Goal: Task Accomplishment & Management: Complete application form

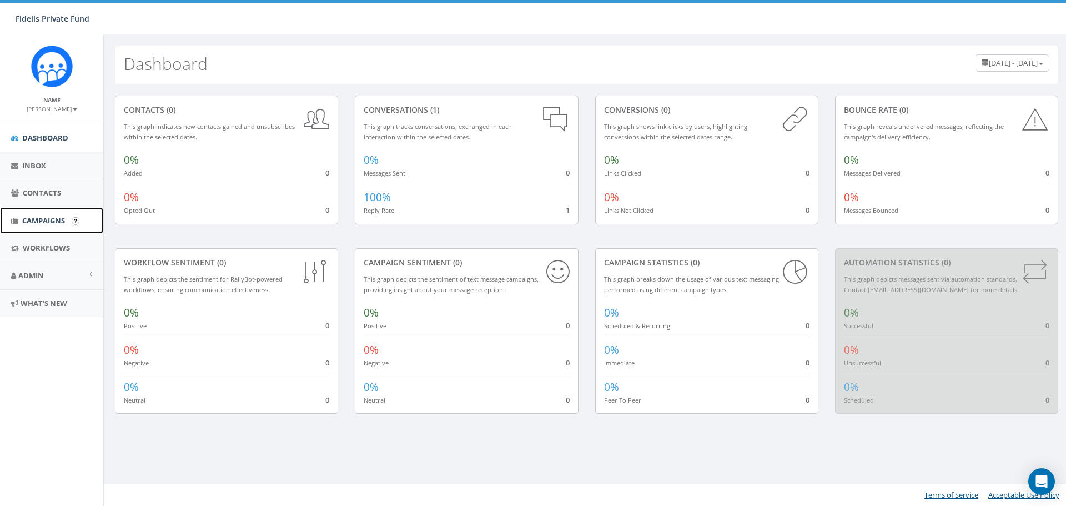
click at [43, 214] on link "Campaigns" at bounding box center [51, 220] width 103 height 27
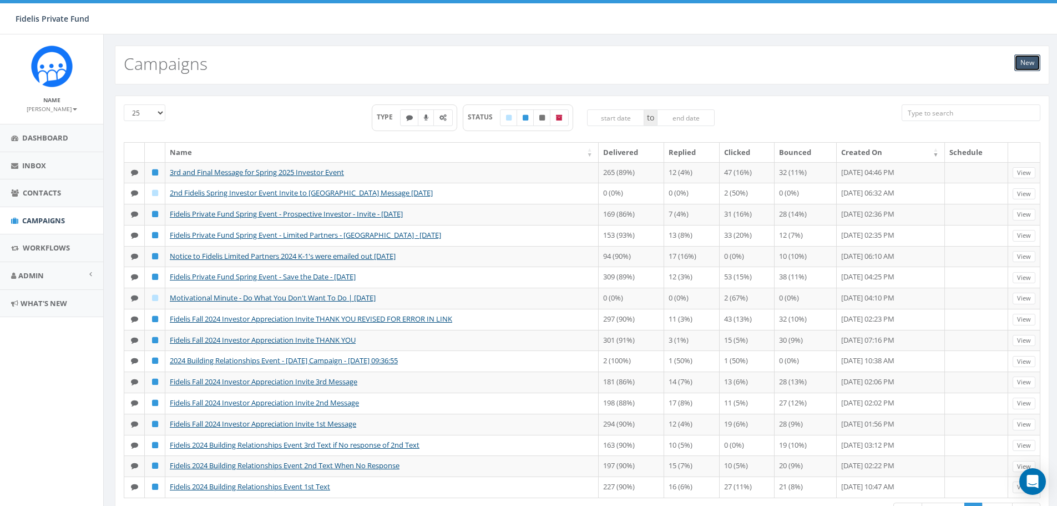
click at [1026, 61] on link "New" at bounding box center [1028, 62] width 26 height 17
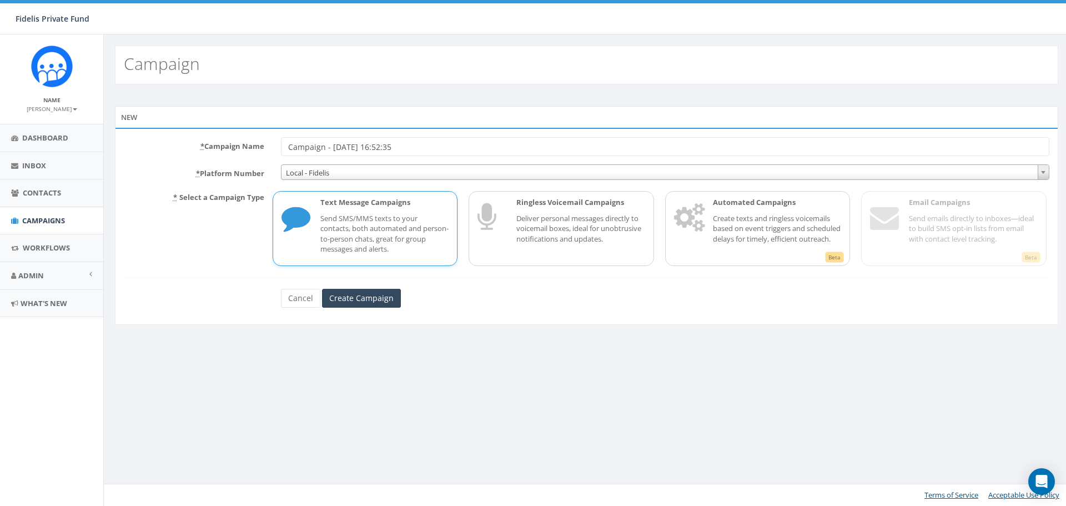
drag, startPoint x: 422, startPoint y: 145, endPoint x: 275, endPoint y: 148, distance: 147.1
click at [275, 147] on div "Campaign - 09/15/2025, 16:52:35" at bounding box center [665, 146] width 785 height 19
click at [62, 223] on span "Campaigns" at bounding box center [43, 220] width 43 height 10
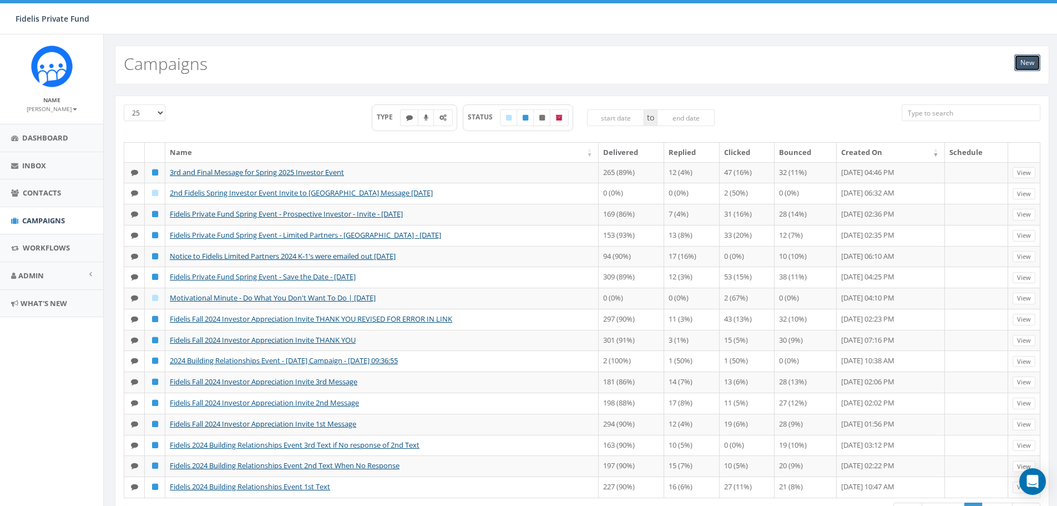
drag, startPoint x: 1024, startPoint y: 58, endPoint x: 747, endPoint y: 58, distance: 277.0
click at [1024, 59] on link "New" at bounding box center [1028, 62] width 26 height 17
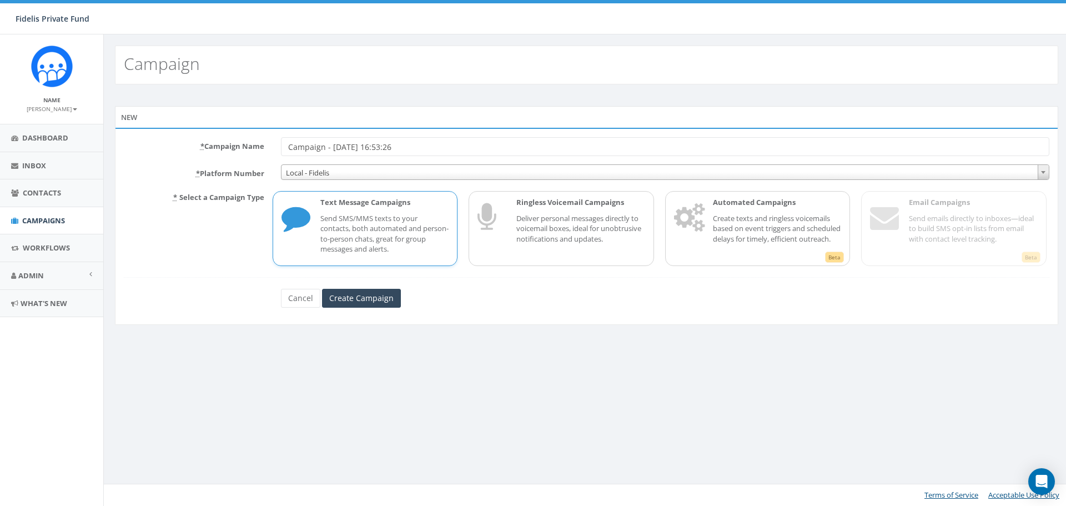
drag, startPoint x: 424, startPoint y: 148, endPoint x: 140, endPoint y: 155, distance: 283.7
click at [140, 155] on div "* Campaign Name Campaign - [DATE] 16:53:26" at bounding box center [586, 146] width 942 height 19
type input "2025 Fall Relationship Building Event - [DATE]"
click at [357, 301] on input "Create Campaign" at bounding box center [361, 298] width 79 height 19
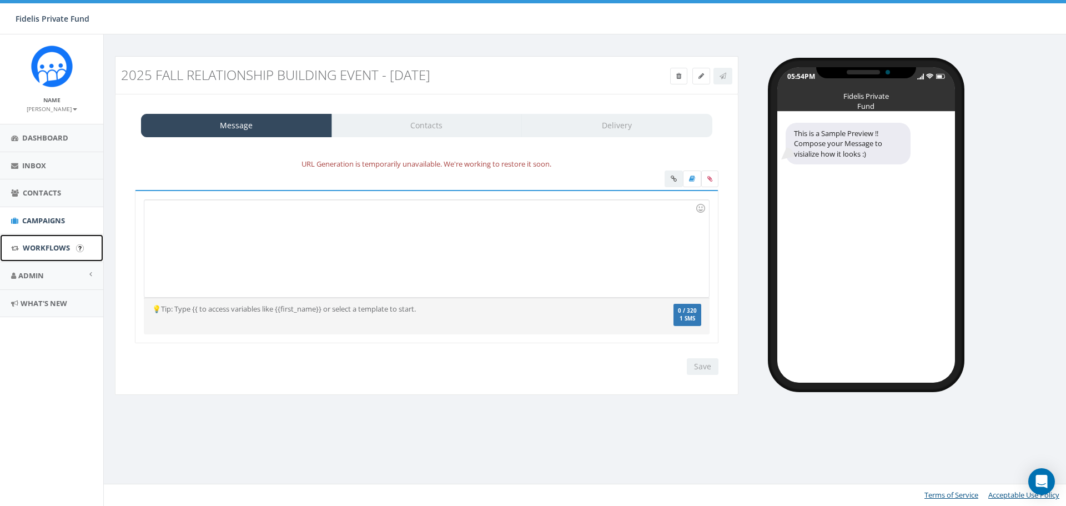
drag, startPoint x: 53, startPoint y: 245, endPoint x: 63, endPoint y: 241, distance: 10.9
click at [53, 245] on span "Workflows" at bounding box center [46, 248] width 47 height 10
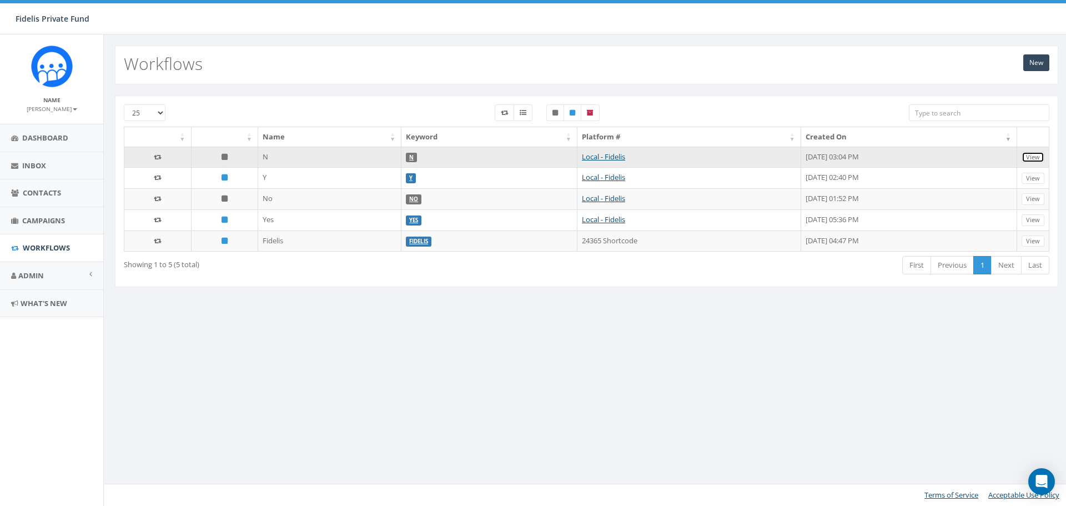
click at [1036, 159] on link "View" at bounding box center [1032, 158] width 23 height 12
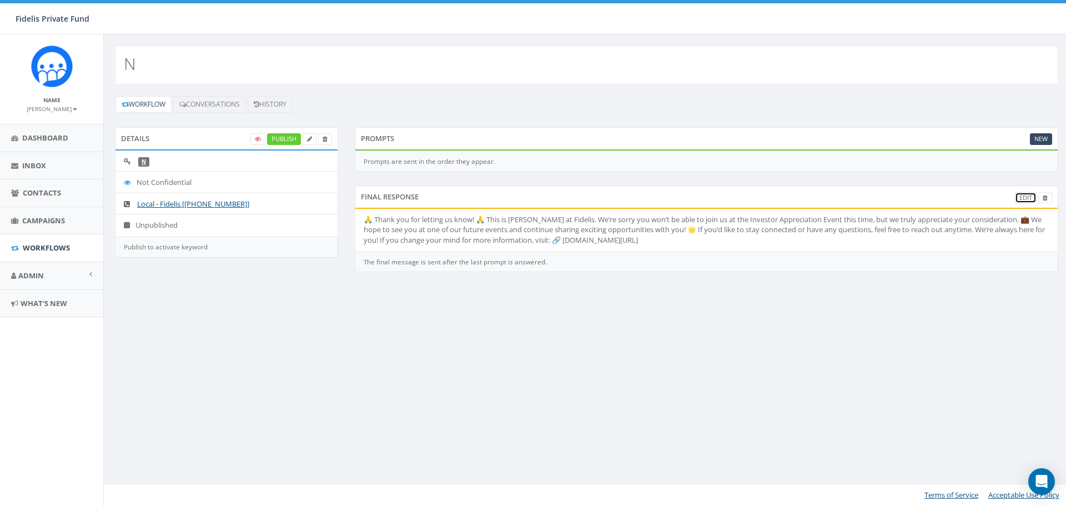
click at [1022, 199] on link "Edit" at bounding box center [1026, 198] width 22 height 12
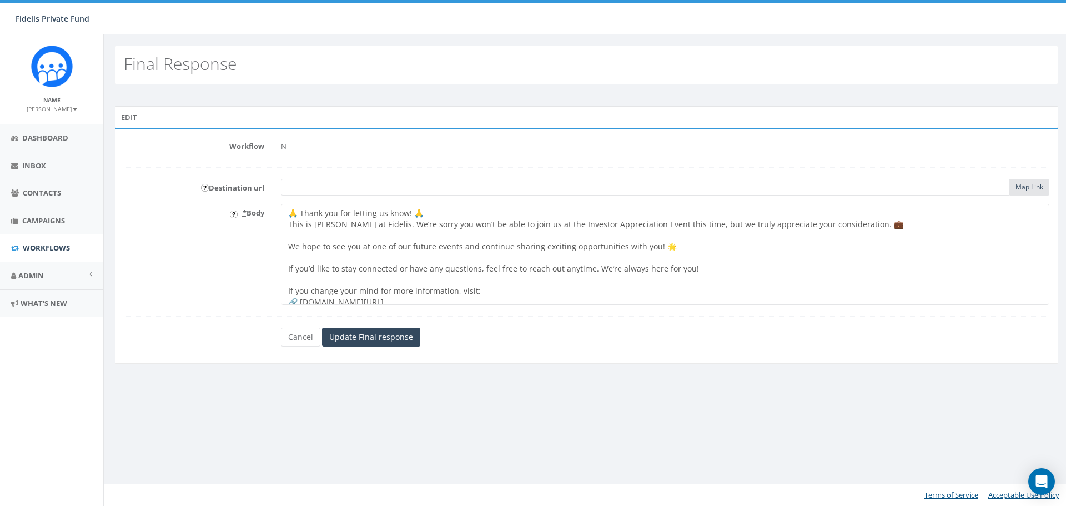
drag, startPoint x: 688, startPoint y: 224, endPoint x: 675, endPoint y: 226, distance: 12.9
click at [675, 226] on textarea "🙏 Thank you for letting us know! 🙏 This is [PERSON_NAME] at Fidelis. We’re sorr…" at bounding box center [665, 254] width 768 height 101
click at [624, 226] on textarea "🙏 Thank you for letting us know! 🙏 This is John Lloyd at Fidelis. We’re sorry y…" at bounding box center [665, 254] width 768 height 101
drag, startPoint x: 655, startPoint y: 225, endPoint x: 532, endPoint y: 226, distance: 122.7
click at [532, 226] on textarea "🙏 Thank you for letting us know! 🙏 This is John Lloyd at Fidelis. We’re sorry y…" at bounding box center [665, 254] width 768 height 101
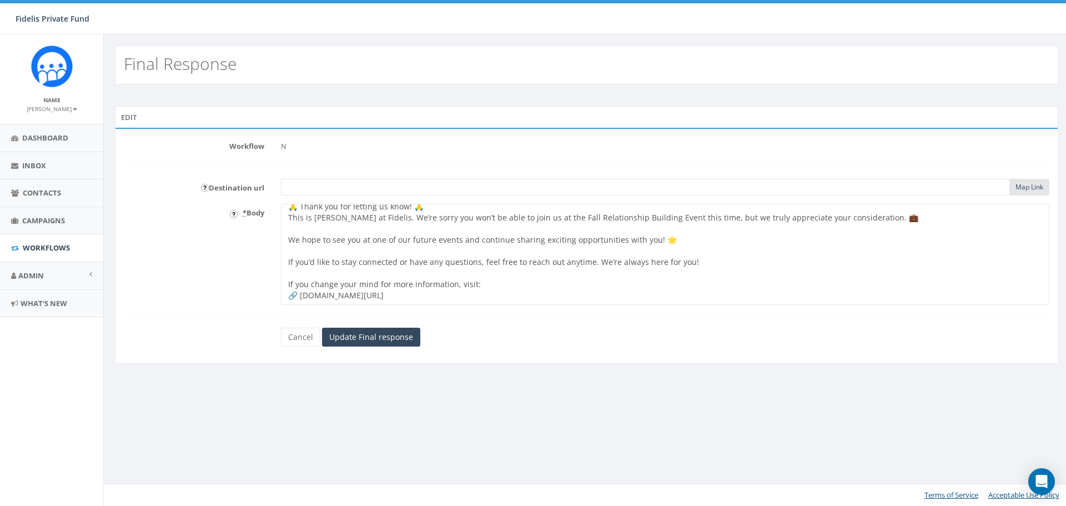
scroll to position [18, 0]
drag, startPoint x: 480, startPoint y: 284, endPoint x: 291, endPoint y: 290, distance: 188.3
click at [291, 290] on textarea "🙏 Thank you for letting us know! 🙏 This is John Lloyd at Fidelis. We’re sorry y…" at bounding box center [665, 254] width 768 height 101
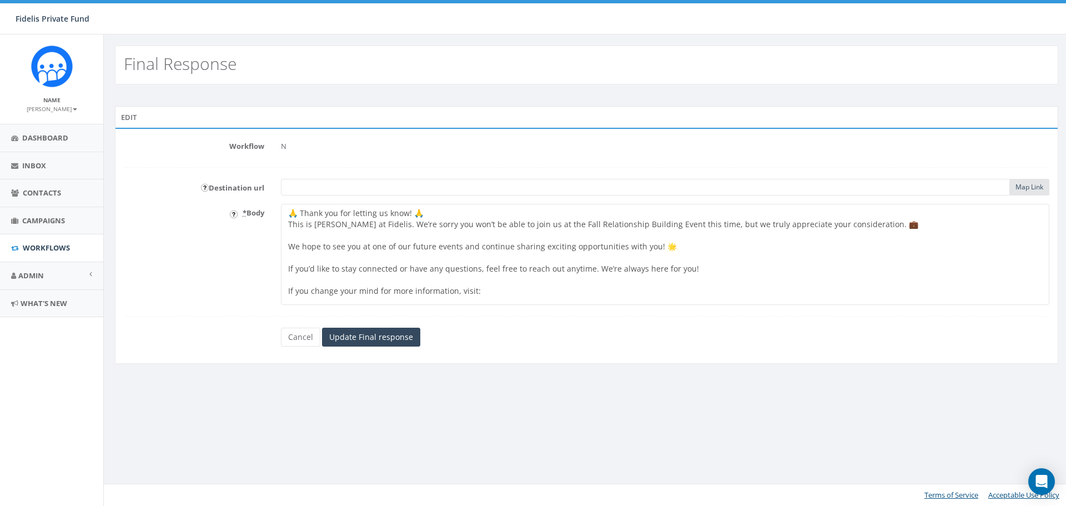
scroll to position [6, 0]
type textarea "🙏 Thank you for letting us know! 🙏 This is John Lloyd at Fidelis. We’re sorry y…"
click at [1022, 188] on div "Map Link" at bounding box center [665, 187] width 768 height 17
click at [1017, 186] on div "Map Link" at bounding box center [665, 187] width 768 height 17
click at [369, 335] on input "Update Final response" at bounding box center [371, 336] width 98 height 19
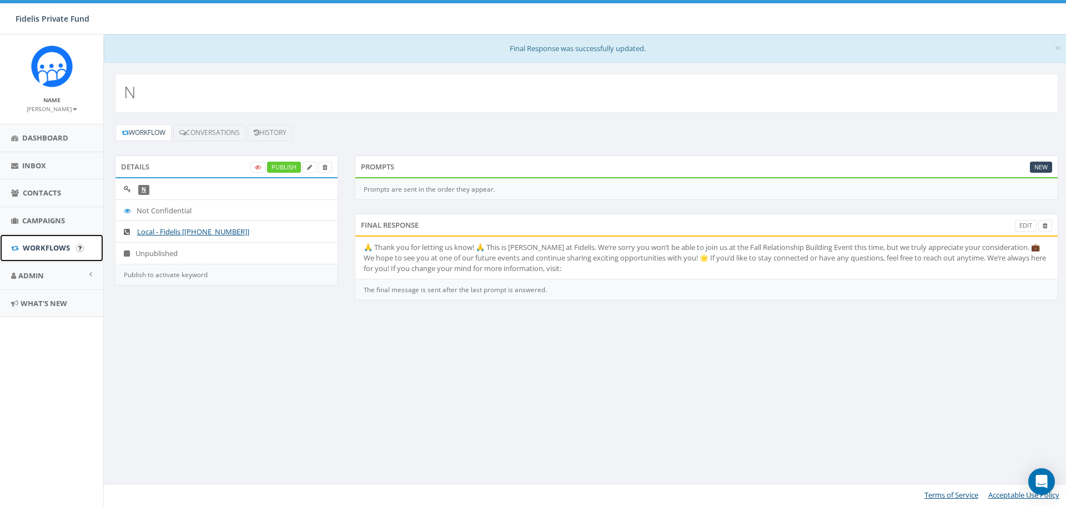
click at [53, 250] on span "Workflows" at bounding box center [46, 248] width 47 height 10
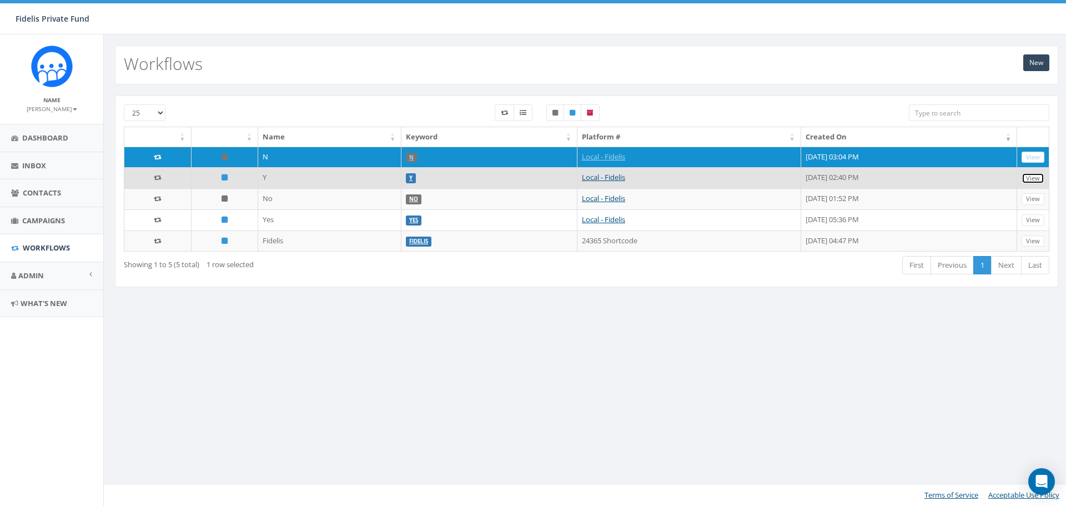
click at [1037, 178] on link "View" at bounding box center [1032, 179] width 23 height 12
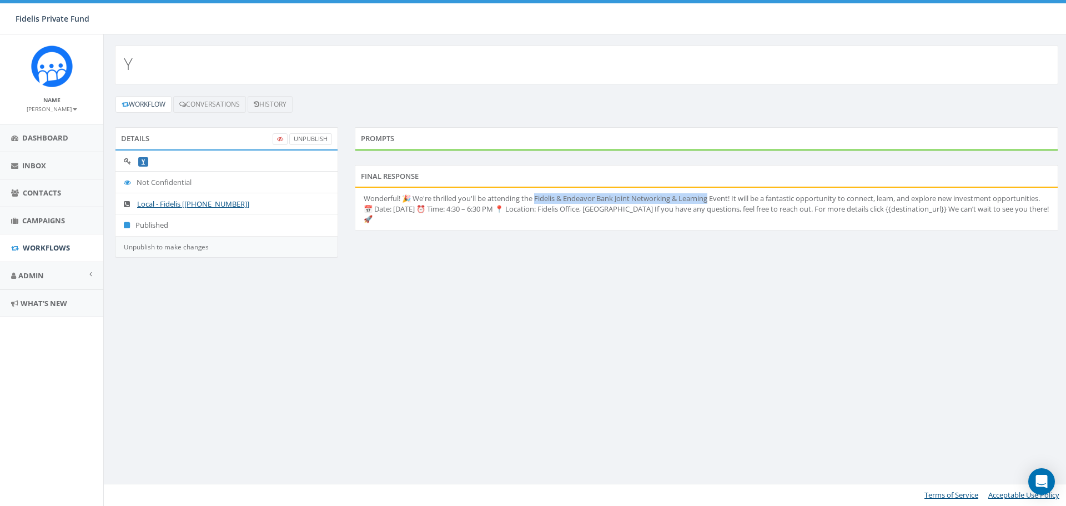
drag, startPoint x: 715, startPoint y: 198, endPoint x: 538, endPoint y: 197, distance: 177.1
click at [538, 197] on li "Wonderful! 🎉 We're thrilled you'll be attending the Fidelis & Endeavor Bank Joi…" at bounding box center [706, 209] width 702 height 42
click at [503, 266] on div "Details UnPublish Y Not Confidential Local - Fidelis [+1 619-369-5870] Publishe…" at bounding box center [587, 199] width 960 height 144
click at [318, 139] on link "UnPublish" at bounding box center [310, 139] width 43 height 12
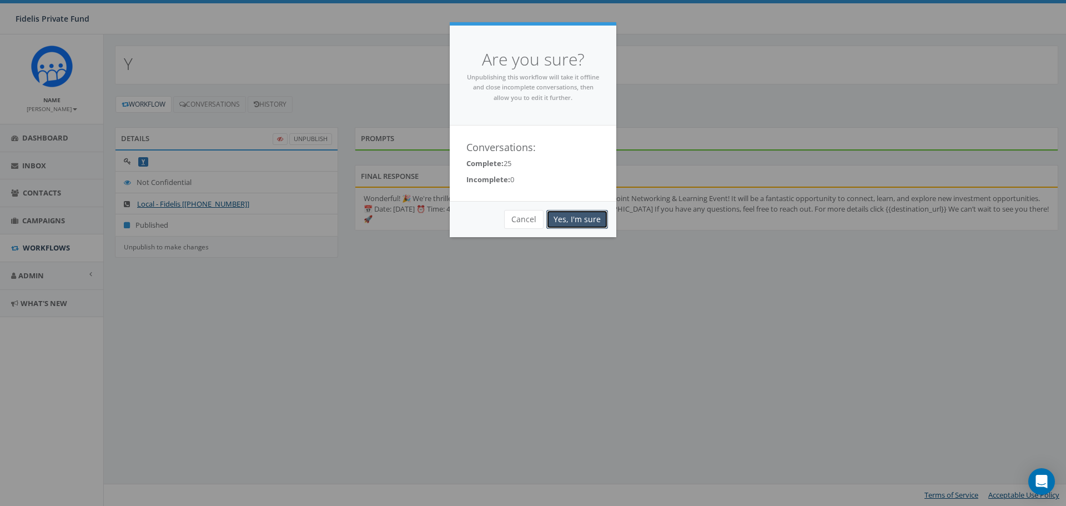
click at [584, 215] on link "Yes, I'm sure" at bounding box center [577, 219] width 62 height 19
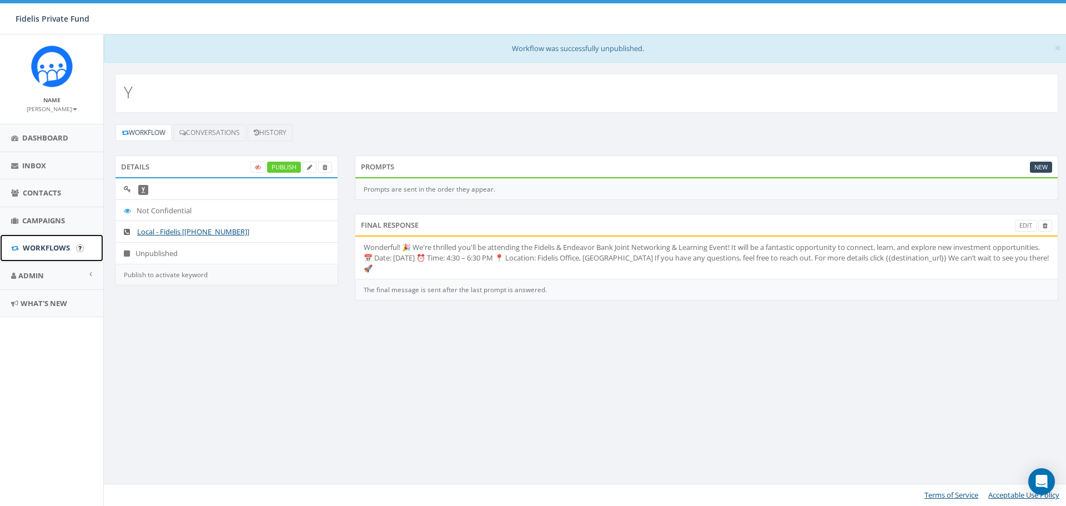
click at [55, 244] on span "Workflows" at bounding box center [46, 248] width 47 height 10
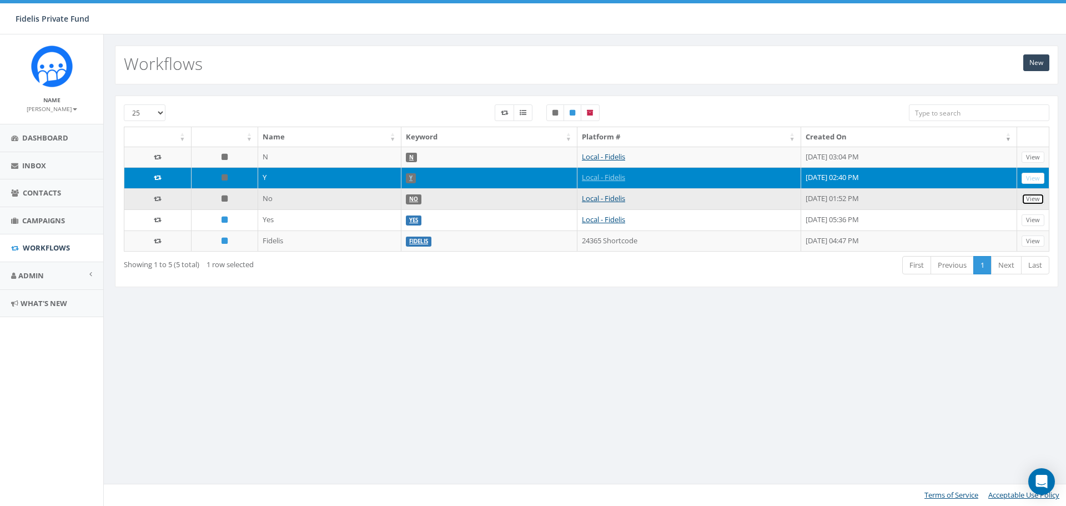
click at [1029, 198] on link "View" at bounding box center [1032, 199] width 23 height 12
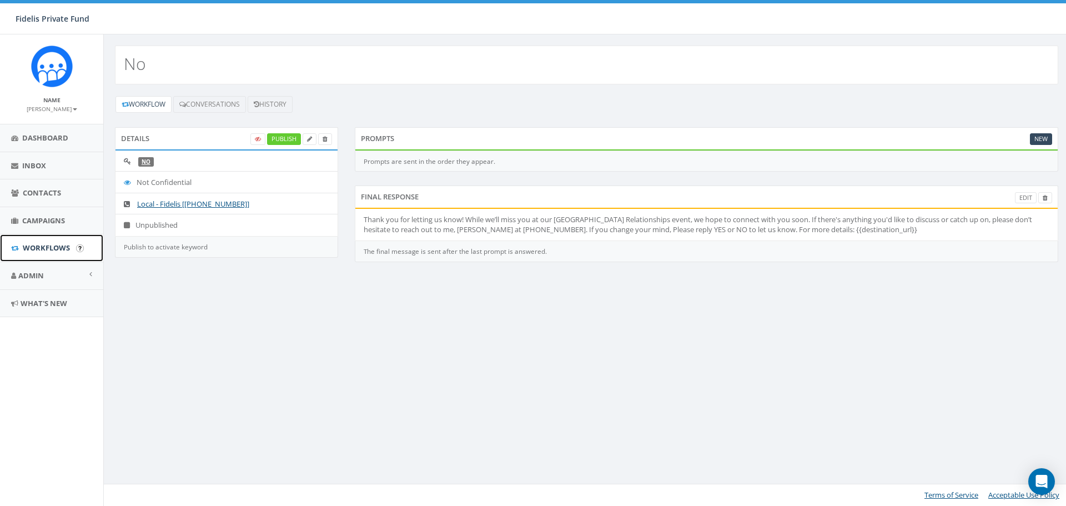
click at [48, 249] on span "Workflows" at bounding box center [46, 248] width 47 height 10
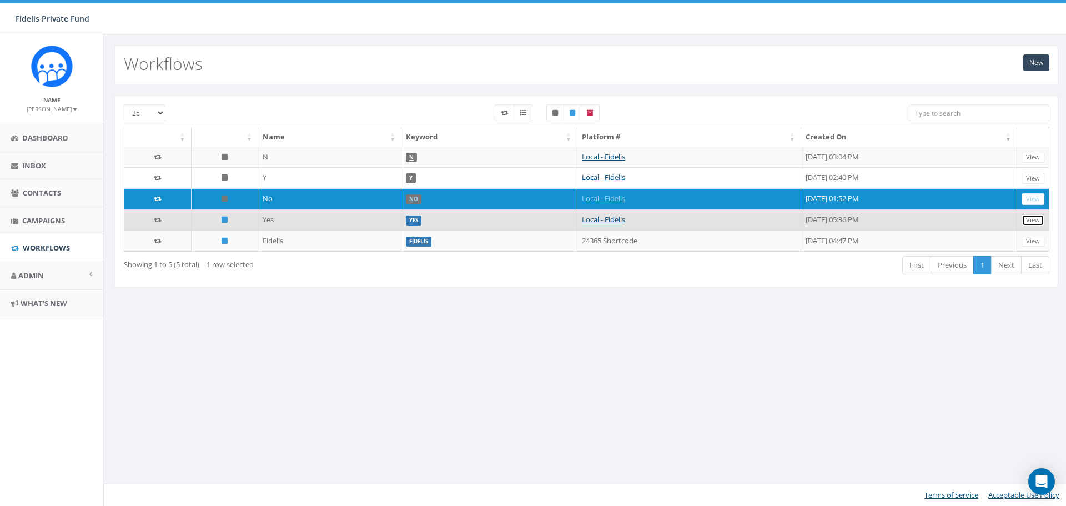
click at [1026, 219] on link "View" at bounding box center [1032, 220] width 23 height 12
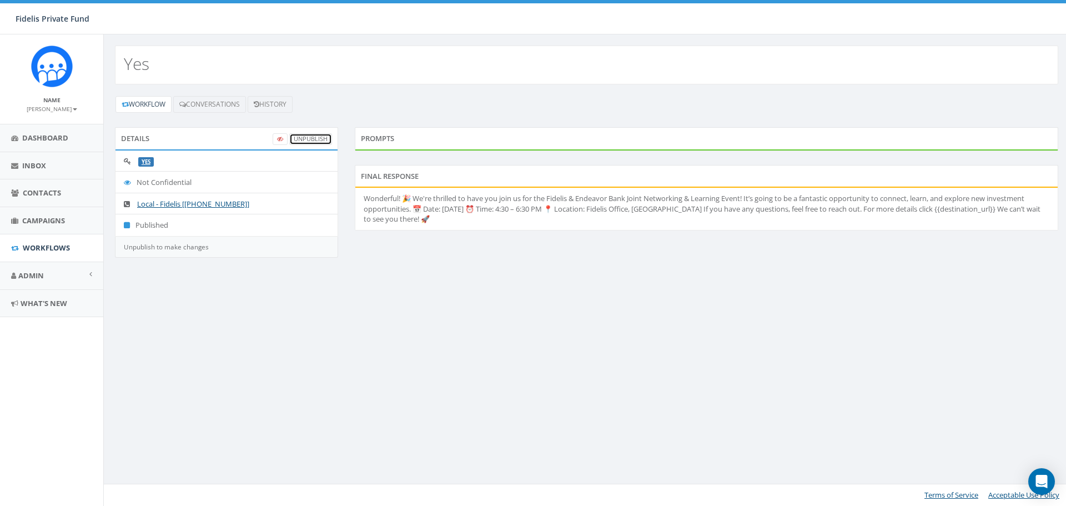
click at [324, 138] on link "UnPublish" at bounding box center [310, 139] width 43 height 12
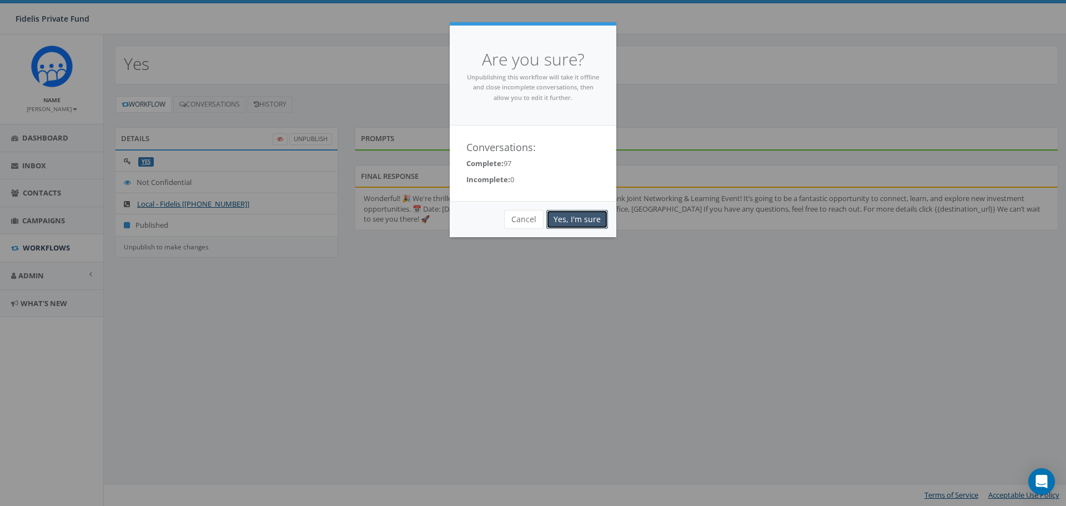
click at [584, 219] on link "Yes, I'm sure" at bounding box center [577, 219] width 62 height 19
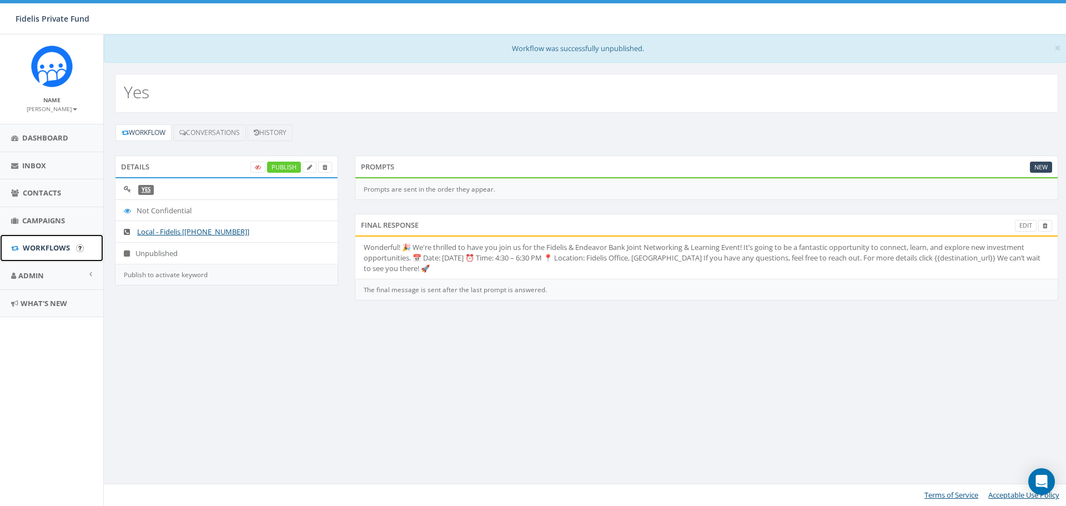
click at [55, 247] on span "Workflows" at bounding box center [46, 248] width 47 height 10
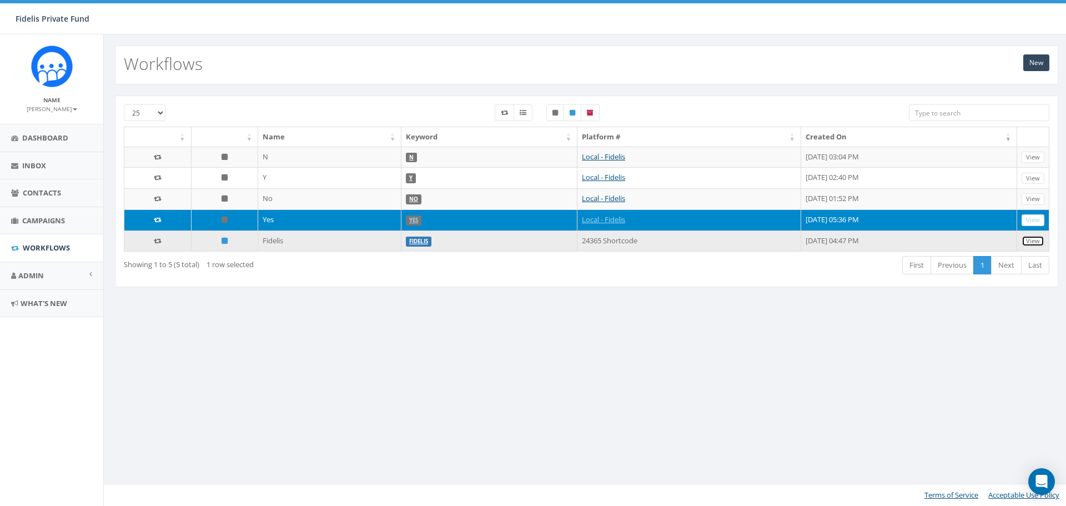
click at [1032, 241] on link "View" at bounding box center [1032, 241] width 23 height 12
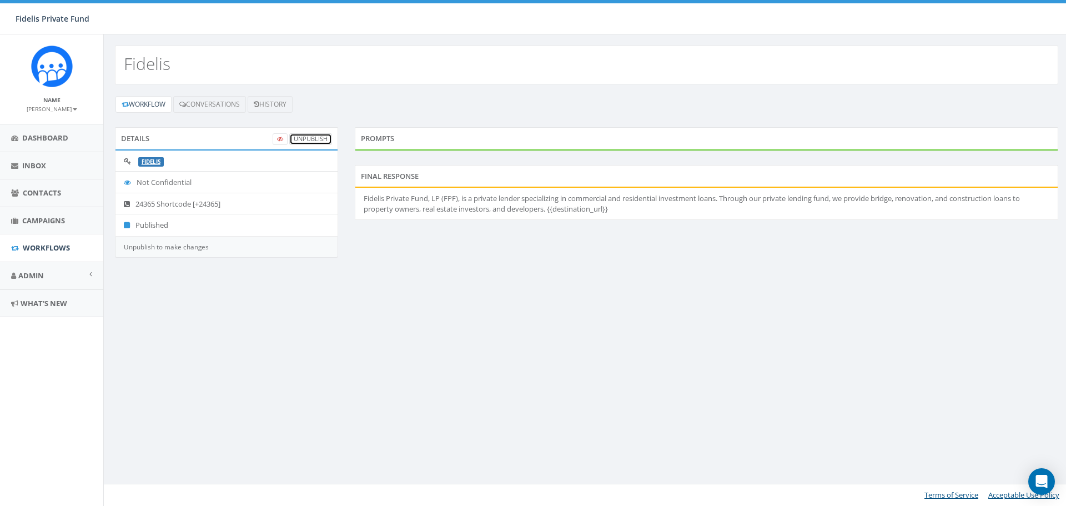
click at [299, 139] on link "UnPublish" at bounding box center [310, 139] width 43 height 12
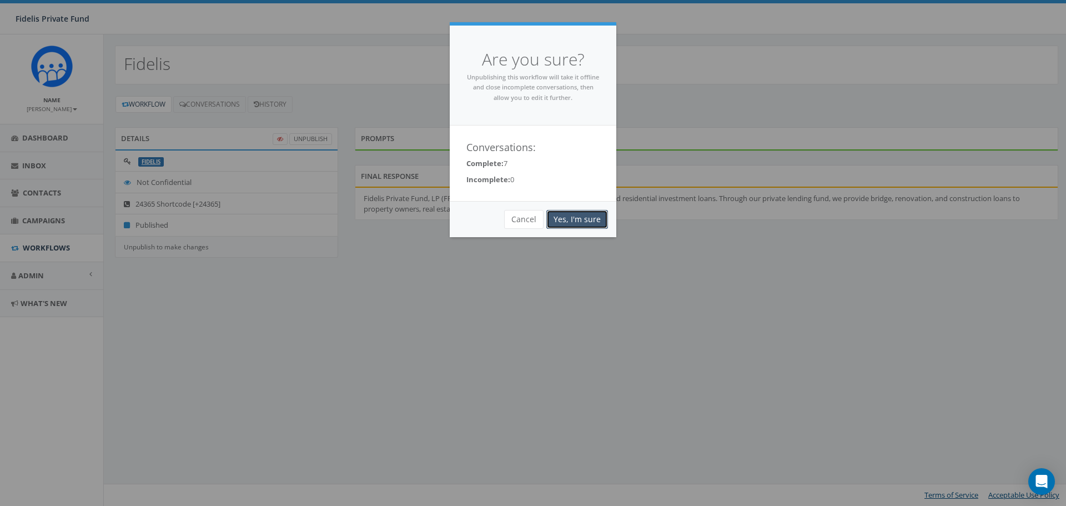
click at [568, 223] on link "Yes, I'm sure" at bounding box center [577, 219] width 62 height 19
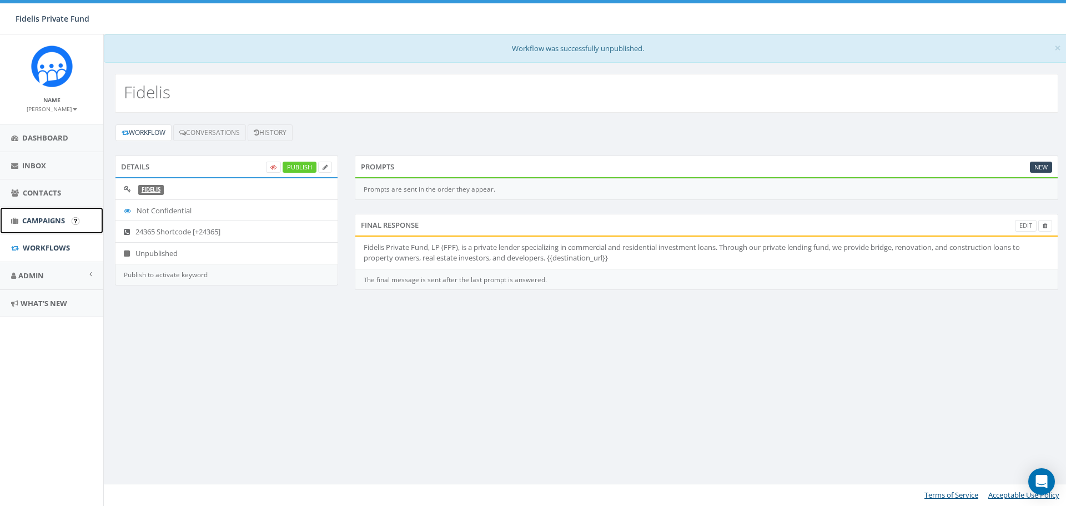
click at [61, 224] on span "Campaigns" at bounding box center [43, 220] width 43 height 10
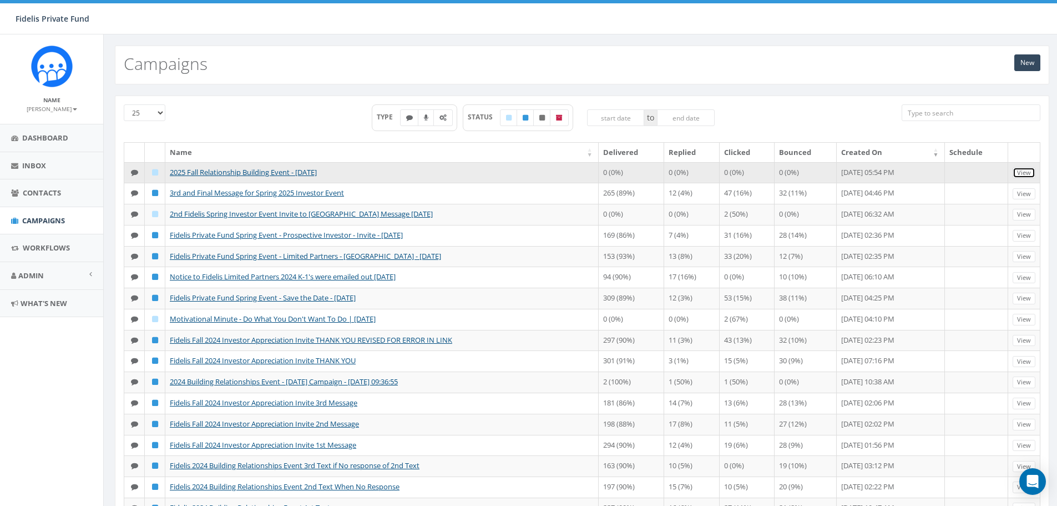
click at [1020, 172] on link "View" at bounding box center [1024, 173] width 23 height 12
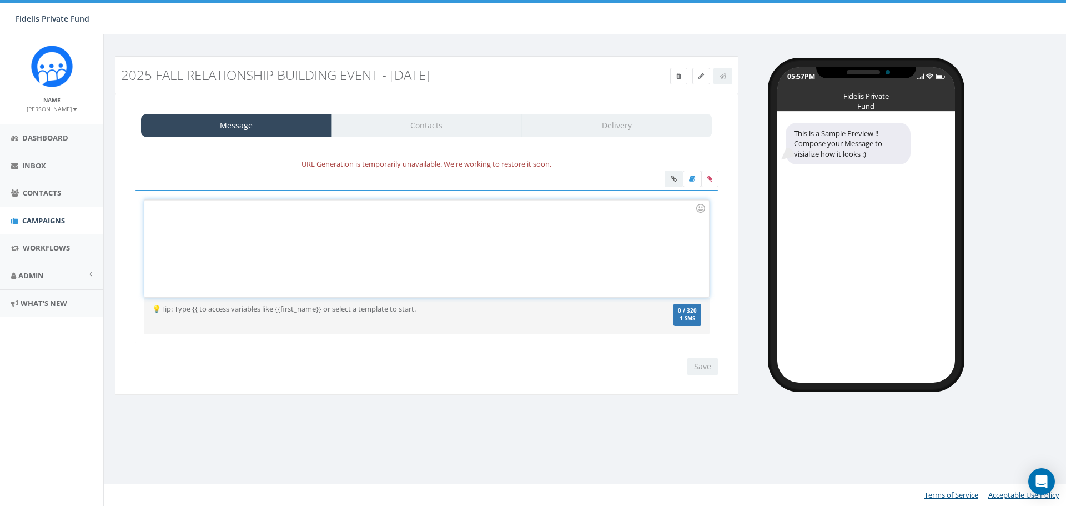
click at [211, 234] on div at bounding box center [426, 248] width 564 height 97
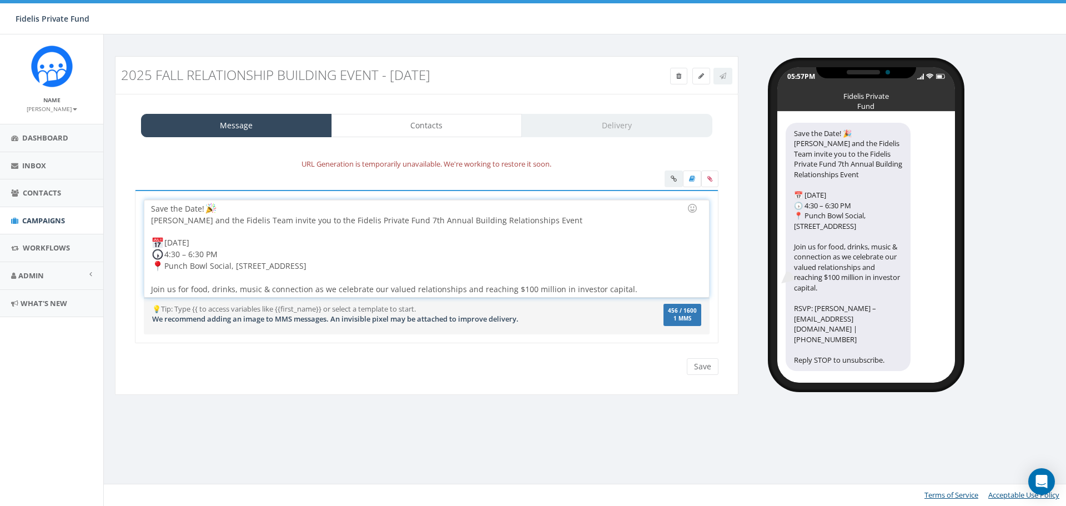
click at [415, 219] on div "Save the Date! [PERSON_NAME] and the Fidelis Team invite you to the Fidelis Pri…" at bounding box center [426, 248] width 564 height 97
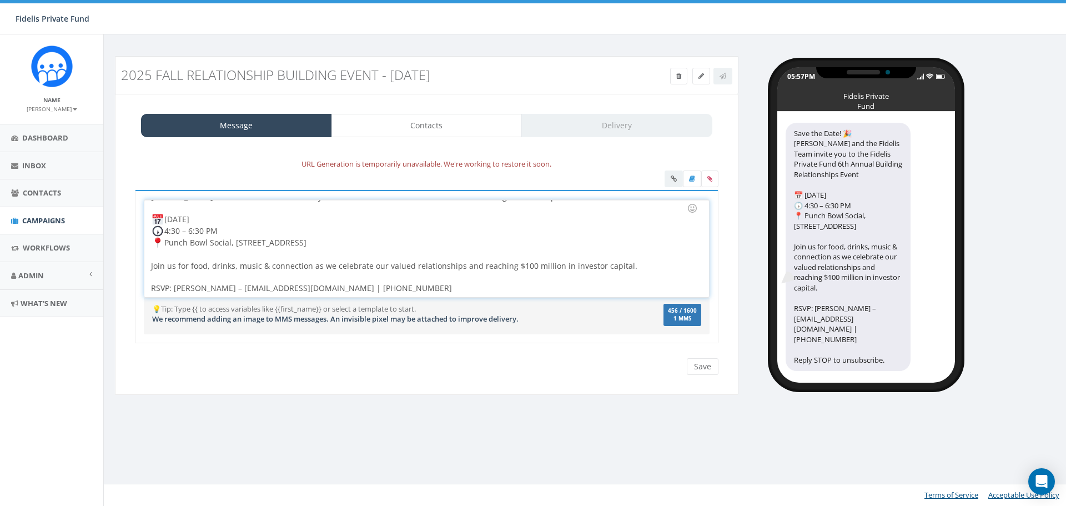
drag, startPoint x: 277, startPoint y: 75, endPoint x: 312, endPoint y: 75, distance: 35.5
click at [277, 75] on h3 "2025 Fall Relationship Building Event - [DATE]" at bounding box center [348, 75] width 454 height 14
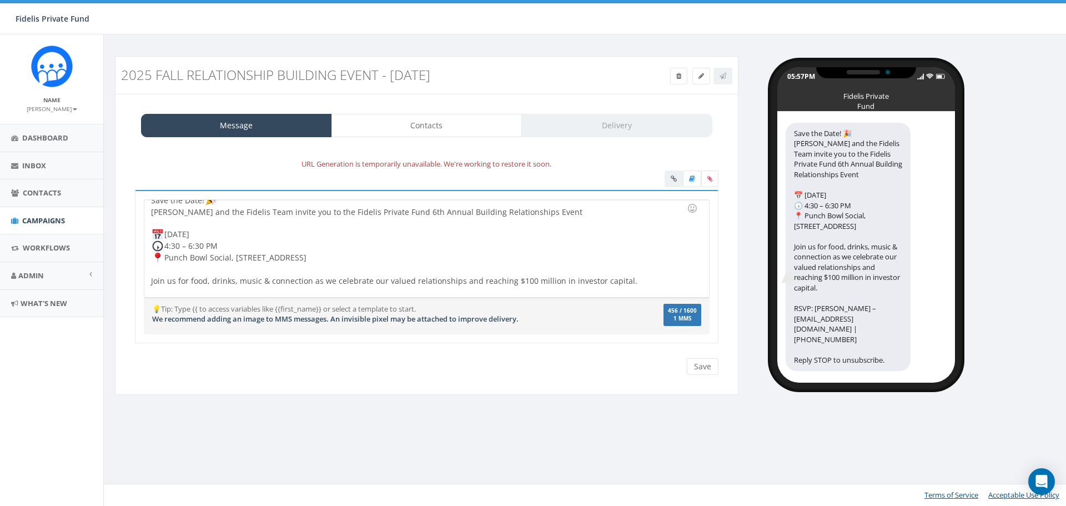
scroll to position [0, 0]
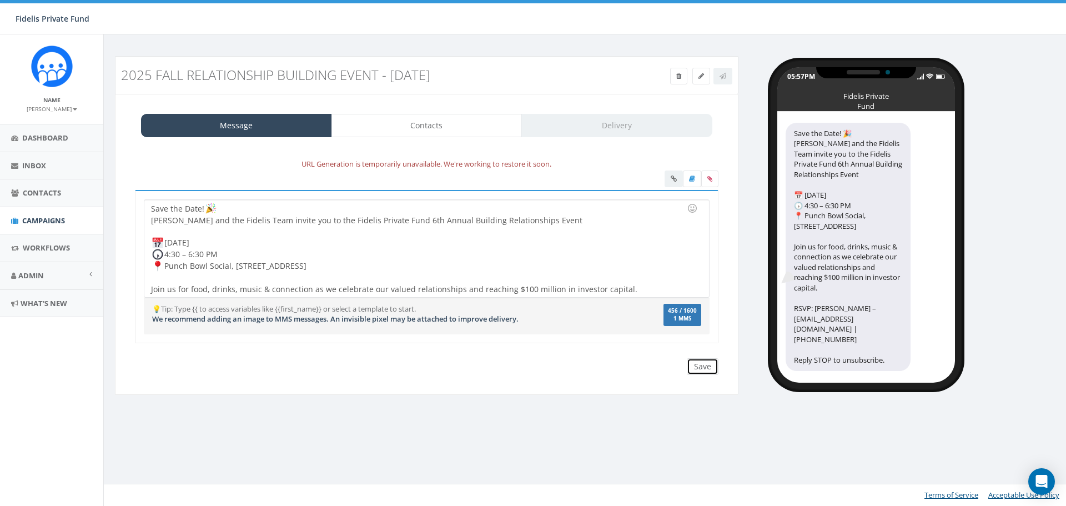
click at [707, 367] on input "Save" at bounding box center [703, 366] width 32 height 17
click at [566, 254] on div "Save the Date! 🎉 John Lloyd and the Fidelis Team invite you to the Fidelis Priv…" at bounding box center [426, 248] width 564 height 97
click at [704, 373] on div "Save Next" at bounding box center [699, 366] width 37 height 17
click at [703, 369] on div "Save Next" at bounding box center [699, 366] width 37 height 17
click at [576, 266] on div "Save the Date! [PERSON_NAME] and the Fidelis Team invite you to the Fidelis Pri…" at bounding box center [426, 248] width 564 height 97
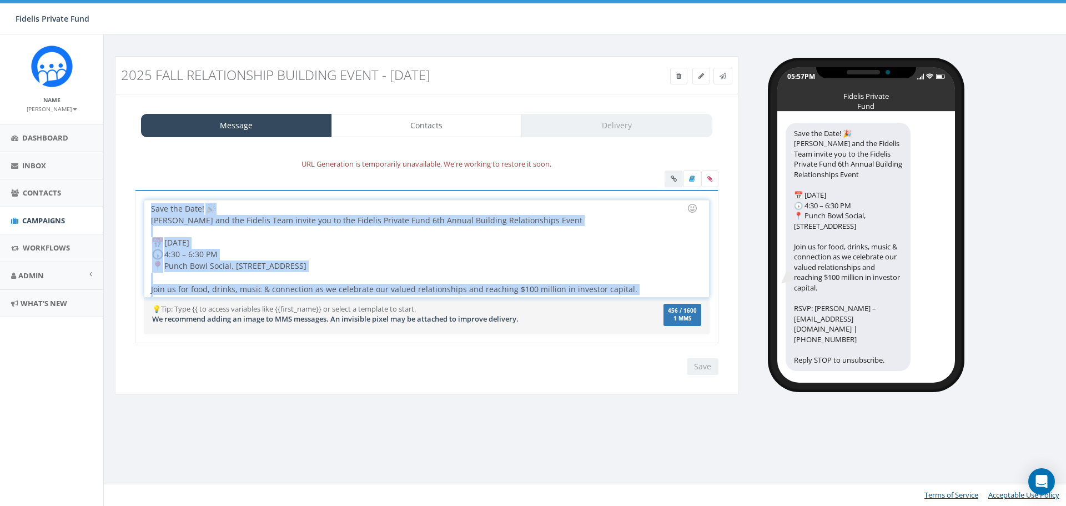
drag, startPoint x: 345, startPoint y: 281, endPoint x: 139, endPoint y: 191, distance: 224.7
click at [139, 191] on div "Save the Date! 🎉 John Lloyd and the Fidelis Team invite you to the Fidelis Priv…" at bounding box center [426, 267] width 583 height 154
click at [458, 251] on div "Save the Date! [PERSON_NAME] and the Fidelis Team invite you to the Fidelis Pri…" at bounding box center [426, 248] width 564 height 97
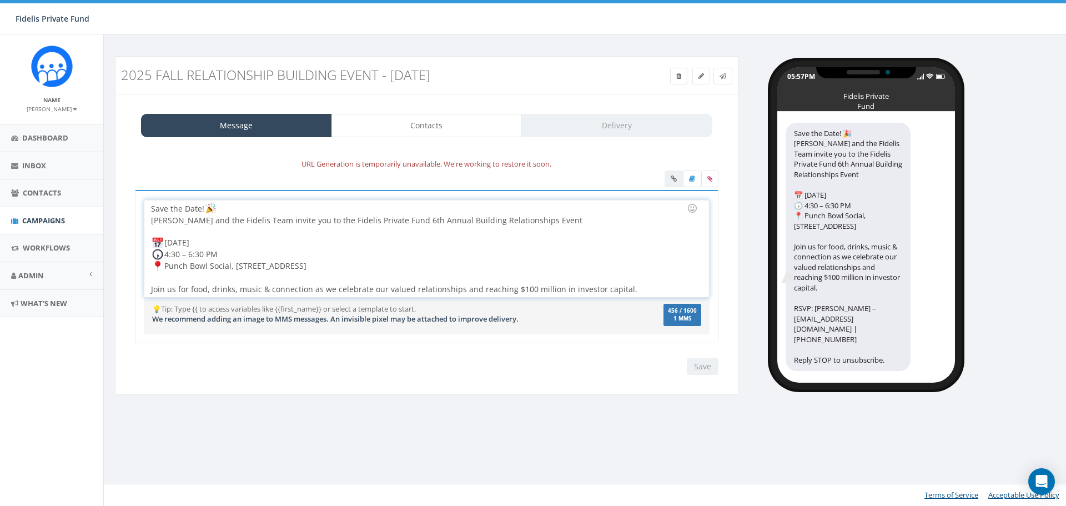
click at [458, 251] on div "Save the Date! John Lloyd and the Fidelis Team invite you to the Fidelis Privat…" at bounding box center [426, 248] width 564 height 97
drag, startPoint x: 702, startPoint y: 367, endPoint x: 698, endPoint y: 347, distance: 20.8
click at [702, 368] on div "Save Next" at bounding box center [699, 366] width 37 height 17
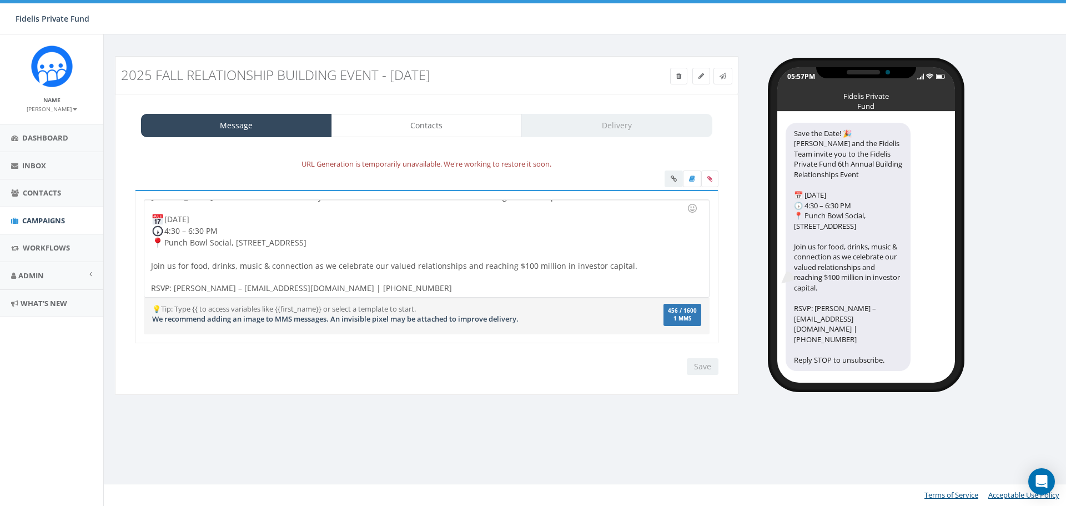
click at [698, 365] on div "Save Next" at bounding box center [699, 366] width 37 height 17
click at [532, 240] on div "Save the Date! John Lloyd and the Fidelis Team invite you to the Fidelis Privat…" at bounding box center [426, 248] width 564 height 97
click at [726, 79] on link at bounding box center [722, 76] width 19 height 17
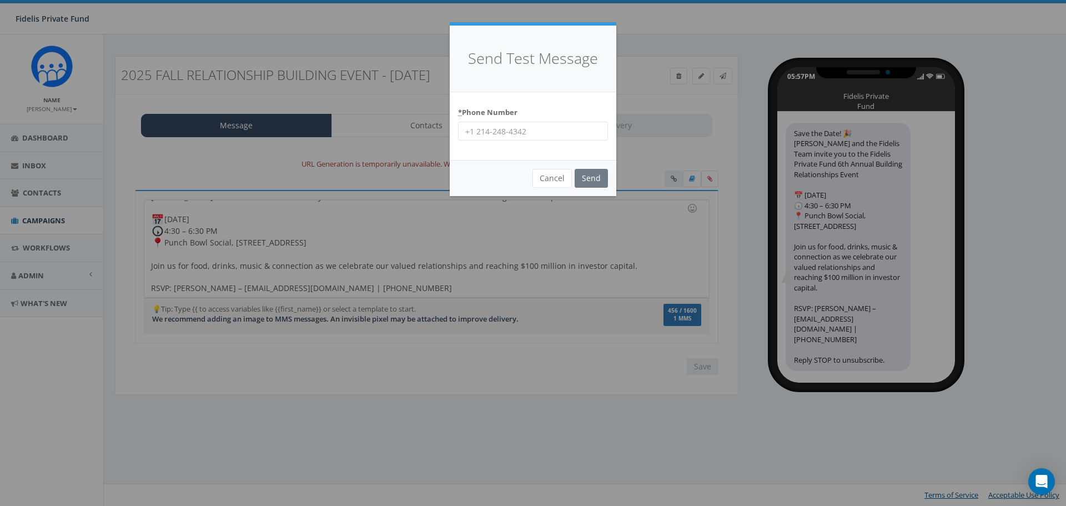
drag, startPoint x: 535, startPoint y: 130, endPoint x: 448, endPoint y: 131, distance: 87.1
click at [448, 131] on div "Send Test Message * Phone Number Cancel Send Loading..." at bounding box center [533, 253] width 1066 height 506
type input "14062538340"
click at [586, 179] on input "Send" at bounding box center [590, 178] width 33 height 19
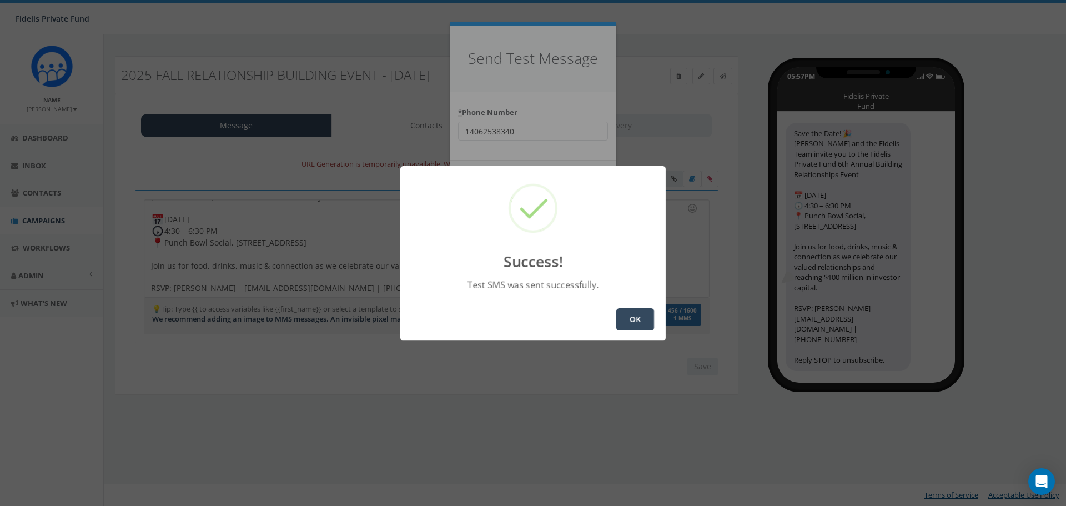
click at [627, 312] on button "OK" at bounding box center [635, 319] width 38 height 22
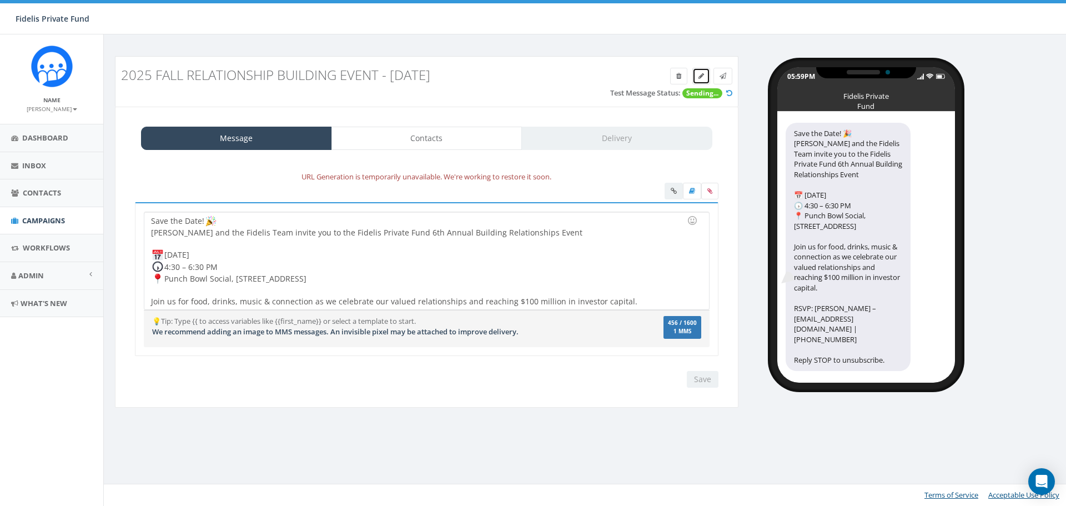
click at [700, 78] on icon at bounding box center [701, 76] width 6 height 7
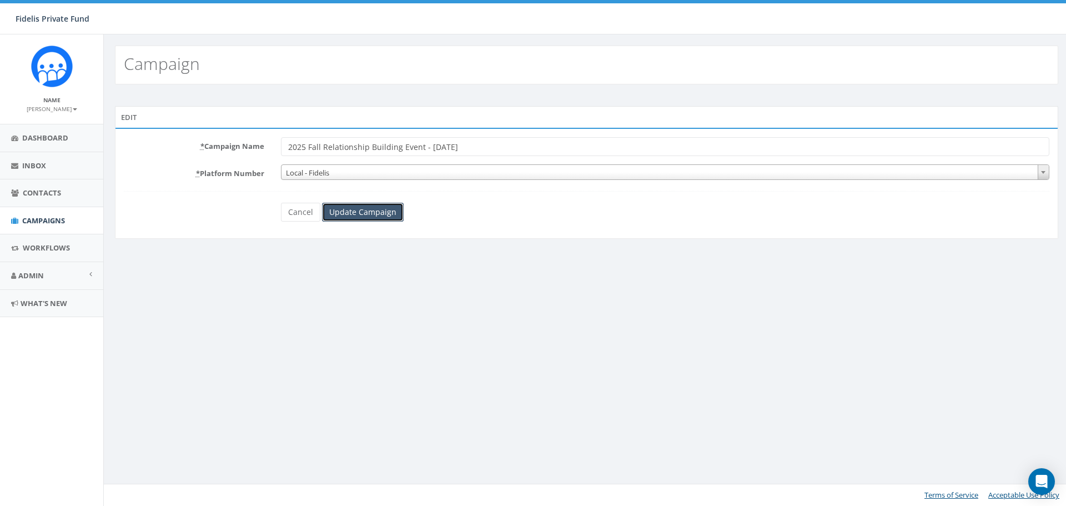
click at [371, 209] on input "Update Campaign" at bounding box center [363, 212] width 82 height 19
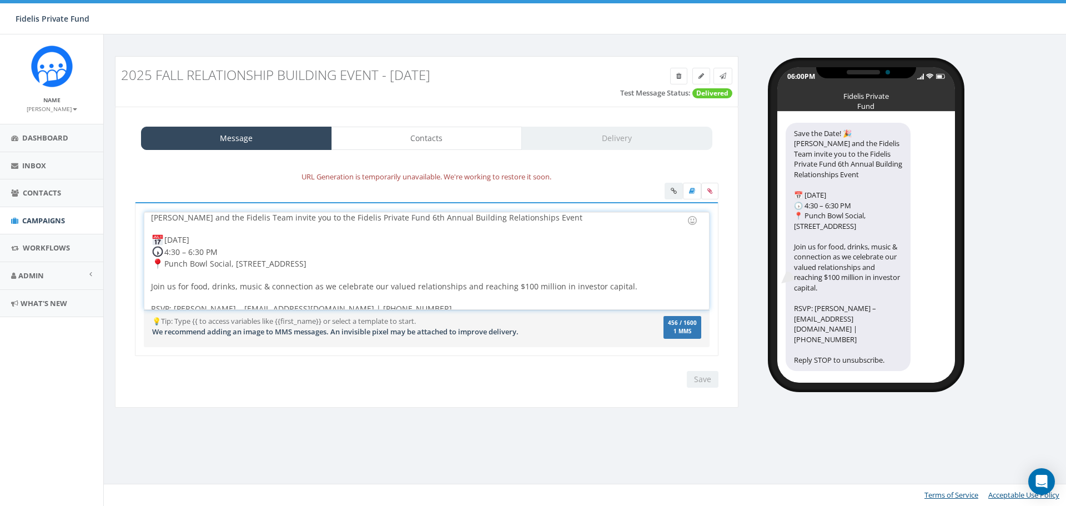
scroll to position [23, 0]
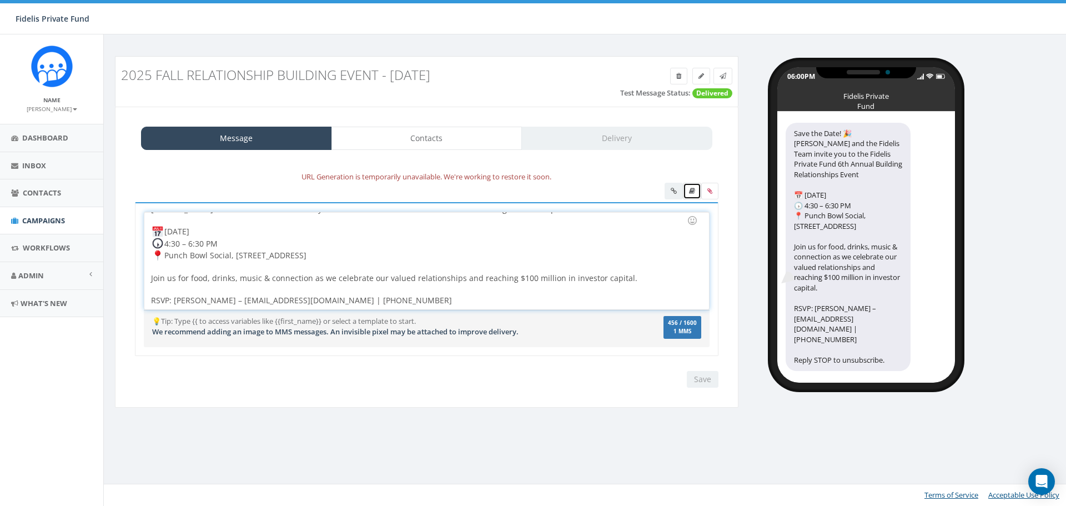
click at [690, 189] on icon at bounding box center [692, 191] width 6 height 7
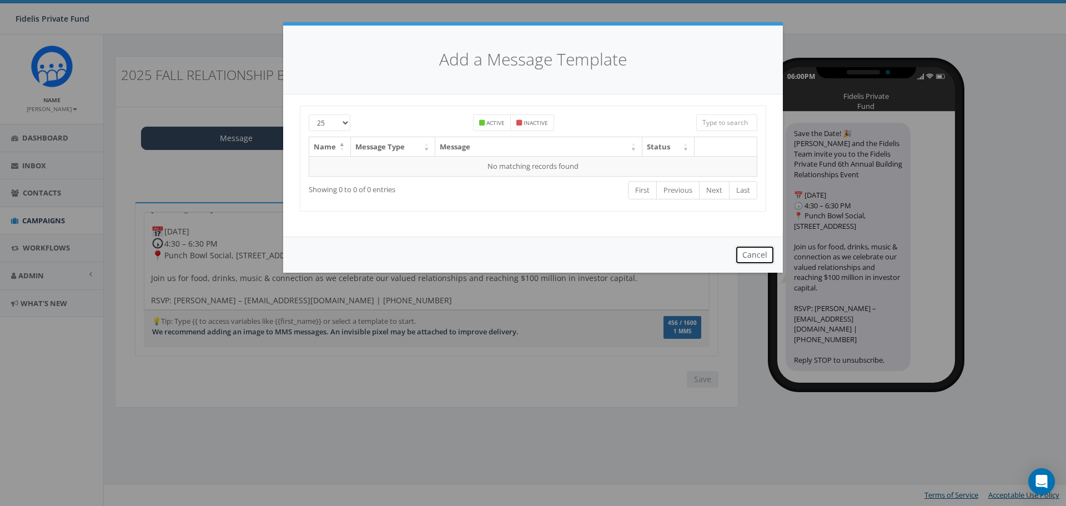
click at [753, 253] on button "Cancel" at bounding box center [754, 254] width 39 height 19
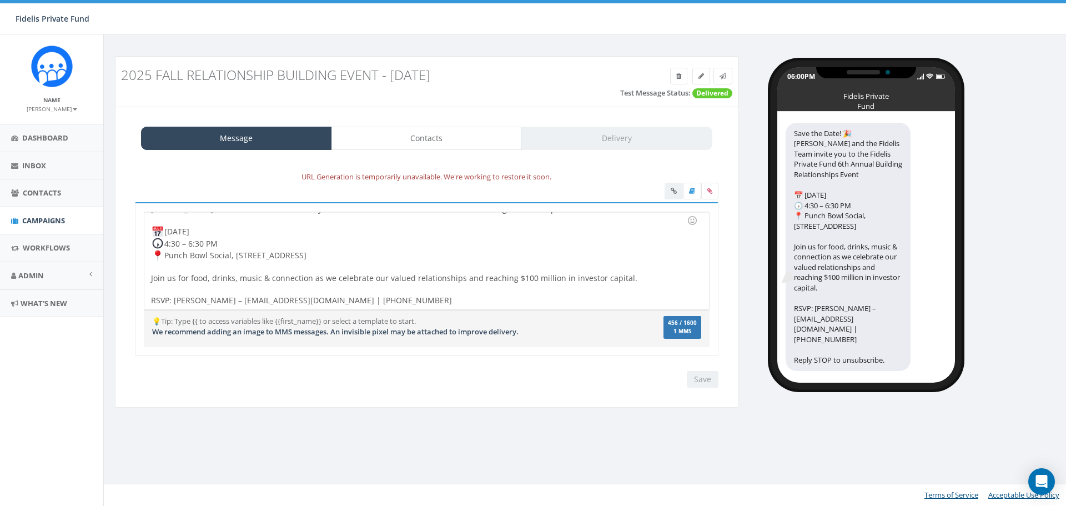
click at [672, 191] on div at bounding box center [691, 192] width 54 height 19
click at [710, 190] on icon at bounding box center [709, 191] width 5 height 7
click at [0, 0] on input "file" at bounding box center [0, 0] width 0 height 0
click at [425, 234] on div "Save the Date! John Lloyd and the Fidelis Team invite you to the Fidelis Privat…" at bounding box center [426, 260] width 564 height 97
click at [422, 140] on link "Contacts" at bounding box center [426, 138] width 191 height 23
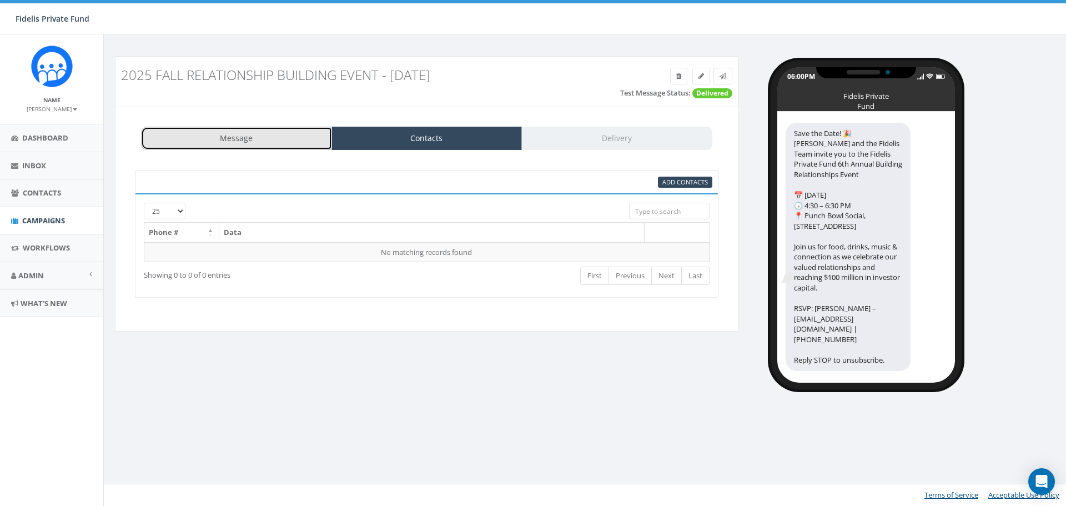
click at [275, 142] on link "Message" at bounding box center [236, 138] width 191 height 23
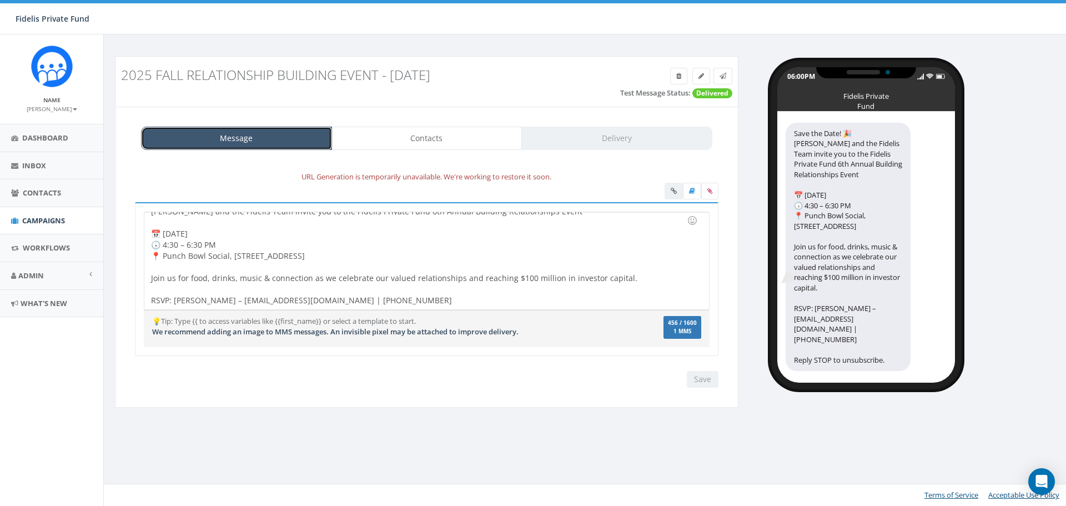
scroll to position [0, 0]
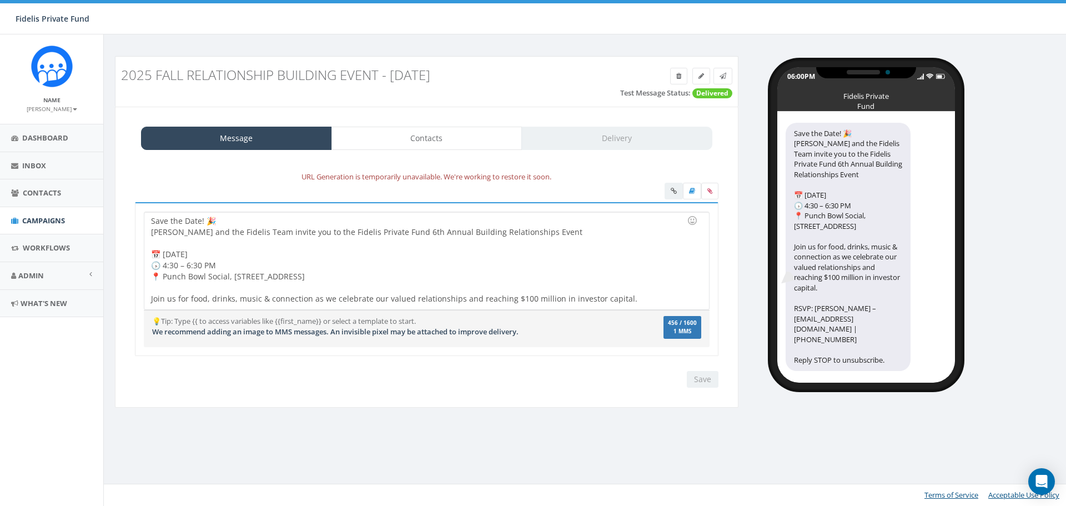
click at [705, 376] on div "Save Next" at bounding box center [699, 379] width 37 height 17
click at [53, 188] on span "Contacts" at bounding box center [42, 193] width 38 height 10
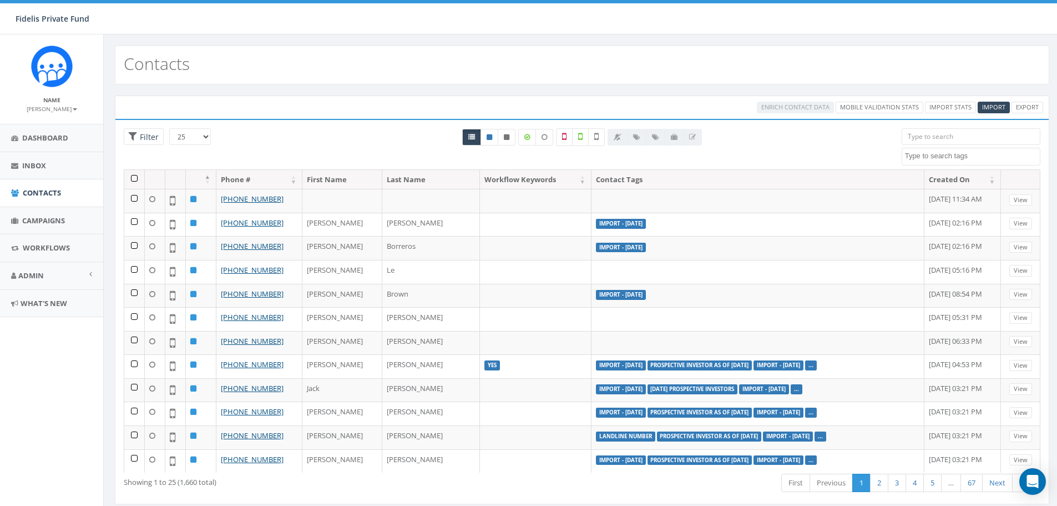
select select
click at [42, 276] on span "Admin" at bounding box center [31, 275] width 26 height 10
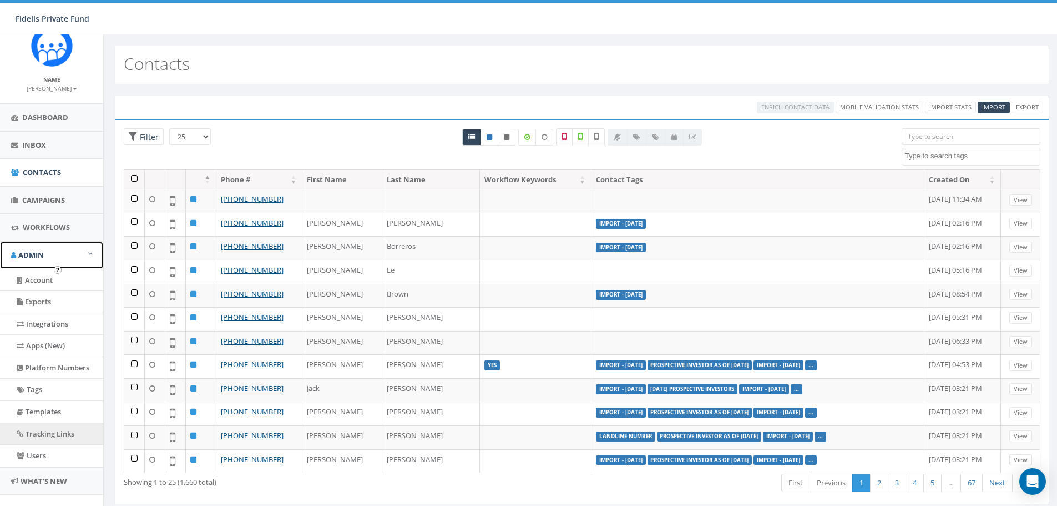
scroll to position [41, 0]
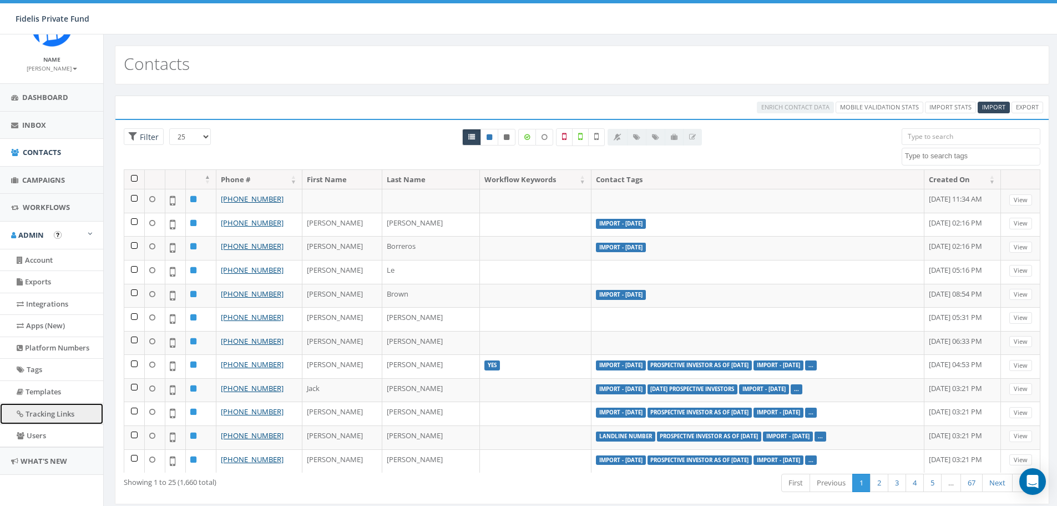
click at [47, 412] on link "Tracking Links" at bounding box center [51, 414] width 103 height 22
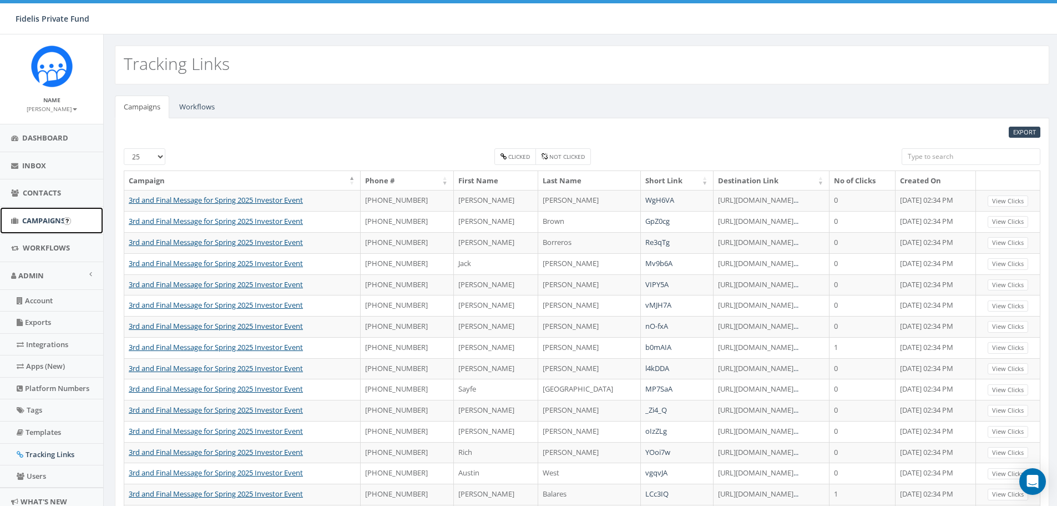
click at [46, 226] on link "Campaigns" at bounding box center [51, 220] width 103 height 27
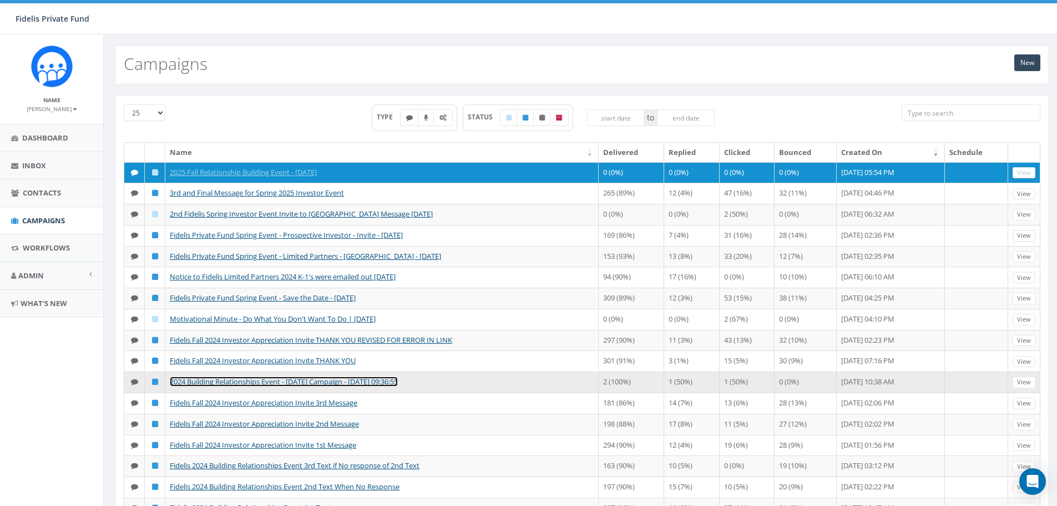
click at [228, 386] on link "2024 Building Relationships Event - [DATE] Campaign - [DATE] 09:36:55" at bounding box center [284, 381] width 228 height 10
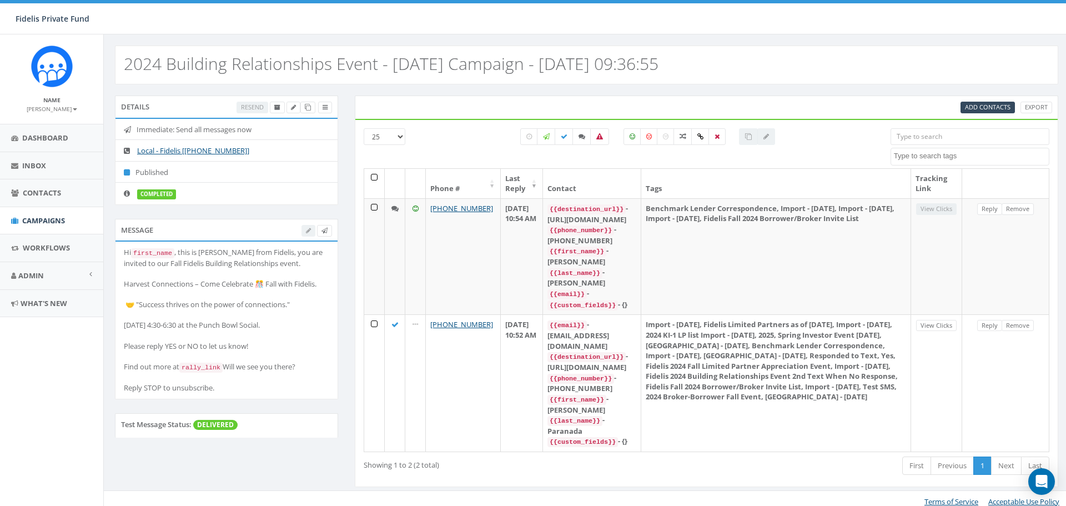
select select
click at [67, 221] on link "Campaigns" at bounding box center [51, 220] width 103 height 27
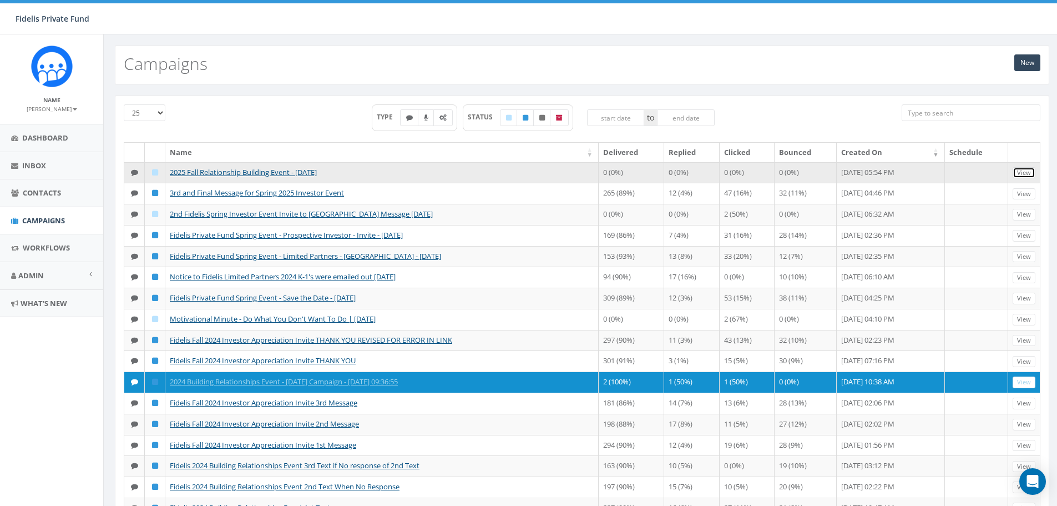
click at [1026, 172] on link "View" at bounding box center [1024, 173] width 23 height 12
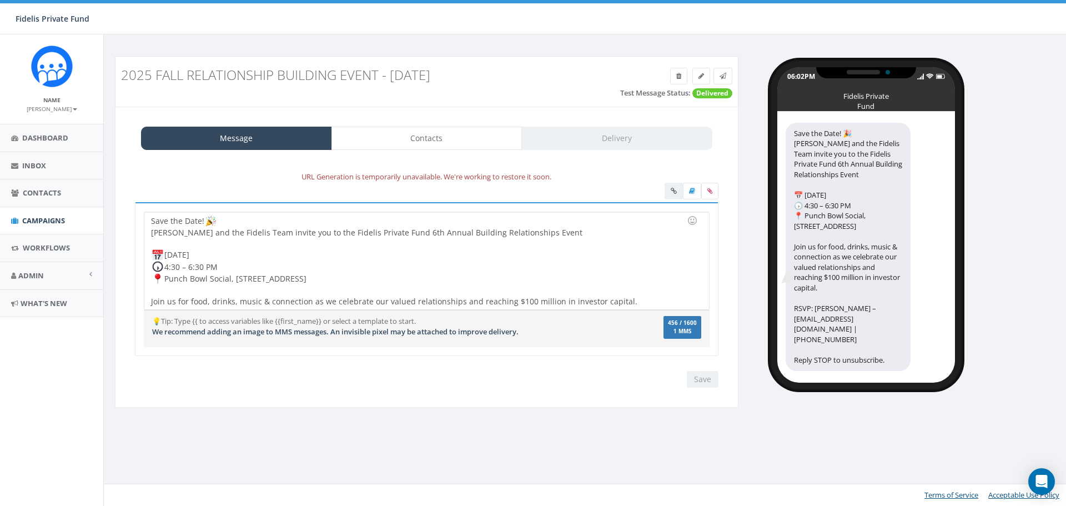
scroll to position [23, 0]
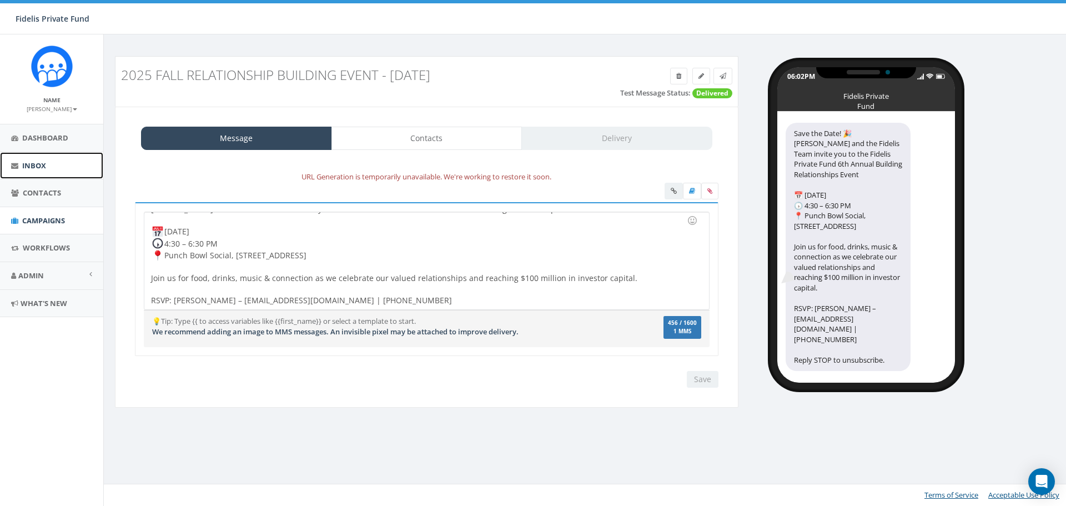
click at [38, 165] on span "Inbox" at bounding box center [34, 165] width 24 height 10
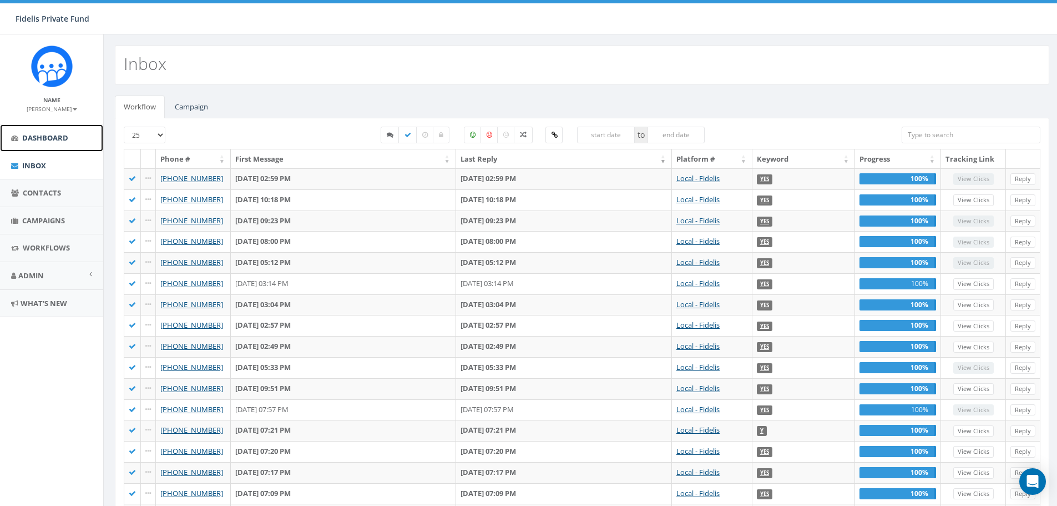
click at [54, 139] on span "Dashboard" at bounding box center [45, 138] width 46 height 10
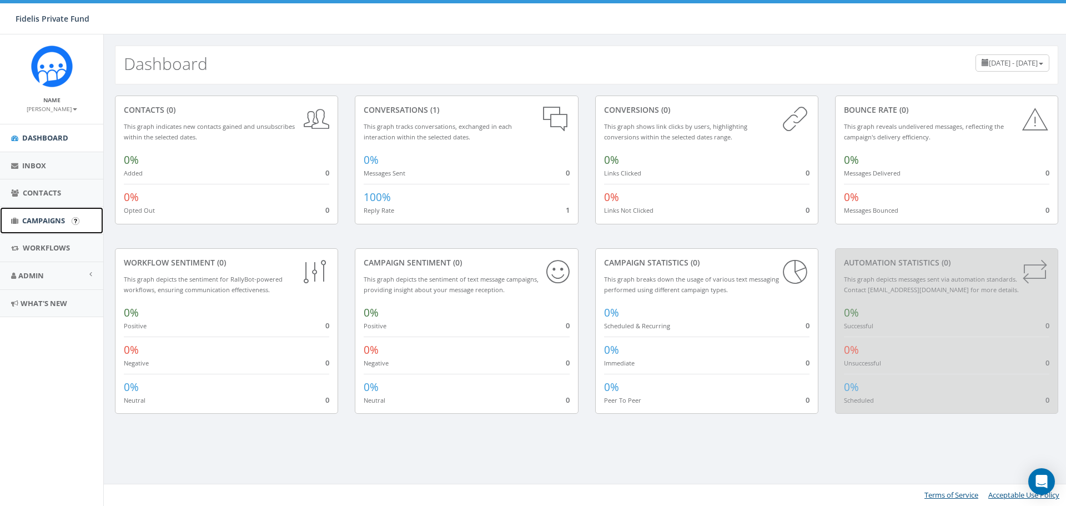
click at [48, 223] on span "Campaigns" at bounding box center [43, 220] width 43 height 10
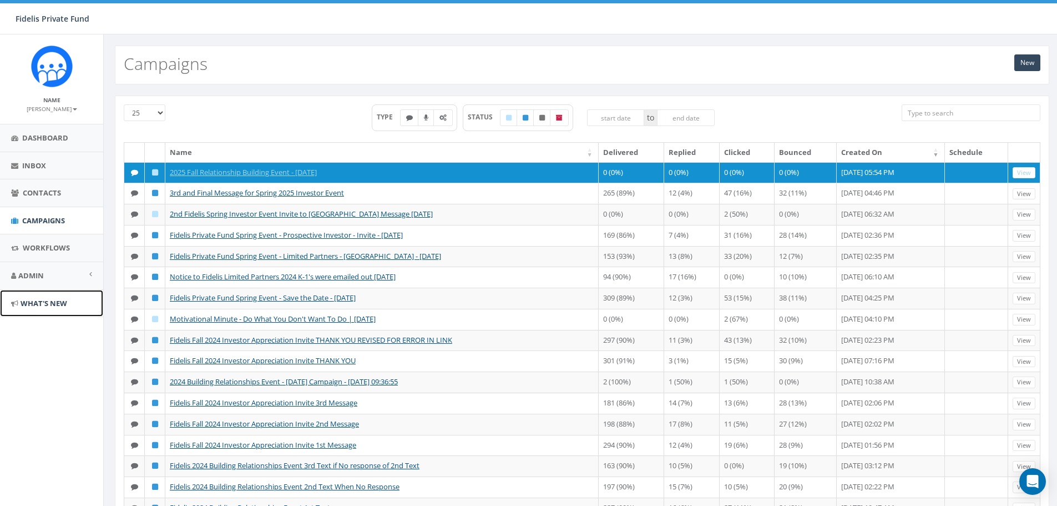
click at [50, 304] on span "What's New" at bounding box center [44, 303] width 47 height 10
click at [44, 219] on span "Campaigns" at bounding box center [43, 220] width 43 height 10
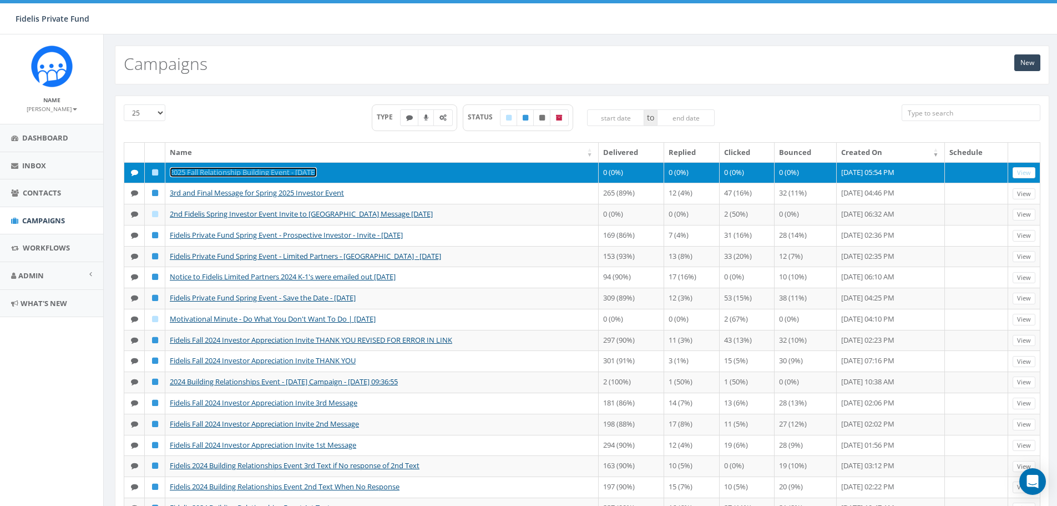
click at [299, 173] on link "2025 Fall Relationship Building Event - [DATE]" at bounding box center [243, 172] width 147 height 10
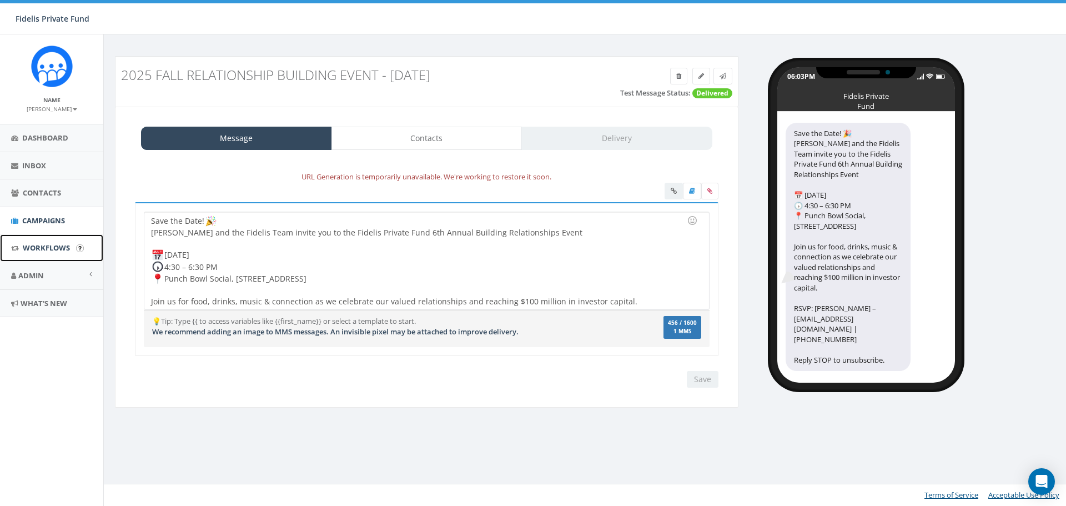
click at [62, 247] on span "Workflows" at bounding box center [46, 248] width 47 height 10
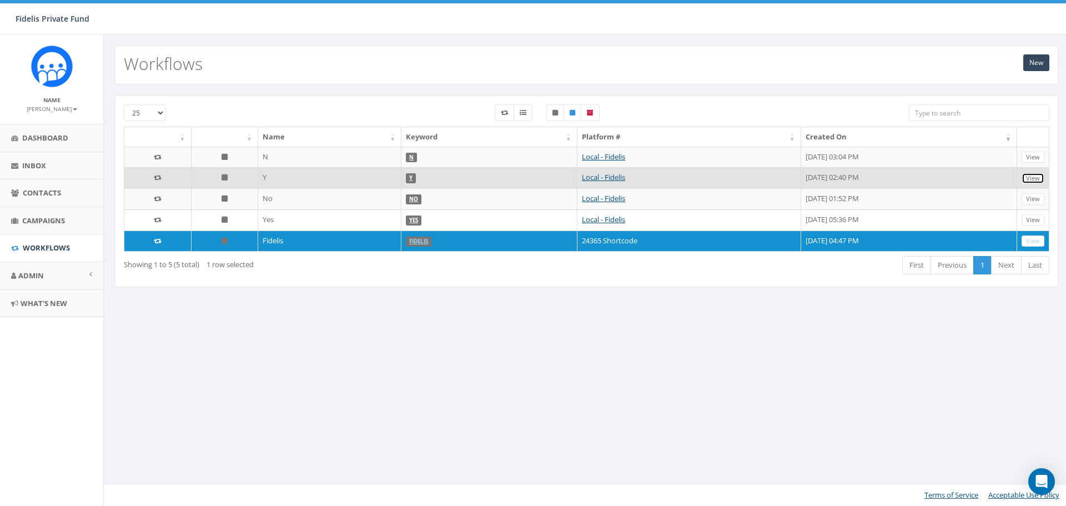
click at [1030, 178] on link "View" at bounding box center [1032, 179] width 23 height 12
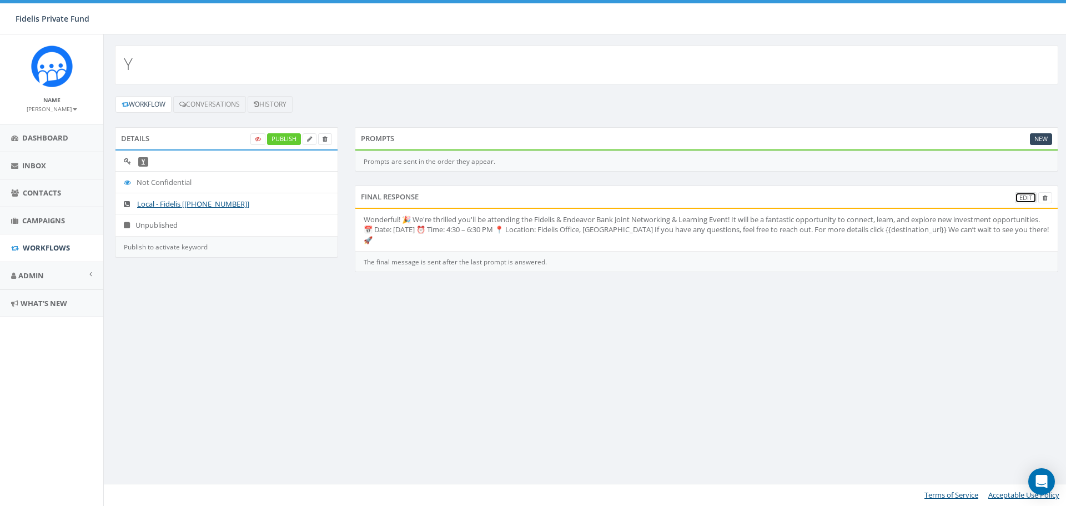
click at [1025, 196] on link "Edit" at bounding box center [1026, 198] width 22 height 12
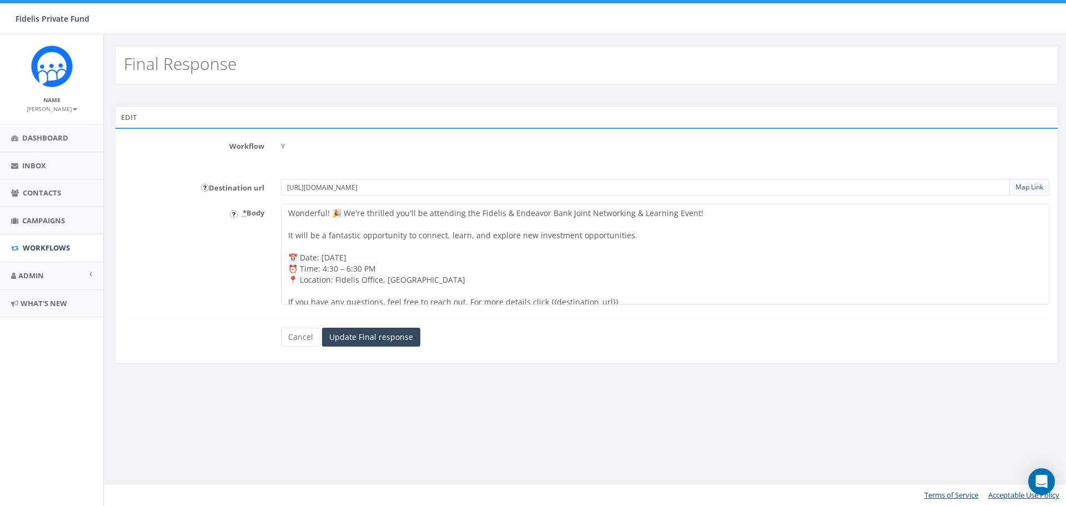
drag, startPoint x: 667, startPoint y: 214, endPoint x: 477, endPoint y: 211, distance: 189.3
click at [477, 211] on textarea "Wonderful! 🎉 We're thrilled you'll be attending the Fidelis & Endeavor Bank Joi…" at bounding box center [665, 254] width 768 height 101
drag, startPoint x: 430, startPoint y: 281, endPoint x: 286, endPoint y: 258, distance: 145.1
click at [286, 258] on textarea "Wonderful! 🎉 We're thrilled you'll be attending the Fidelis & Endeavor Bank Joi…" at bounding box center [665, 254] width 768 height 101
click at [294, 255] on textarea "Wonderful! 🎉 We're thrilled you'll be attending the Fidelis & Endeavor Bank Joi…" at bounding box center [665, 254] width 768 height 101
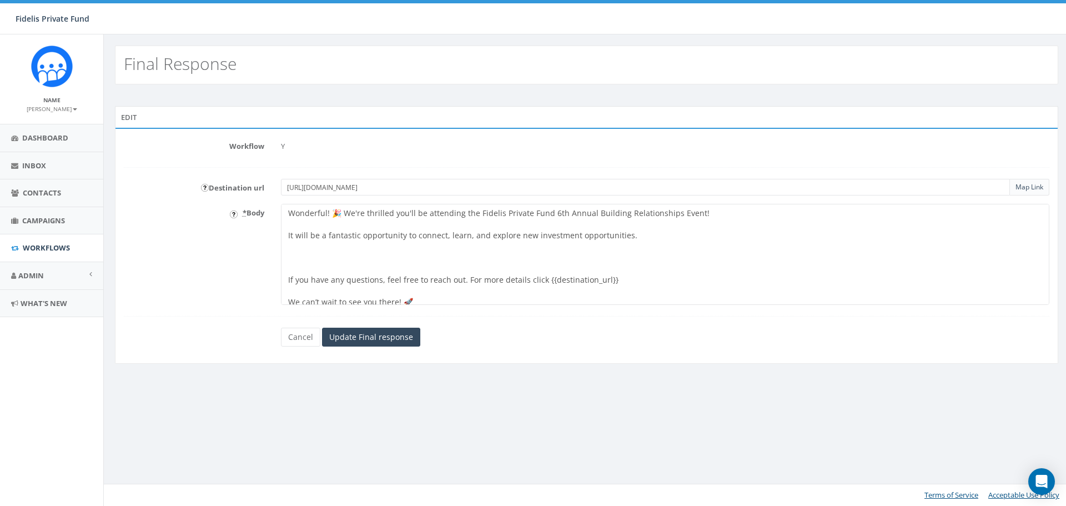
paste textarea "📅 Wednesday, November 5, 2025 🕟 4:30 – 6:30 PM 📍 Punch Bowl Social, 1485 E Stre…"
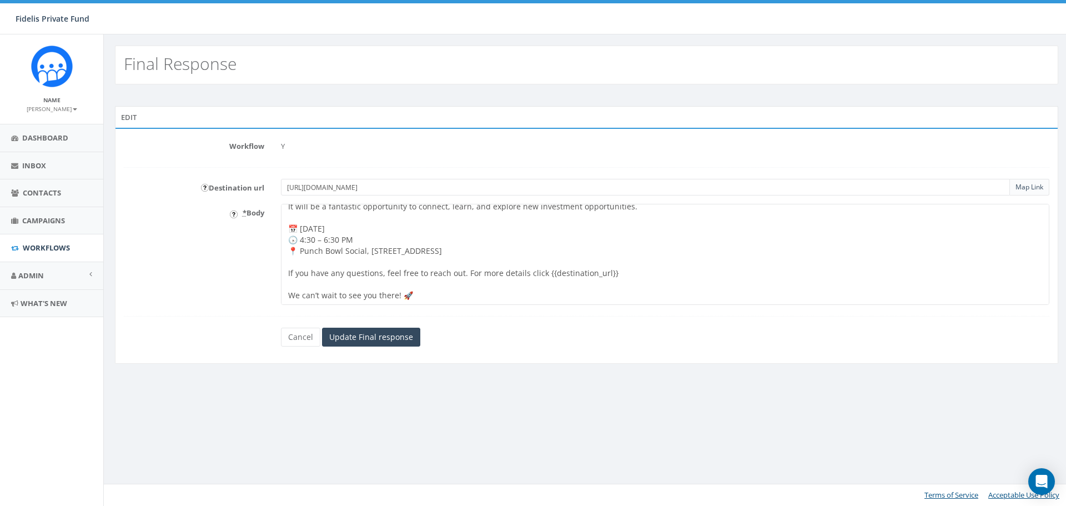
drag, startPoint x: 616, startPoint y: 265, endPoint x: 466, endPoint y: 261, distance: 150.5
click at [466, 261] on textarea "Wonderful! 🎉 We're thrilled you'll be attending the Fidelis & Endeavor Bank Joi…" at bounding box center [665, 254] width 768 height 101
type textarea "Wonderful! 🎉 We're thrilled you'll be attending the Fidelis Private Fund 6th An…"
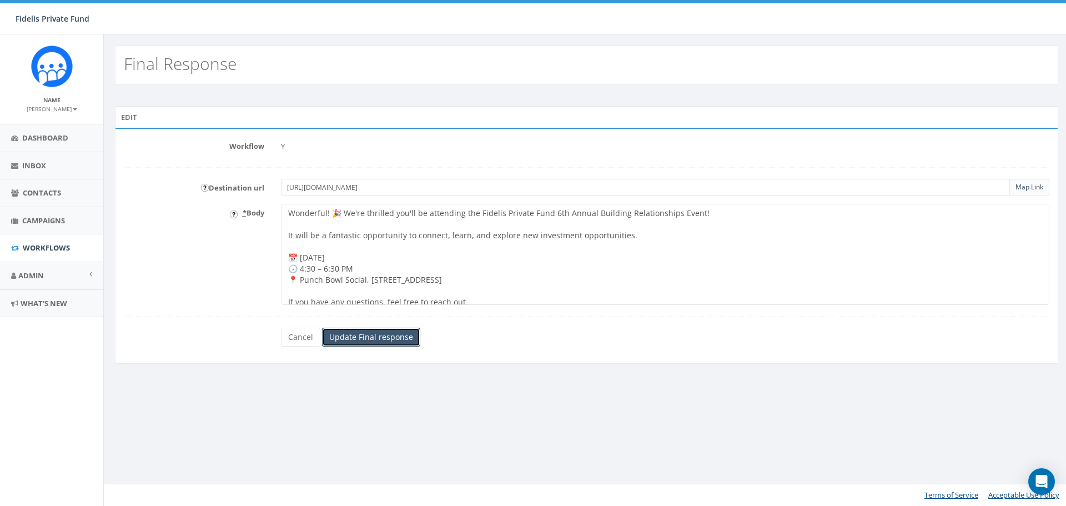
click at [372, 341] on input "Update Final response" at bounding box center [371, 336] width 98 height 19
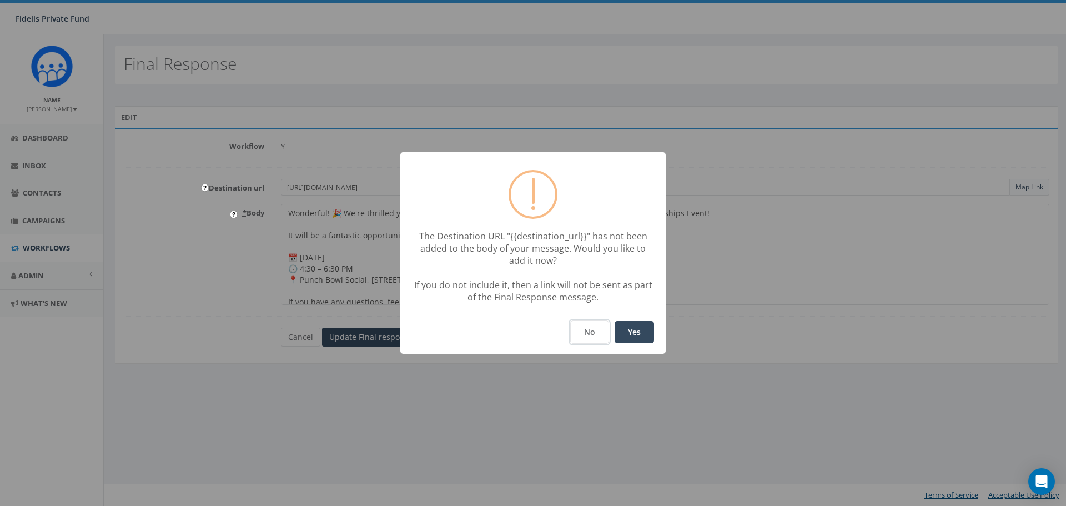
click at [597, 335] on button "No" at bounding box center [589, 331] width 39 height 23
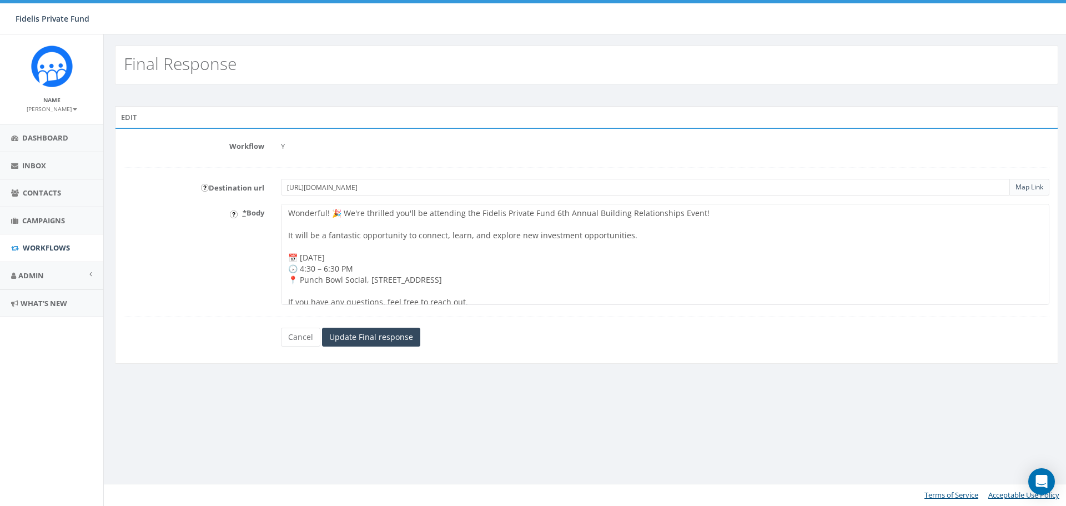
drag, startPoint x: 447, startPoint y: 188, endPoint x: 167, endPoint y: 195, distance: 279.8
click at [177, 197] on form "Workflow Y Destination url https://www.fidelispf.com/investor-event-2025/ Map L…" at bounding box center [586, 241] width 925 height 209
click at [410, 339] on input "Update Final response" at bounding box center [371, 336] width 98 height 19
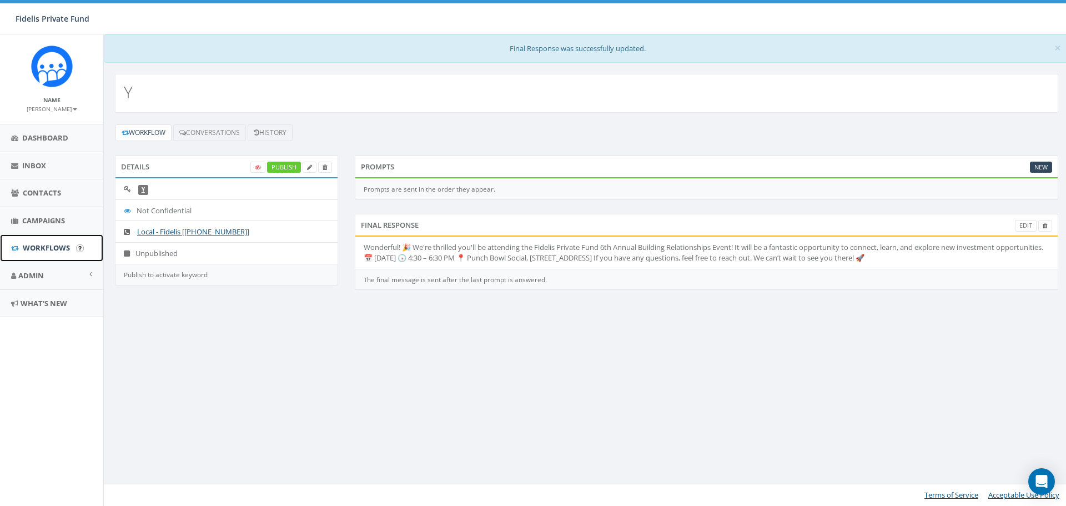
click at [38, 243] on span "Workflows" at bounding box center [46, 248] width 47 height 10
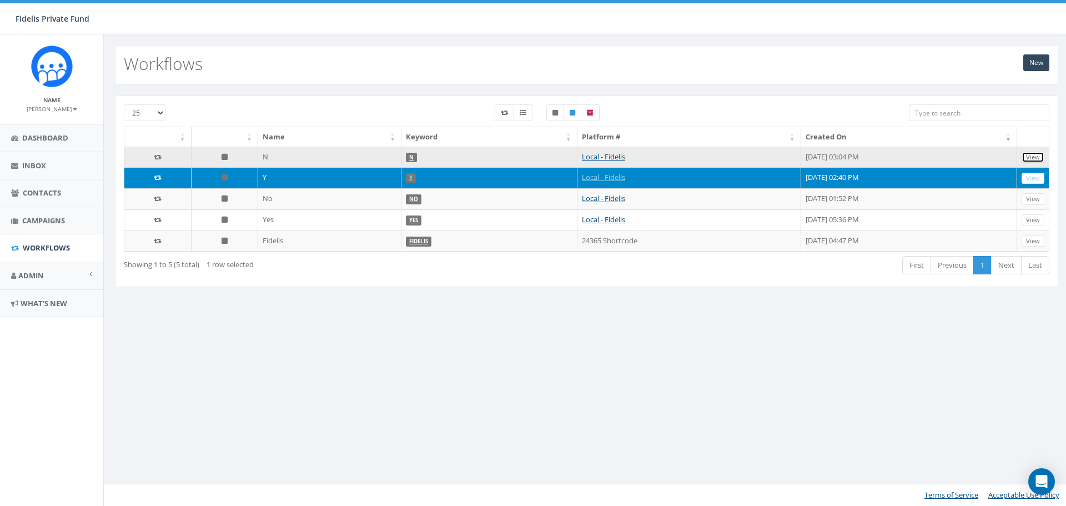
drag, startPoint x: 1033, startPoint y: 158, endPoint x: 1002, endPoint y: 150, distance: 31.6
click at [1033, 158] on link "View" at bounding box center [1032, 158] width 23 height 12
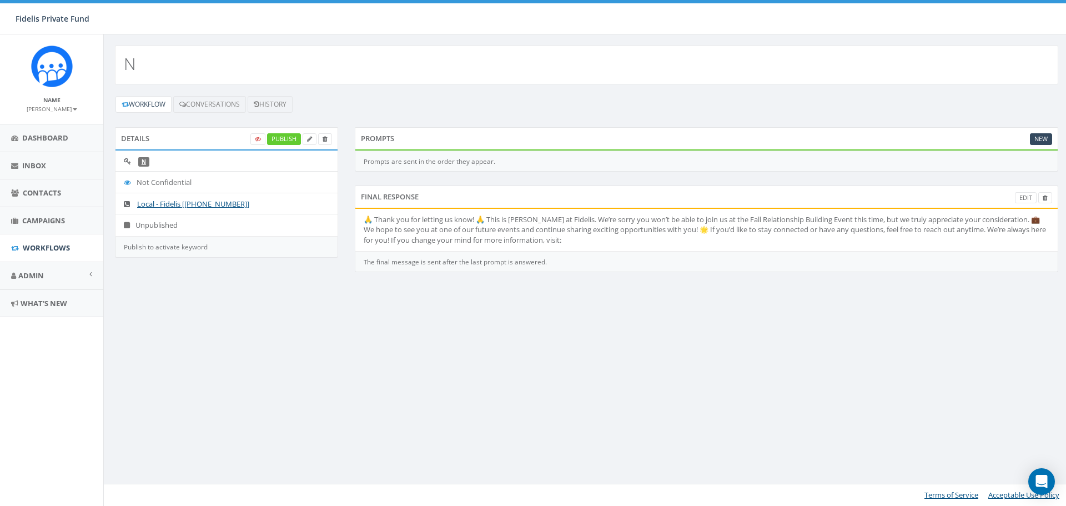
click at [602, 241] on li "🙏 Thank you for letting us know! 🙏 This is John Lloyd at Fidelis. We’re sorry y…" at bounding box center [706, 230] width 702 height 42
click at [44, 243] on span "Workflows" at bounding box center [46, 248] width 47 height 10
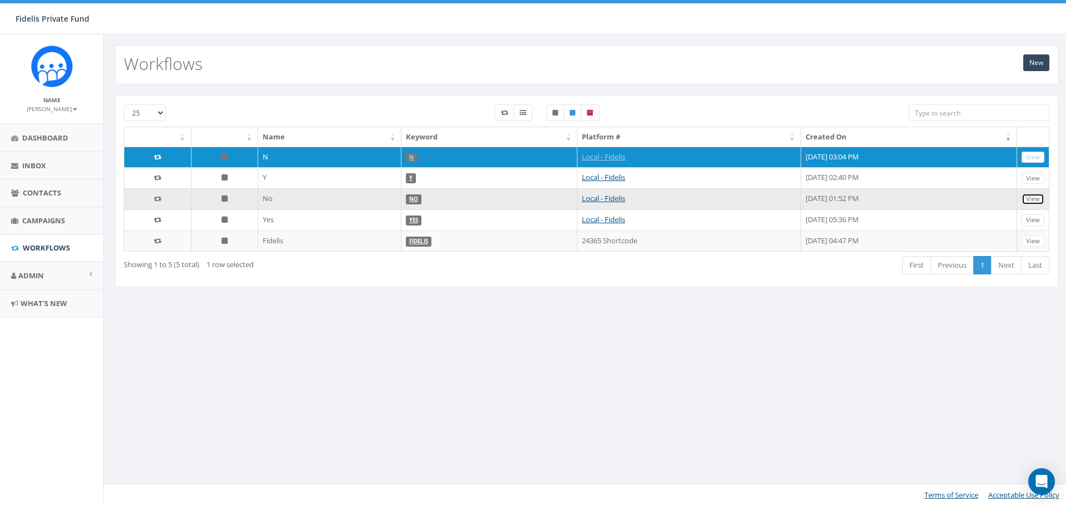
click at [1035, 196] on link "View" at bounding box center [1032, 199] width 23 height 12
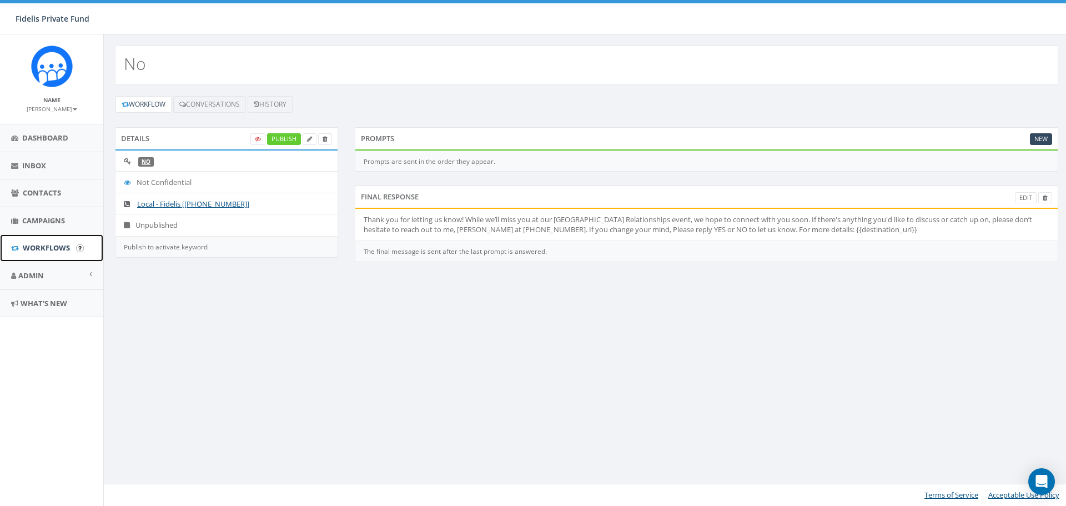
click at [37, 245] on span "Workflows" at bounding box center [46, 248] width 47 height 10
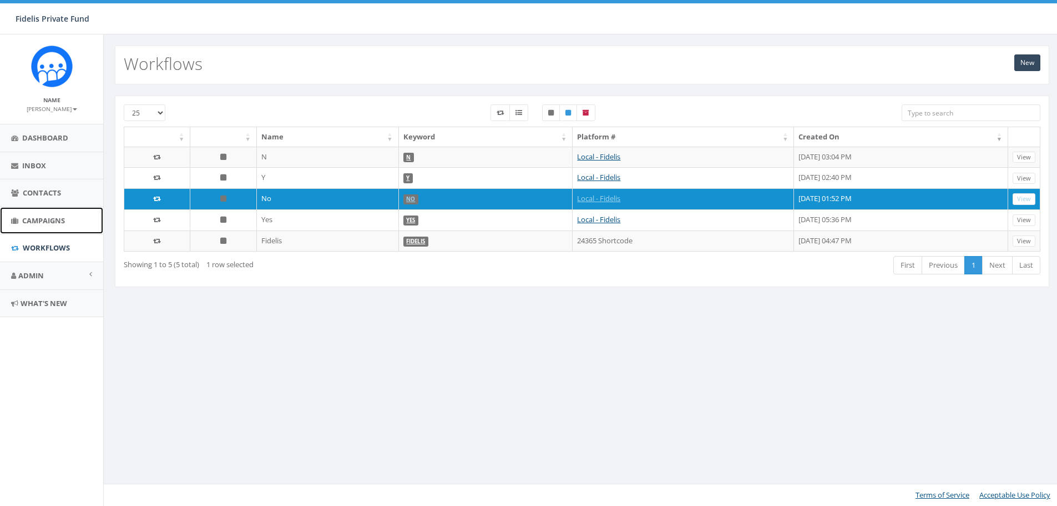
click at [39, 218] on span "Campaigns" at bounding box center [43, 220] width 43 height 10
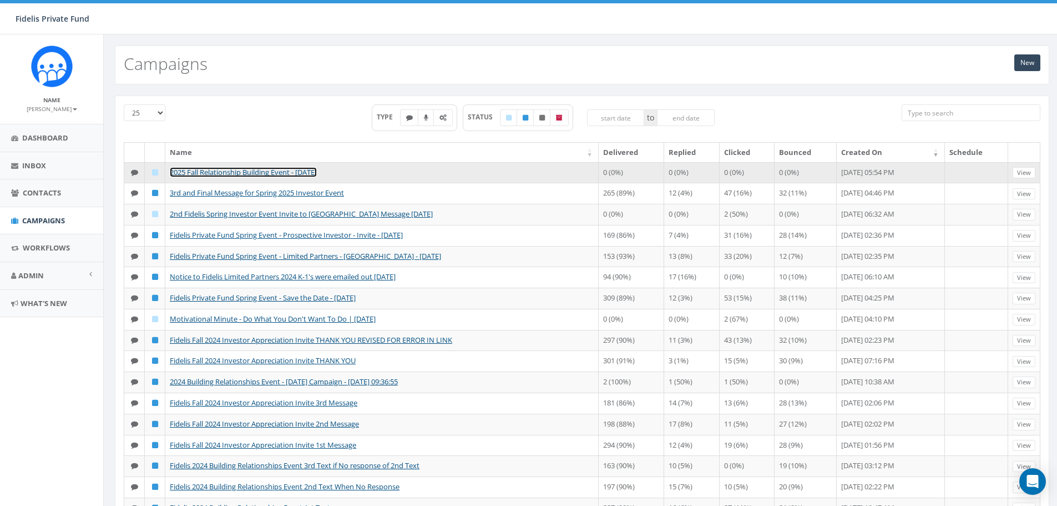
click at [304, 170] on link "2025 Fall Relationship Building Event - [DATE]" at bounding box center [243, 172] width 147 height 10
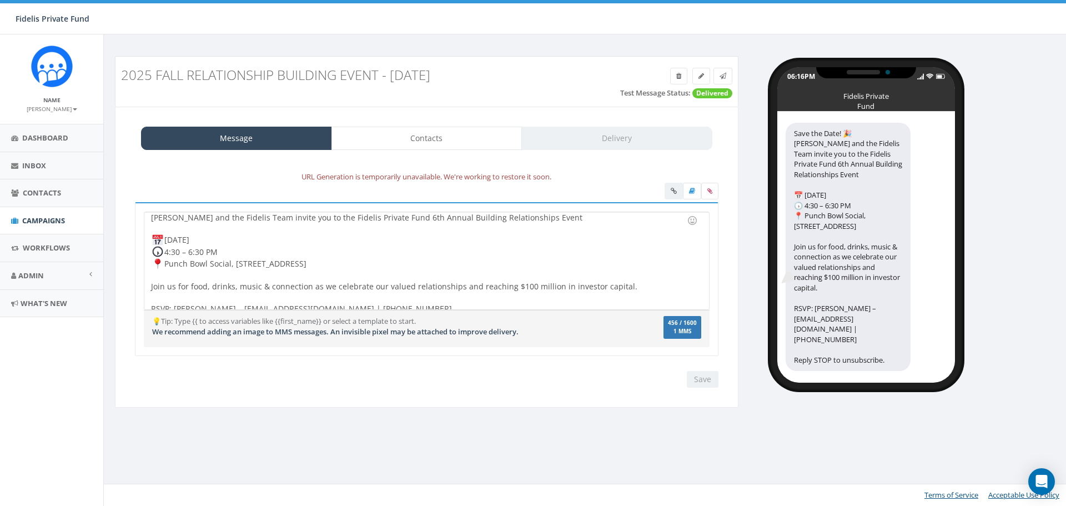
scroll to position [23, 0]
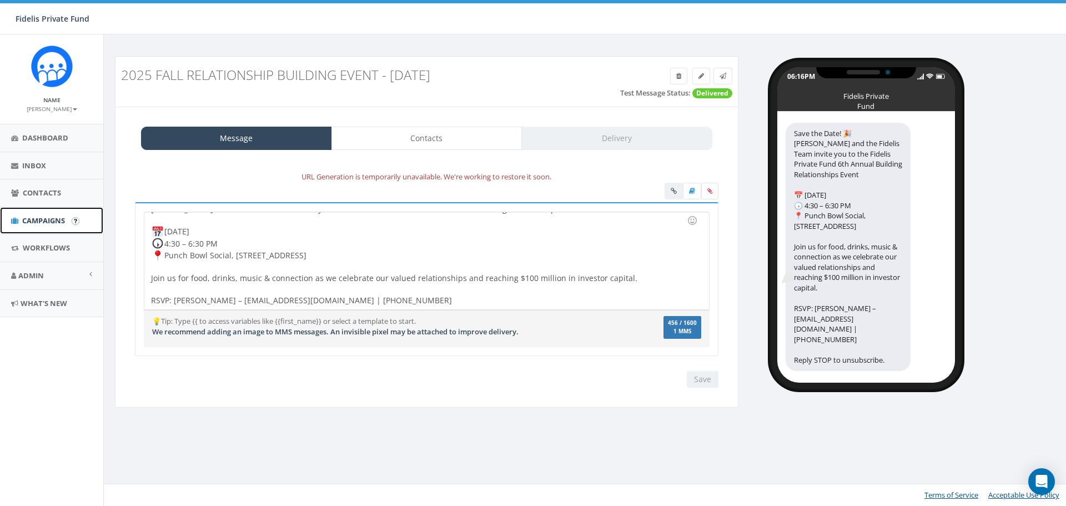
click at [51, 216] on span "Campaigns" at bounding box center [43, 220] width 43 height 10
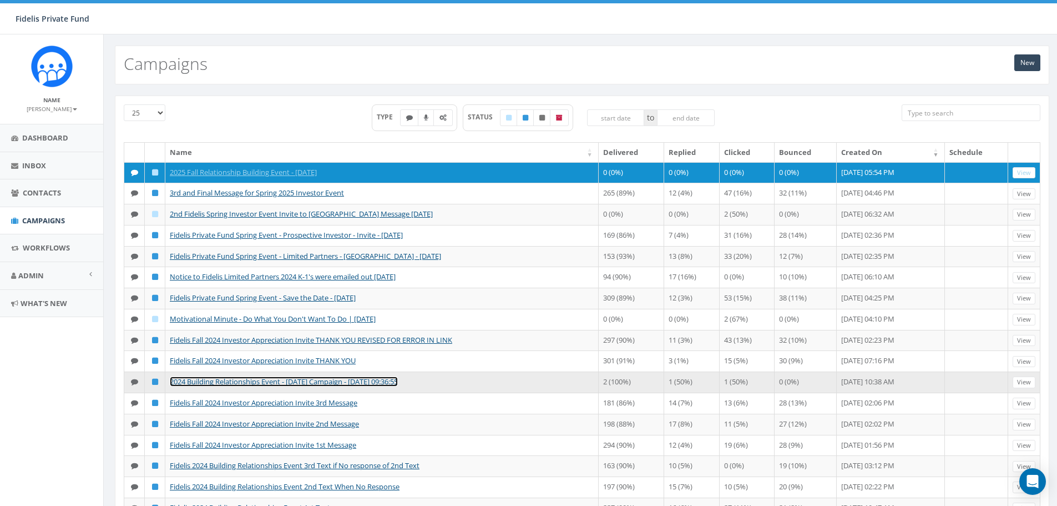
click at [304, 386] on link "2024 Building Relationships Event - 10/24/24 Campaign - 10/16/2024, 09:36:55" at bounding box center [284, 381] width 228 height 10
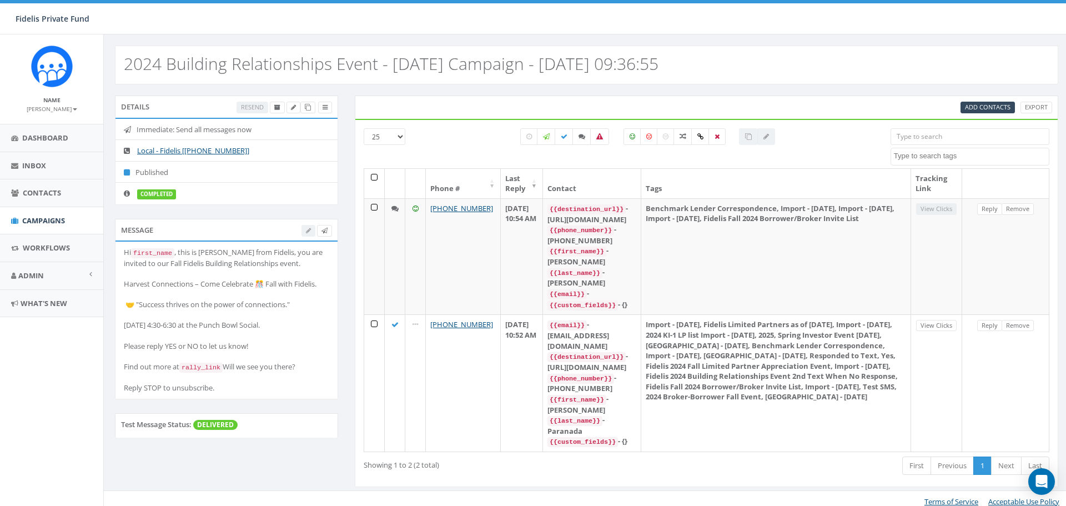
select select
click at [209, 366] on code "rally_link" at bounding box center [200, 367] width 43 height 10
click at [46, 245] on span "Workflows" at bounding box center [46, 248] width 47 height 10
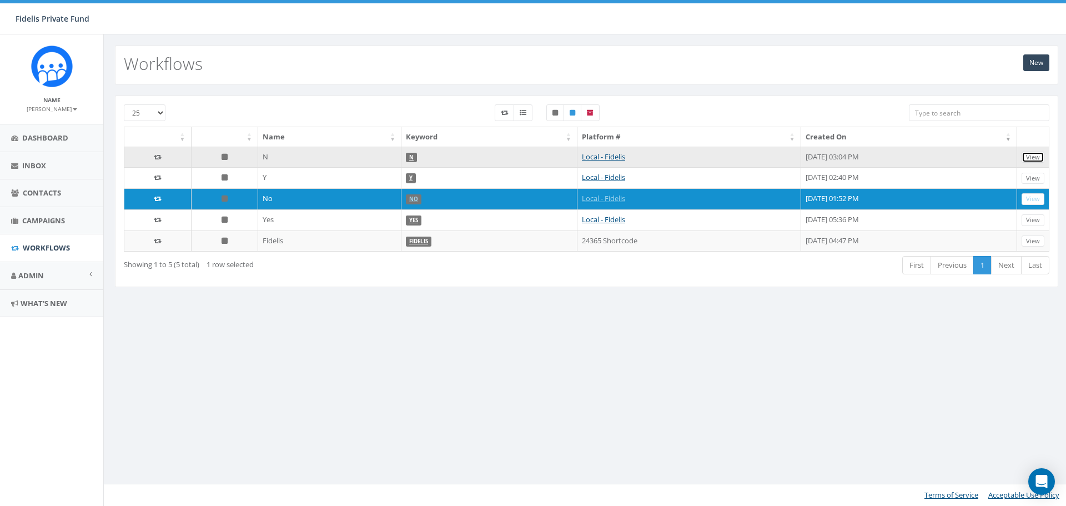
click at [1029, 159] on link "View" at bounding box center [1032, 158] width 23 height 12
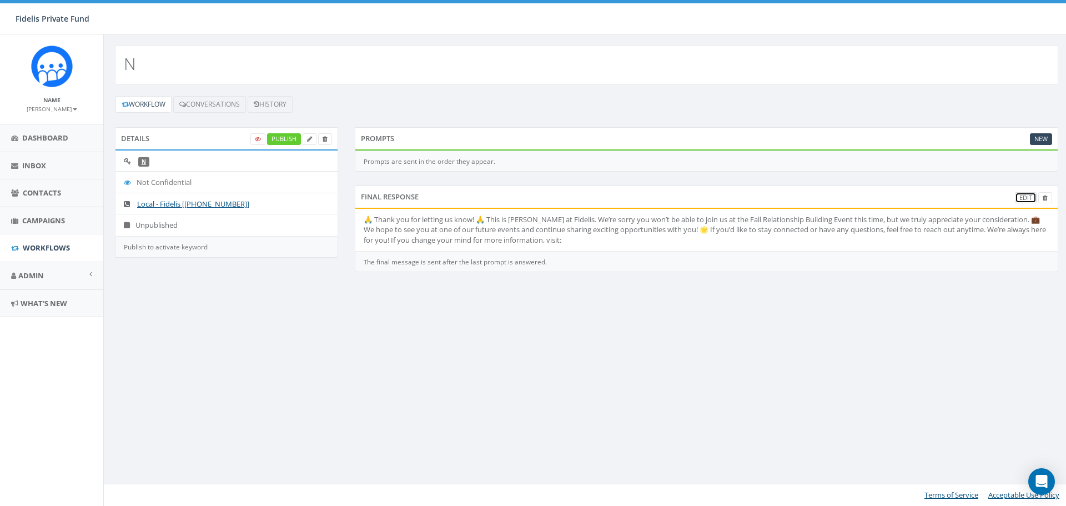
click at [1021, 196] on link "Edit" at bounding box center [1026, 198] width 22 height 12
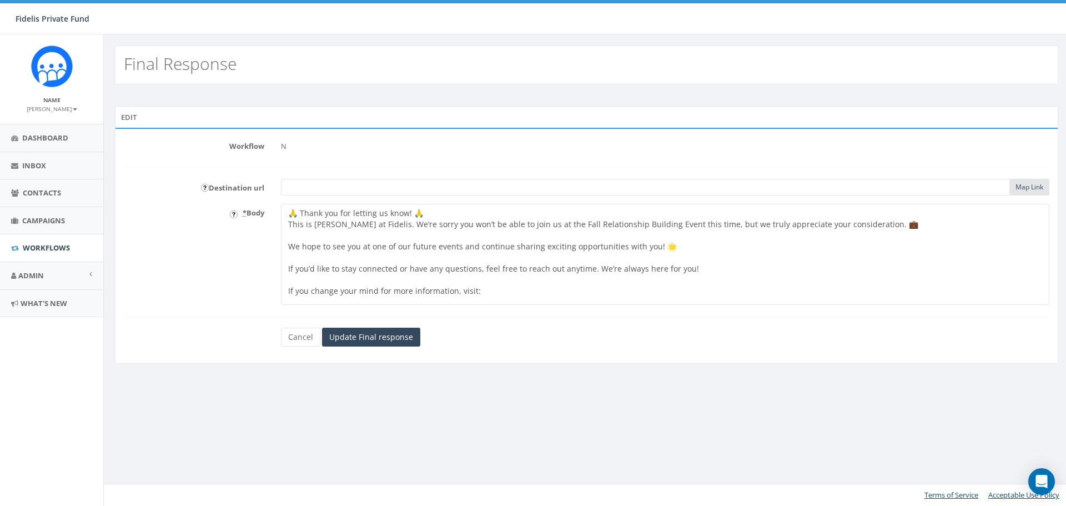
paste input "[URL][DOMAIN_NAME]"
type input "[URL][DOMAIN_NAME]"
click at [487, 275] on textarea "🙏 Thank you for letting us know! 🙏 This is [PERSON_NAME] at Fidelis. We’re sorr…" at bounding box center [665, 254] width 768 height 101
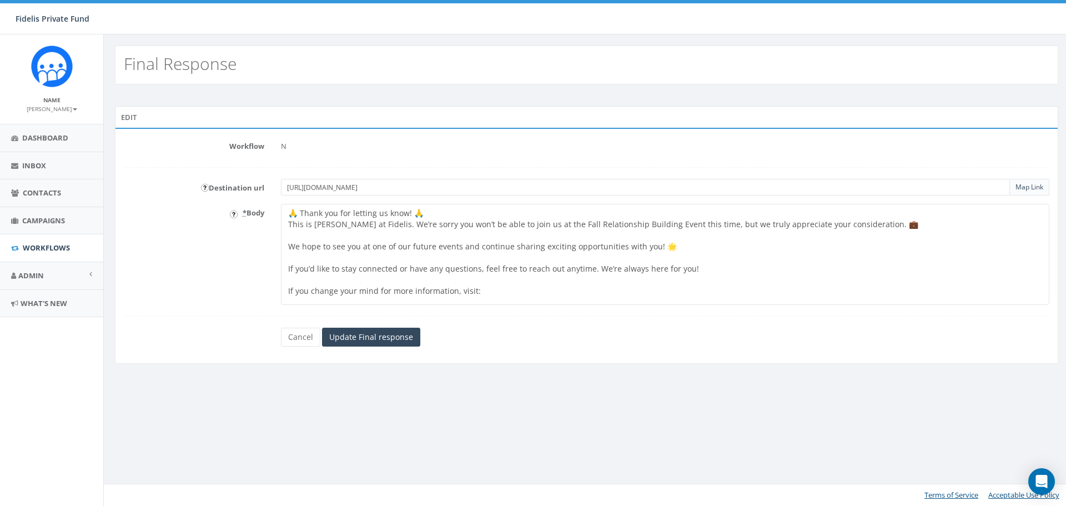
paste textarea "[URL][DOMAIN_NAME]"
drag, startPoint x: 707, startPoint y: 273, endPoint x: 458, endPoint y: 274, distance: 248.7
click at [458, 274] on textarea "🙏 Thank you for letting us know! 🙏 This is [PERSON_NAME] at Fidelis. We’re sorr…" at bounding box center [665, 254] width 768 height 101
click at [1030, 186] on link "Map Link" at bounding box center [1029, 186] width 28 height 9
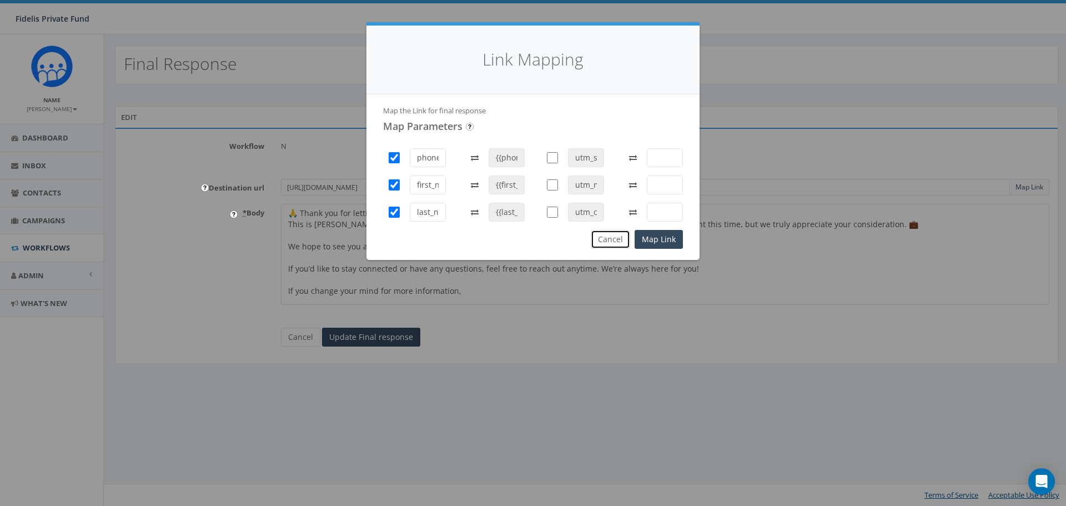
click at [621, 244] on button "Cancel" at bounding box center [610, 239] width 39 height 19
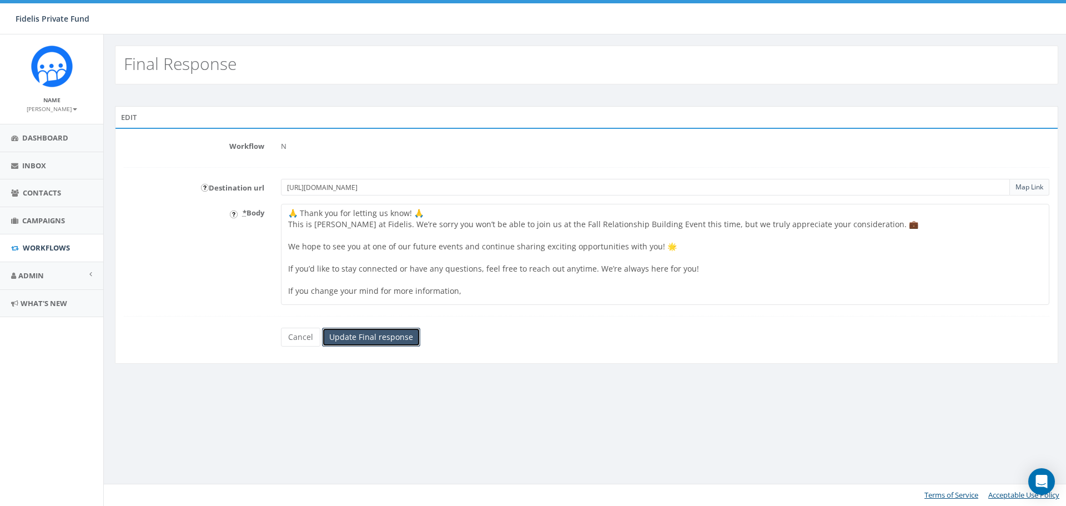
click at [369, 339] on input "Update Final response" at bounding box center [371, 336] width 98 height 19
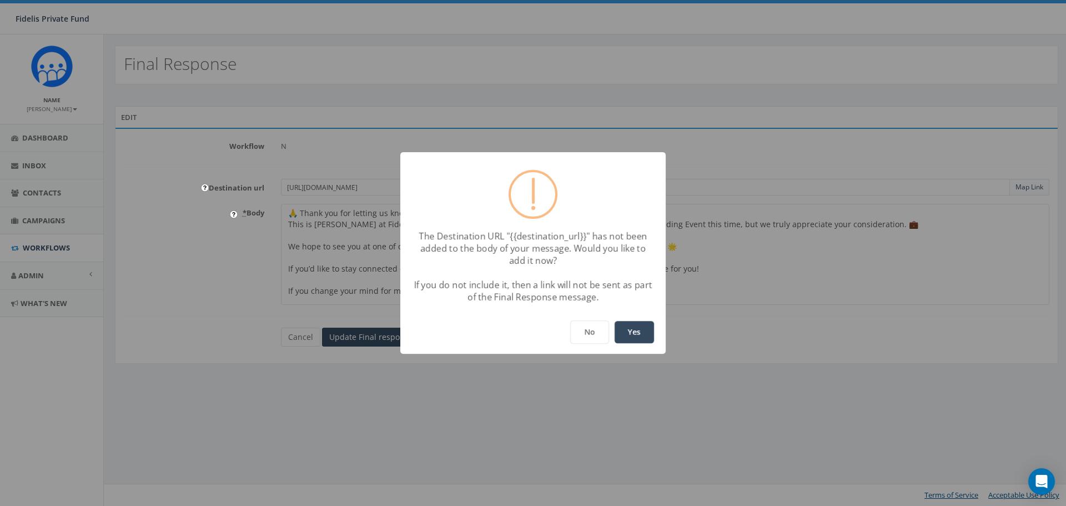
click at [636, 327] on button "Yes" at bounding box center [633, 332] width 39 height 22
type textarea "🙏 Thank you for letting us know! 🙏 This is [PERSON_NAME] at Fidelis. We’re sorr…"
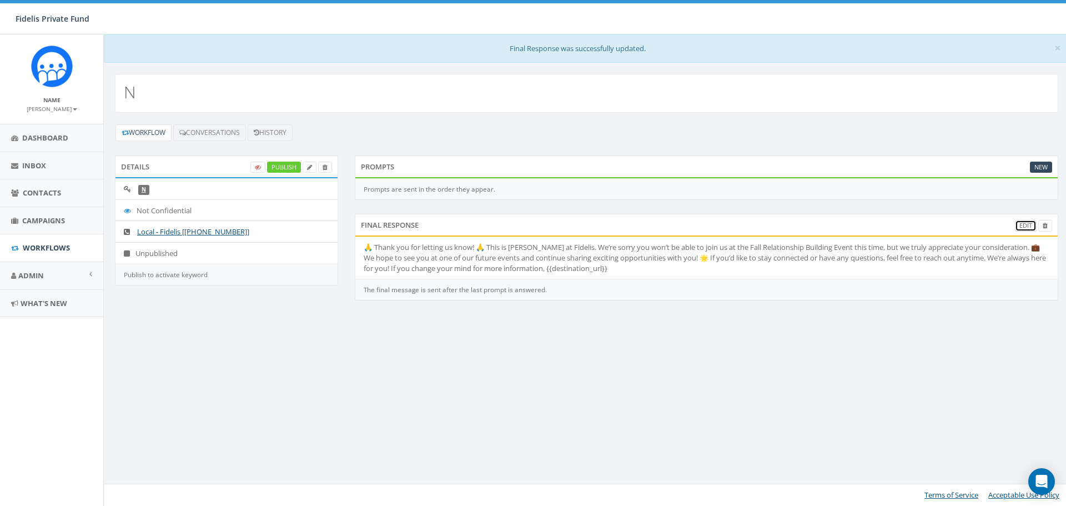
click at [1018, 226] on link "Edit" at bounding box center [1026, 226] width 22 height 12
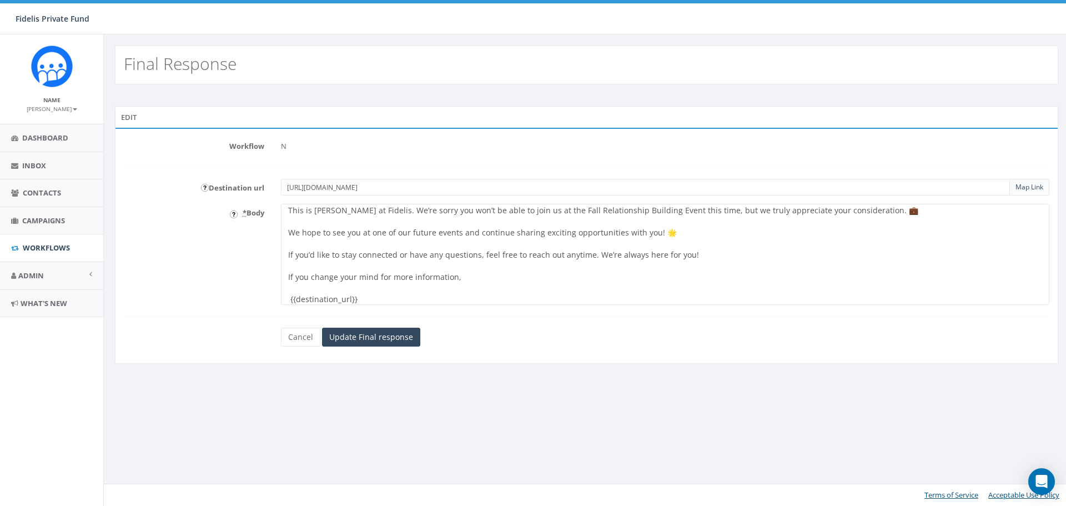
scroll to position [18, 0]
click at [288, 297] on textarea "🙏 Thank you for letting us know! 🙏 This is John Lloyd at Fidelis. We’re sorry y…" at bounding box center [665, 254] width 768 height 101
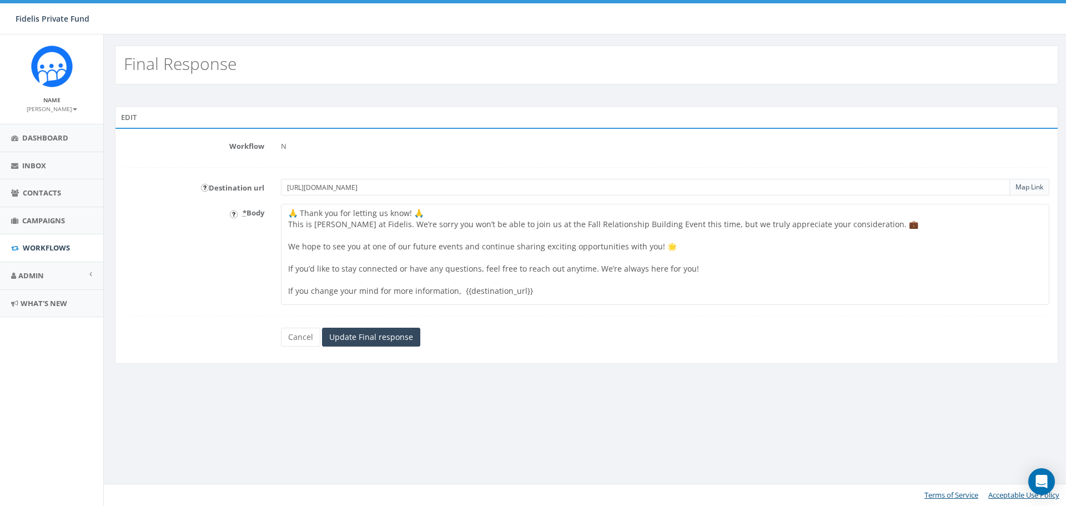
scroll to position [0, 0]
click at [377, 291] on textarea "🙏 Thank you for letting us know! 🙏 This is John Lloyd at Fidelis. We’re sorry y…" at bounding box center [665, 254] width 768 height 101
click at [505, 294] on textarea "🙏 Thank you for letting us know! 🙏 This is John Lloyd at Fidelis. We’re sorry y…" at bounding box center [665, 254] width 768 height 101
click at [565, 288] on textarea "🙏 Thank you for letting us know! 🙏 This is John Lloyd at Fidelis. We’re sorry y…" at bounding box center [665, 254] width 768 height 101
type textarea "🙏 Thank you for letting us know! 🙏 This is John Lloyd at Fidelis. We’re sorry y…"
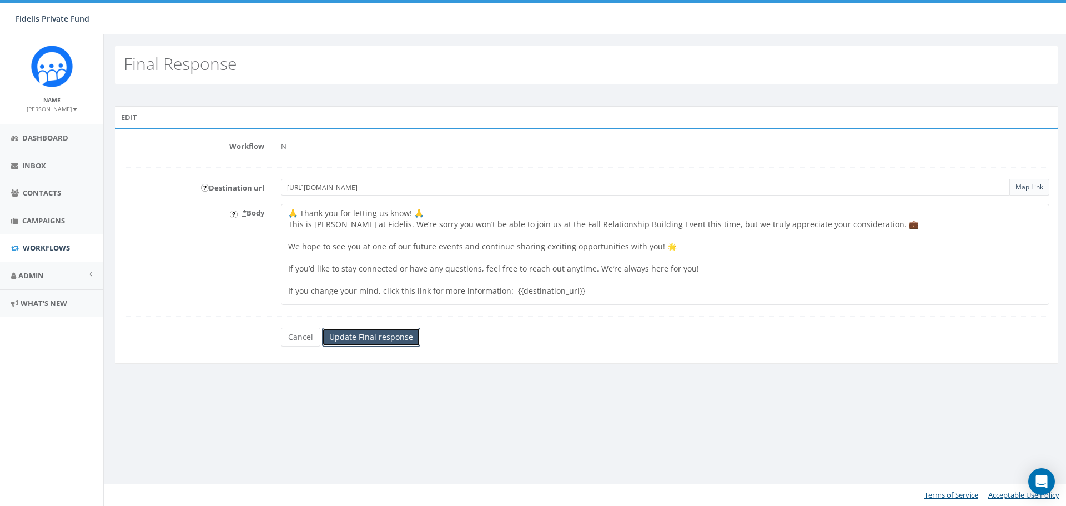
click at [391, 338] on input "Update Final response" at bounding box center [371, 336] width 98 height 19
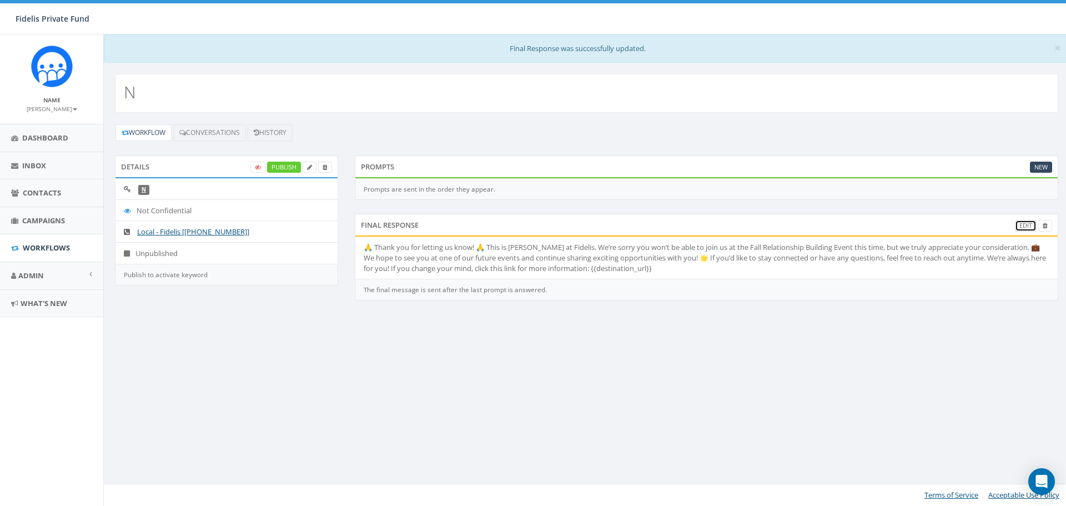
drag, startPoint x: 1020, startPoint y: 223, endPoint x: 1006, endPoint y: 223, distance: 13.9
click at [1020, 223] on link "Edit" at bounding box center [1026, 226] width 22 height 12
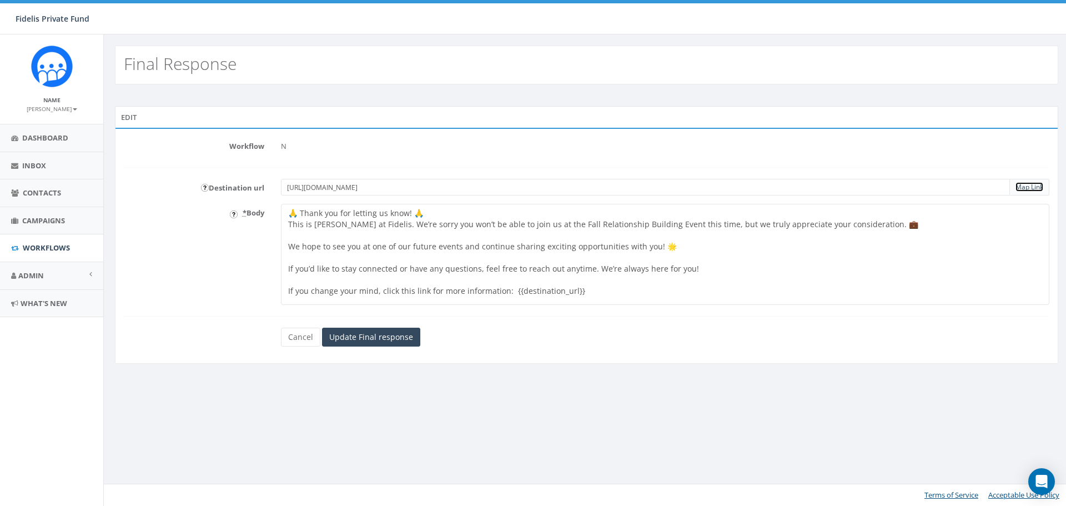
click at [1021, 185] on link "Map Link" at bounding box center [1029, 186] width 28 height 9
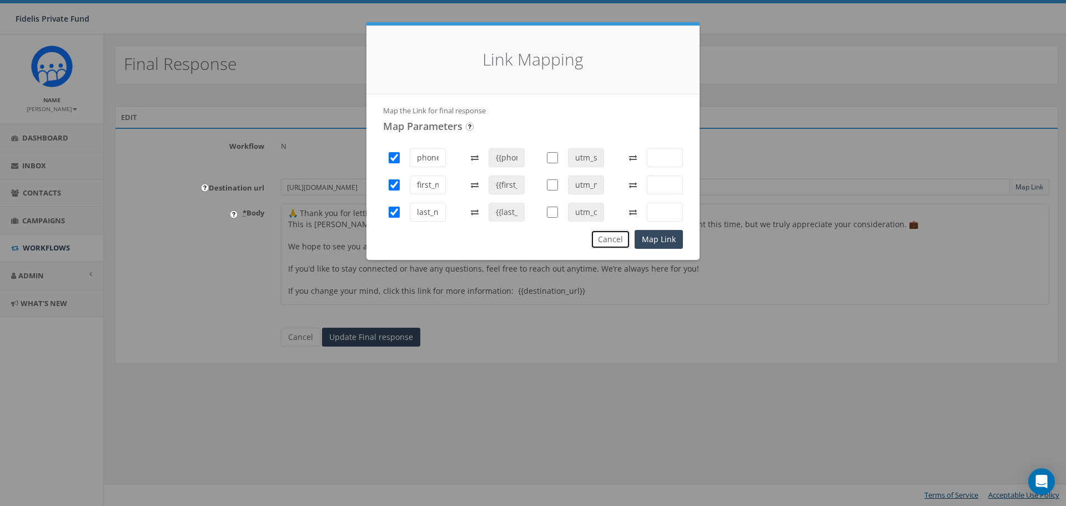
click at [622, 240] on button "Cancel" at bounding box center [610, 239] width 39 height 19
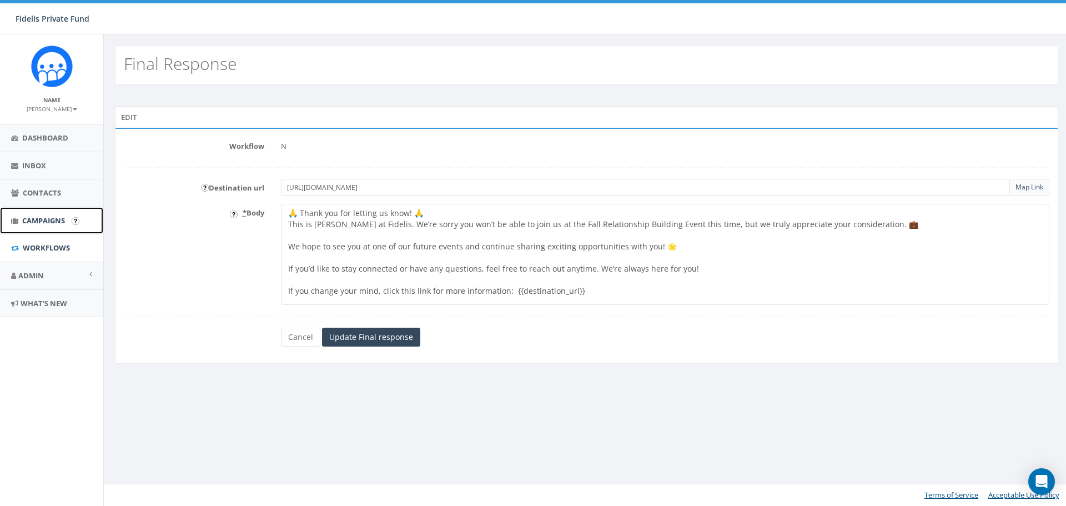
click at [39, 219] on span "Campaigns" at bounding box center [43, 220] width 43 height 10
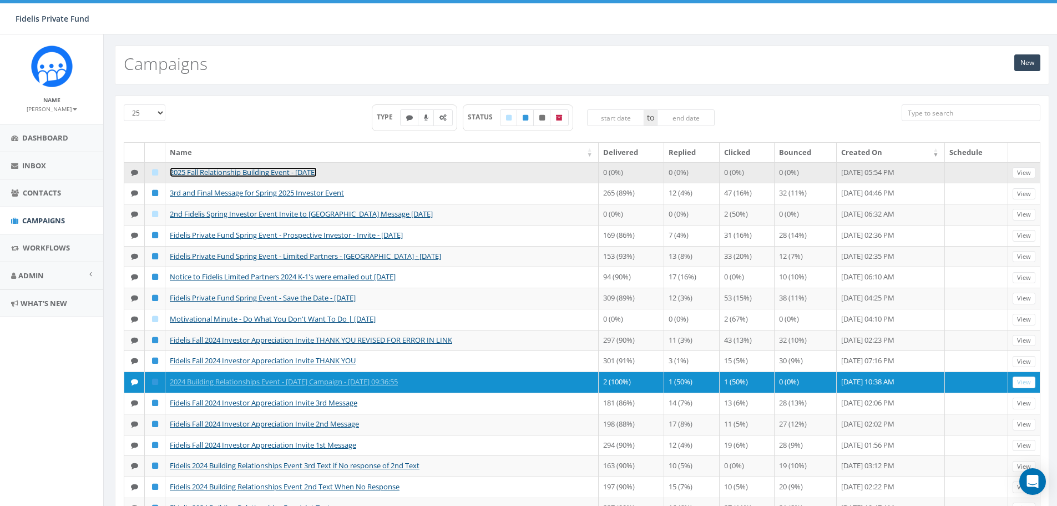
click at [284, 172] on link "2025 Fall Relationship Building Event - [DATE]" at bounding box center [243, 172] width 147 height 10
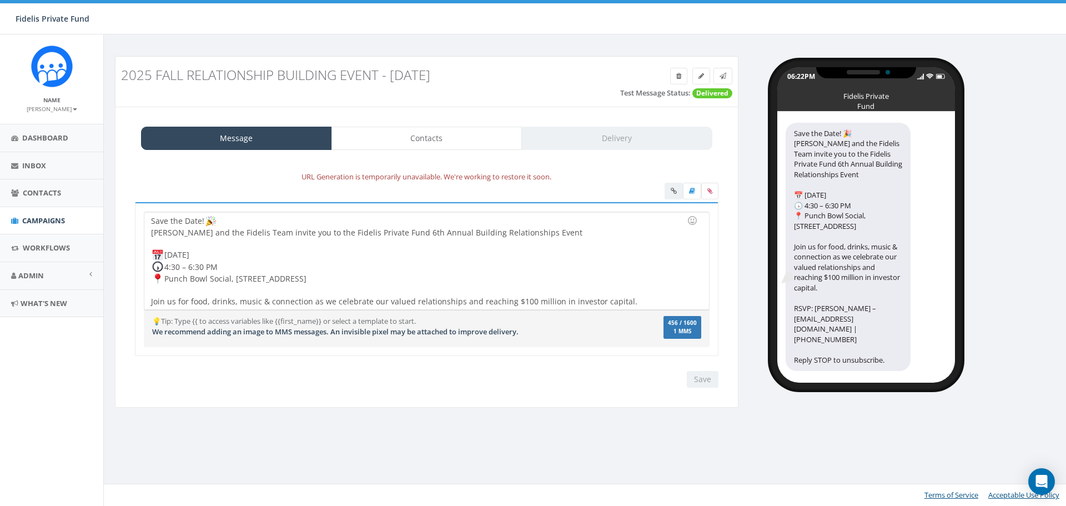
click at [674, 193] on div at bounding box center [691, 192] width 54 height 19
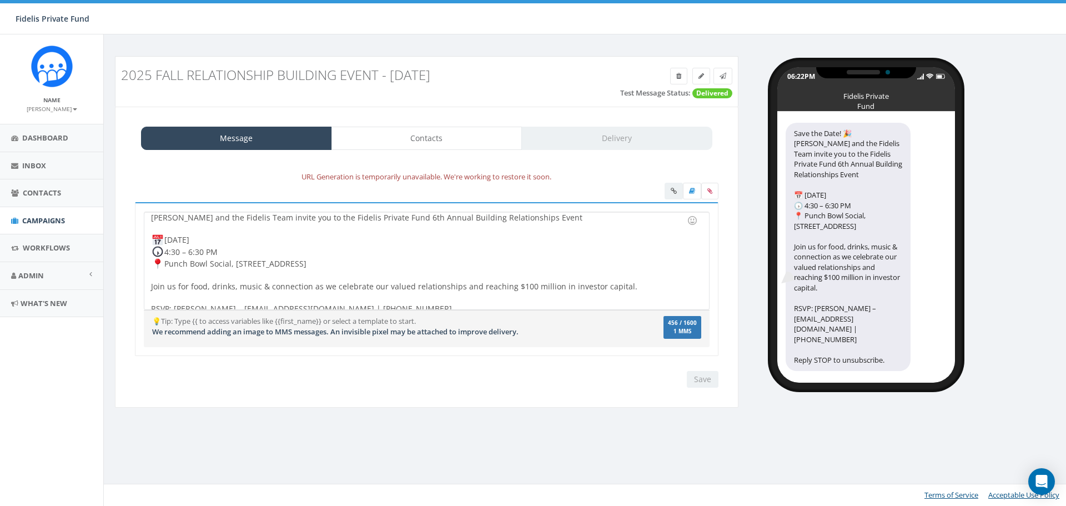
scroll to position [23, 0]
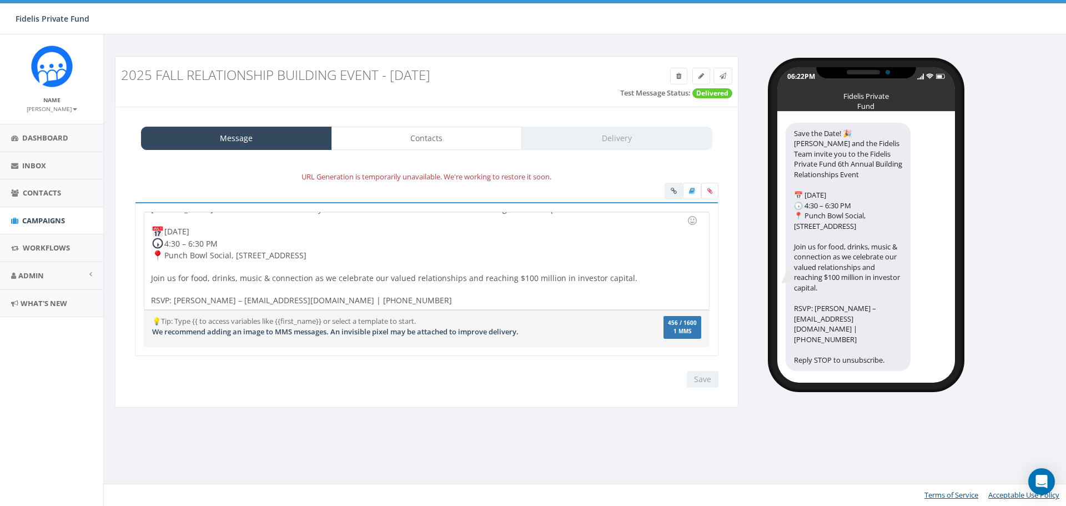
click at [670, 193] on div at bounding box center [691, 192] width 54 height 19
click at [612, 261] on div at bounding box center [423, 266] width 544 height 11
drag, startPoint x: 670, startPoint y: 191, endPoint x: 593, endPoint y: 221, distance: 82.5
click at [670, 191] on div at bounding box center [691, 192] width 54 height 19
click at [374, 260] on div "Save the Date! John Lloyd and the Fidelis Team invite you to the Fidelis Privat…" at bounding box center [426, 260] width 564 height 97
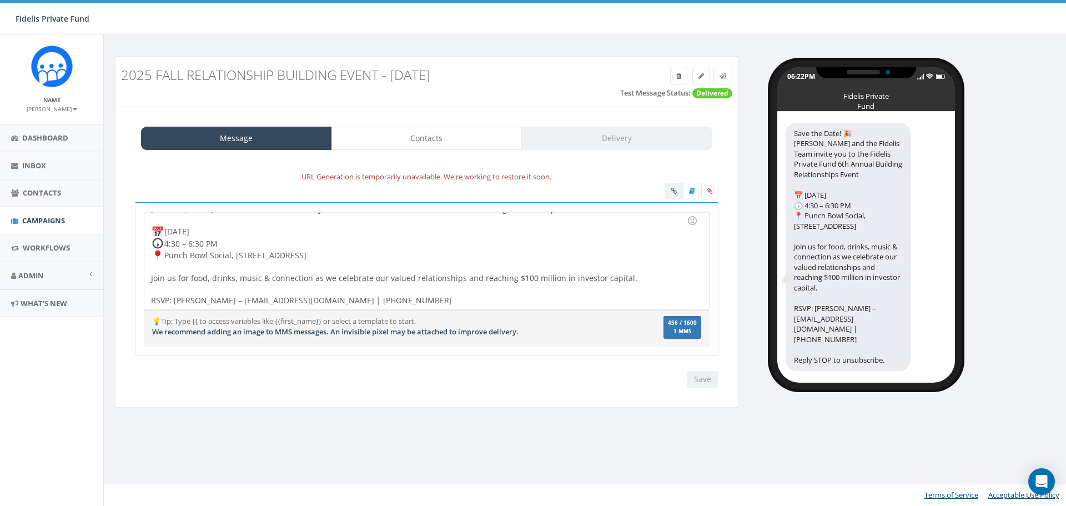
click at [672, 191] on div at bounding box center [691, 192] width 54 height 19
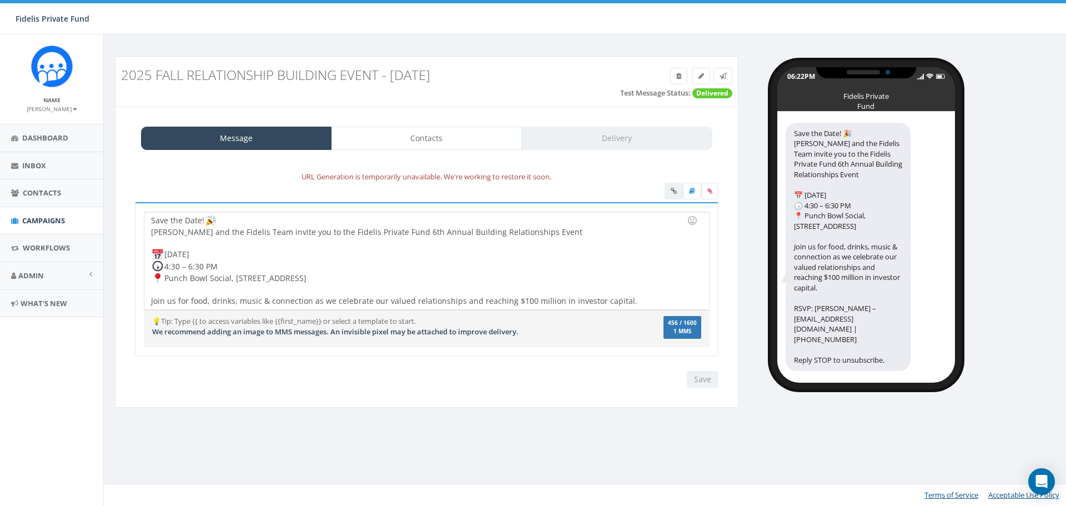
scroll to position [0, 0]
click at [42, 244] on span "Workflows" at bounding box center [46, 248] width 47 height 10
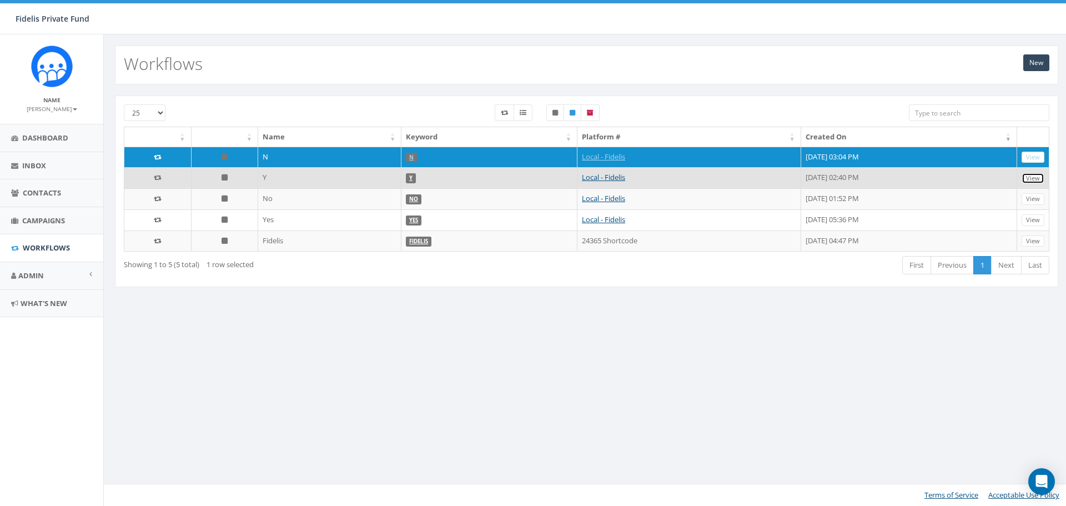
click at [1034, 173] on link "View" at bounding box center [1032, 179] width 23 height 12
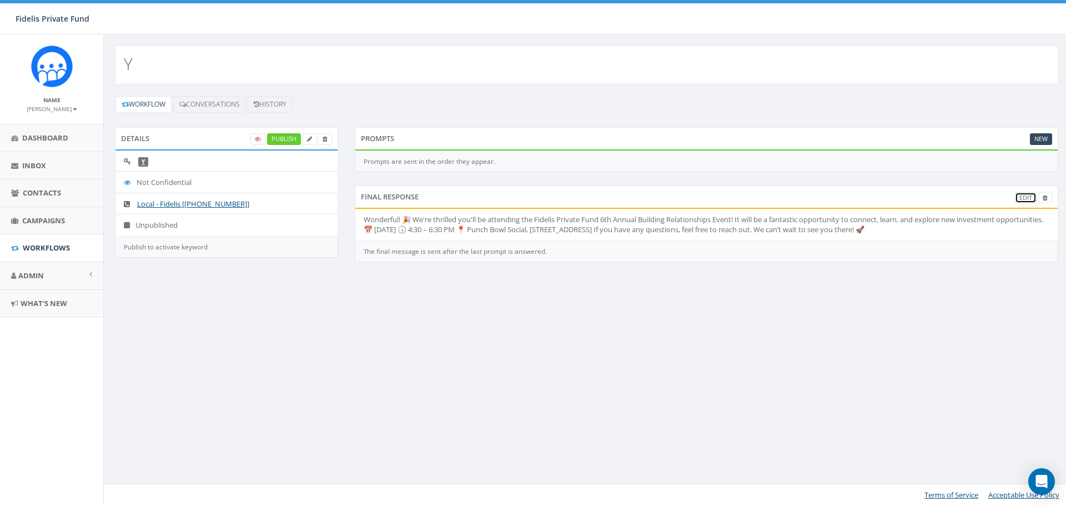
click at [1021, 196] on link "Edit" at bounding box center [1026, 198] width 22 height 12
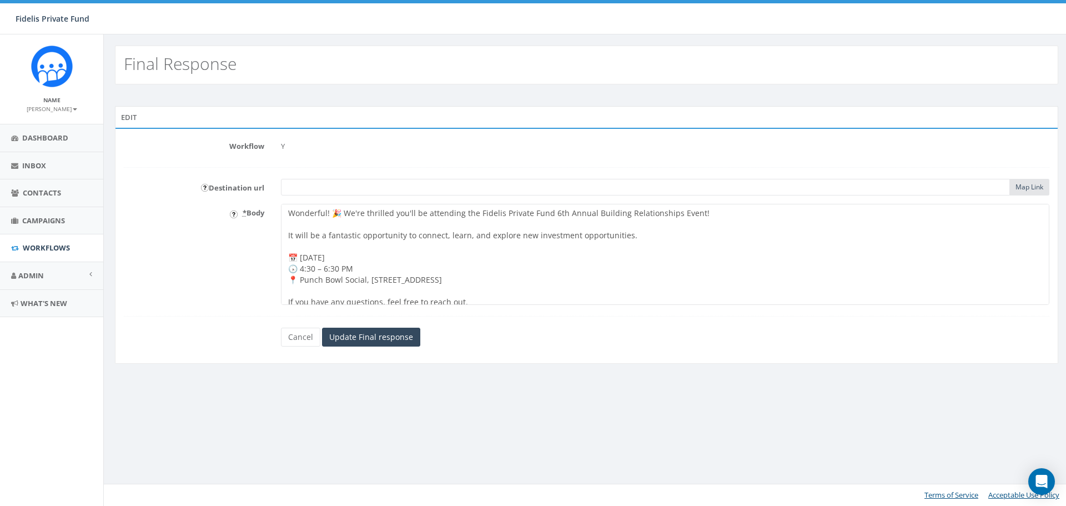
paste input "[URL][DOMAIN_NAME]"
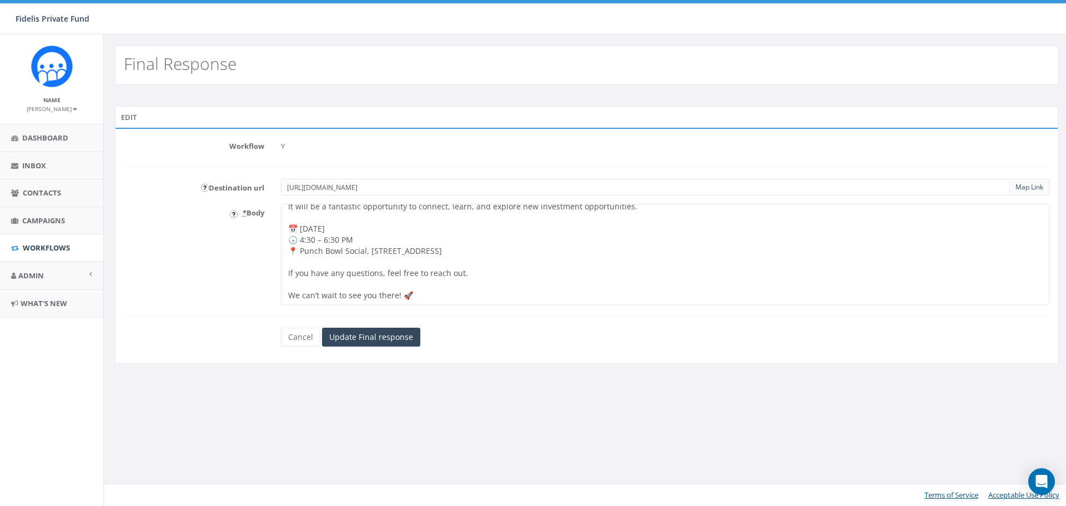
type input "[URL][DOMAIN_NAME]"
click at [471, 261] on textarea "Wonderful! 🎉 We're thrilled you'll be attending the Fidelis Private Fund 6th An…" at bounding box center [665, 254] width 768 height 101
click at [394, 336] on input "Update Final response" at bounding box center [371, 336] width 98 height 19
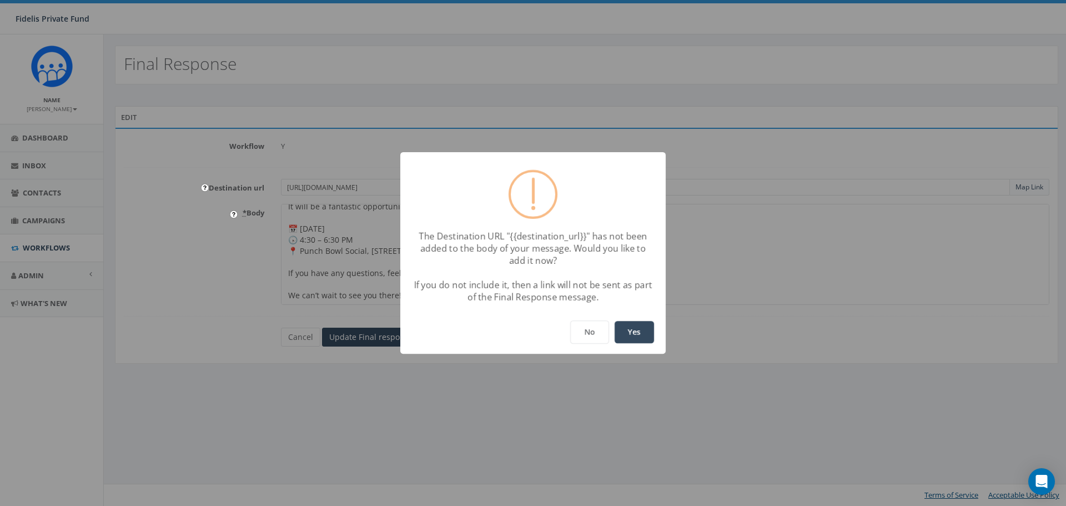
click at [630, 329] on button "Yes" at bounding box center [633, 332] width 39 height 22
type textarea "Wonderful! 🎉 We're thrilled you'll be attending the Fidelis Private Fund 6th An…"
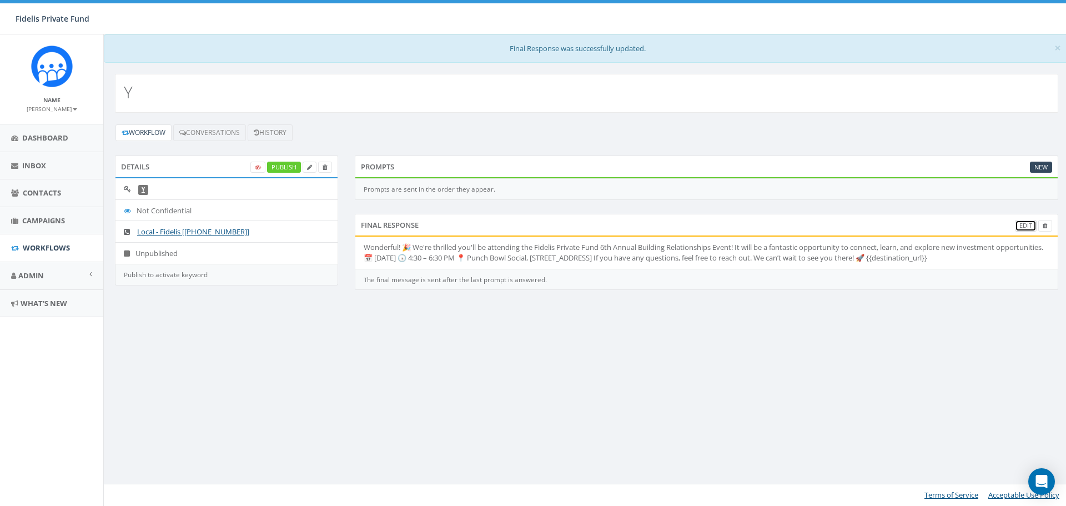
click at [1023, 225] on link "Edit" at bounding box center [1026, 226] width 22 height 12
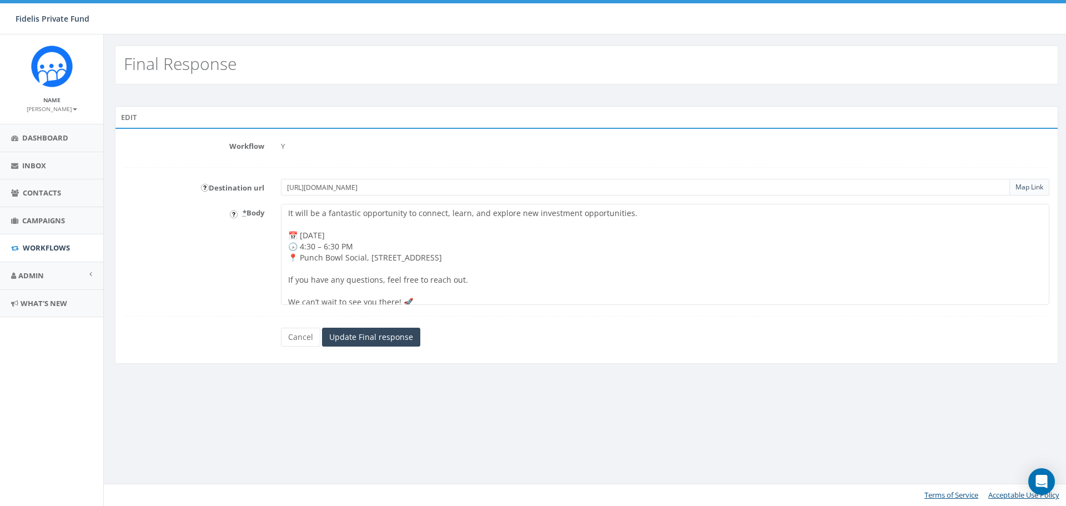
scroll to position [40, 0]
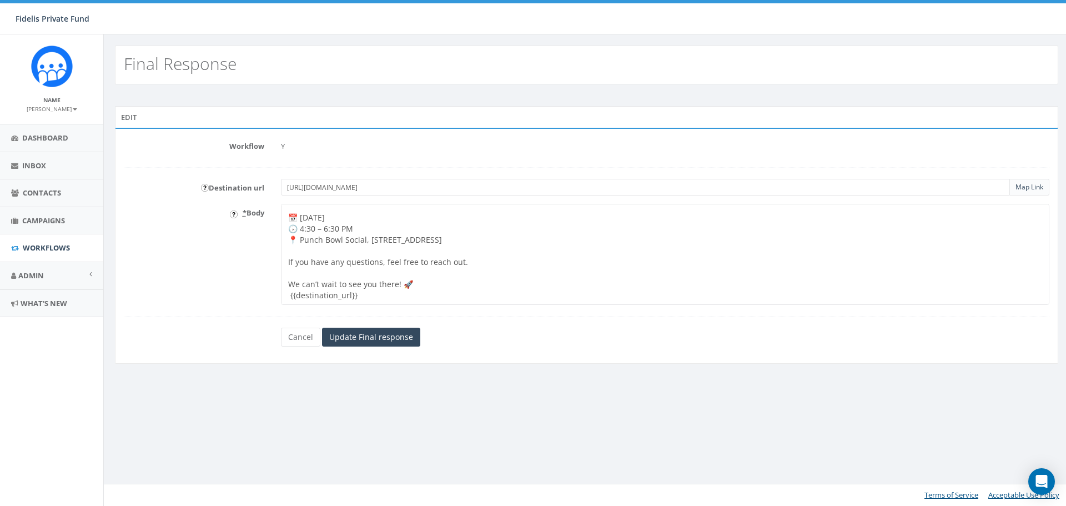
drag, startPoint x: 367, startPoint y: 296, endPoint x: 250, endPoint y: 299, distance: 117.7
click at [254, 299] on div "* Body Wonderful! 🎉 We're thrilled you'll be attending the Fidelis Private Fund…" at bounding box center [586, 254] width 942 height 101
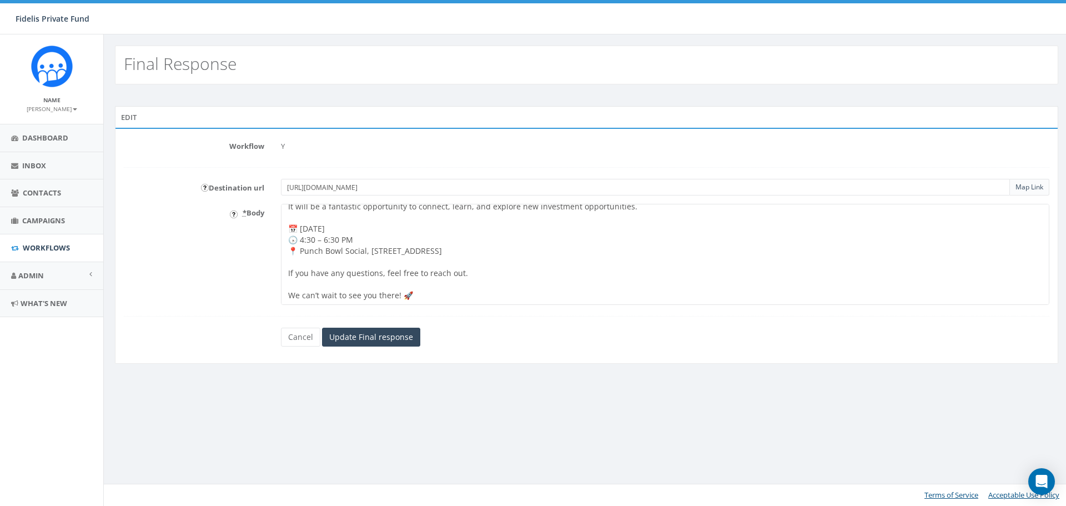
scroll to position [36, 0]
click at [468, 263] on textarea "Wonderful! 🎉 We're thrilled you'll be attending the Fidelis Private Fund 6th An…" at bounding box center [665, 254] width 768 height 101
paste textarea "https://www.fidelispf.com/building-relationships-event-2025/"
drag, startPoint x: 694, startPoint y: 264, endPoint x: 466, endPoint y: 261, distance: 228.7
click at [466, 261] on textarea "Wonderful! 🎉 We're thrilled you'll be attending the Fidelis Private Fund 6th An…" at bounding box center [665, 254] width 768 height 101
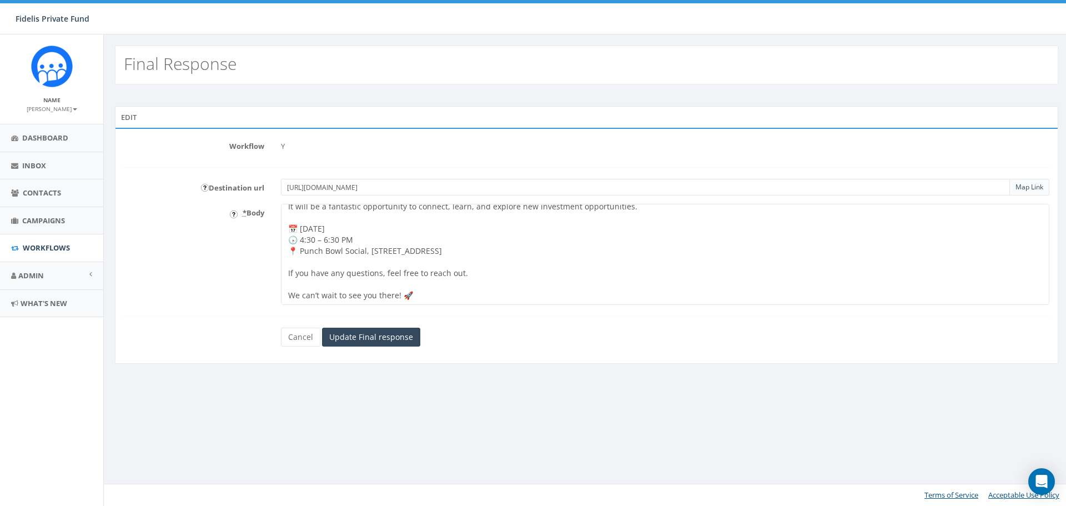
scroll to position [28, 0]
click at [395, 341] on input "Update Final response" at bounding box center [371, 336] width 98 height 19
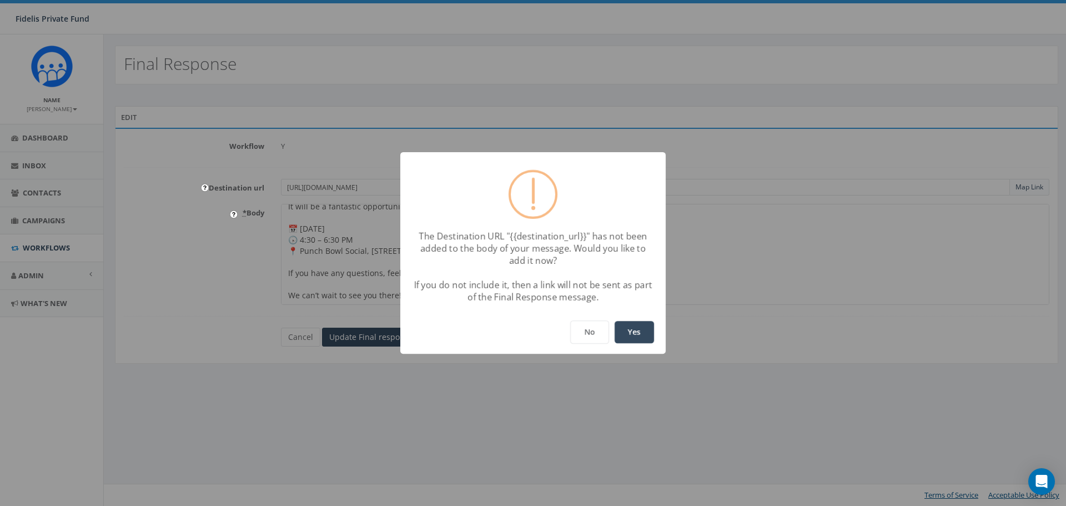
click at [642, 335] on button "Yes" at bounding box center [633, 332] width 39 height 22
type textarea "Wonderful! 🎉 We're thrilled you'll be attending the Fidelis Private Fund 6th An…"
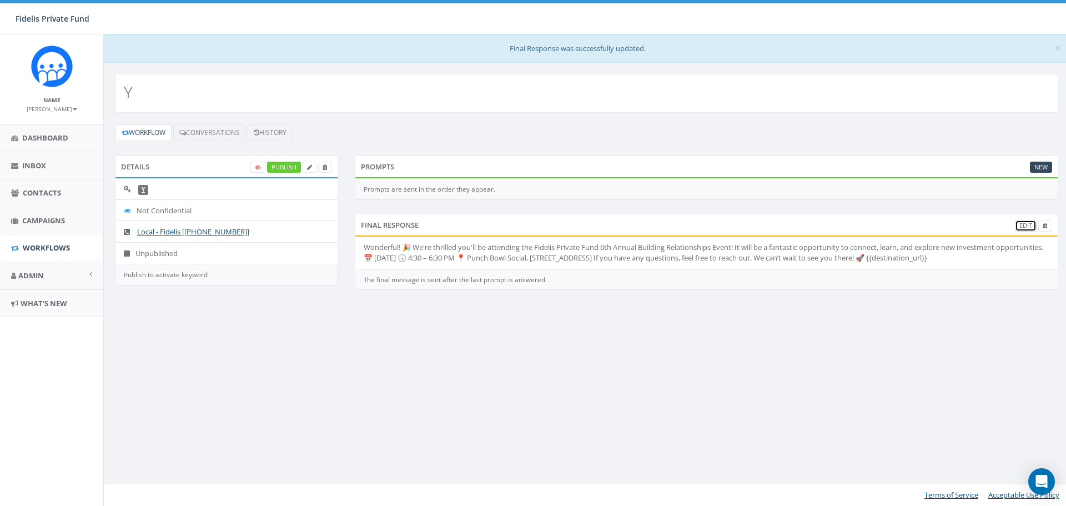
click at [1019, 225] on link "Edit" at bounding box center [1026, 226] width 22 height 12
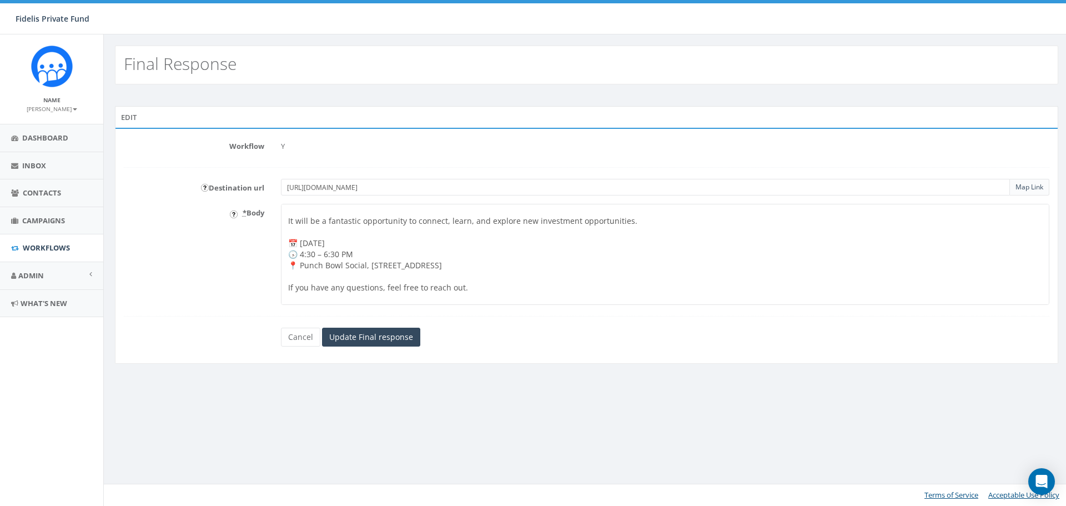
scroll to position [40, 0]
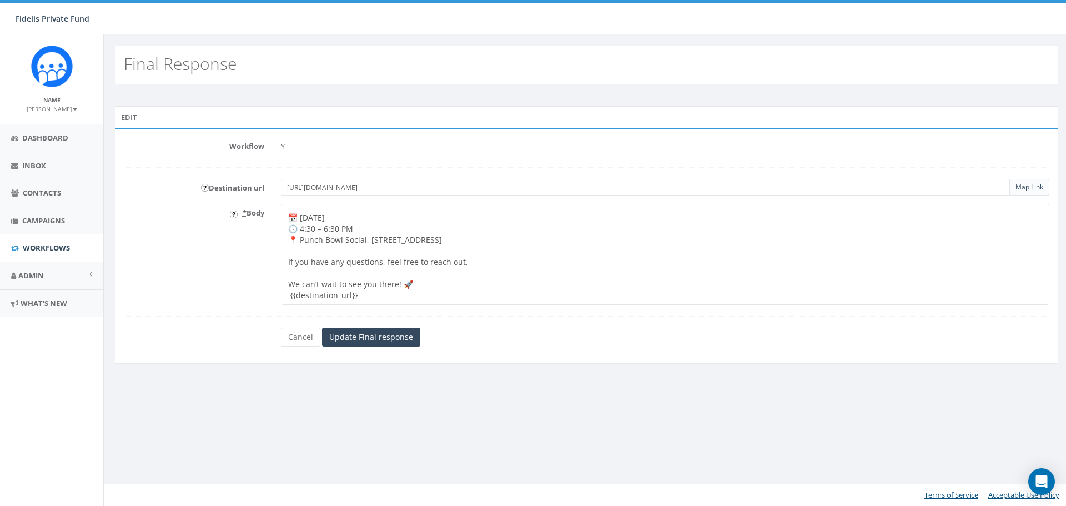
drag, startPoint x: 364, startPoint y: 297, endPoint x: 287, endPoint y: 296, distance: 76.6
click at [287, 296] on textarea "Wonderful! 🎉 We're thrilled you'll be attending the Fidelis Private Fund 6th An…" at bounding box center [665, 254] width 768 height 101
click at [482, 263] on textarea "Wonderful! 🎉 We're thrilled you'll be attending the Fidelis Private Fund 6th An…" at bounding box center [665, 254] width 768 height 101
paste textarea "{{destination_url}}"
drag, startPoint x: 366, startPoint y: 300, endPoint x: 201, endPoint y: 300, distance: 164.8
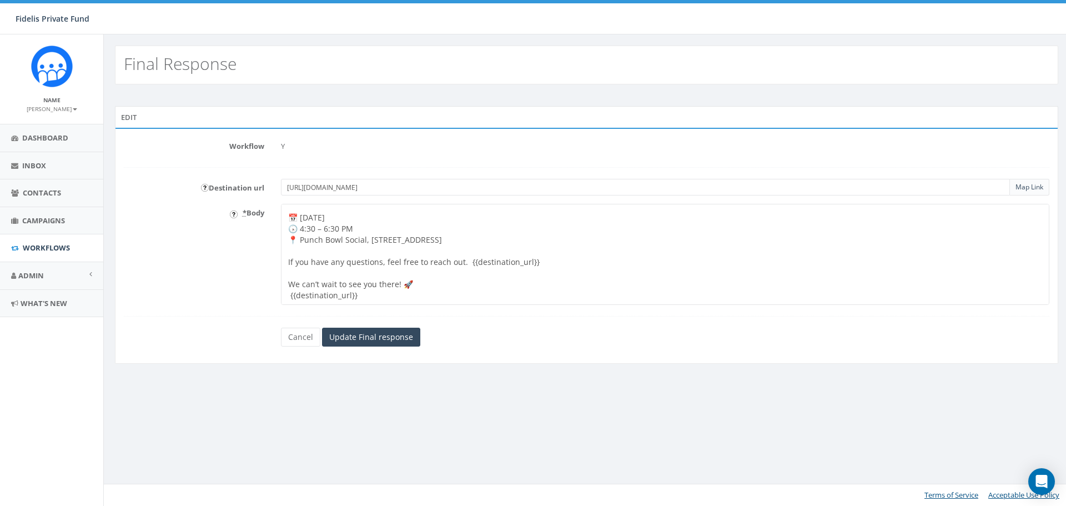
click at [209, 300] on div "* Body Wonderful! 🎉 We're thrilled you'll be attending the Fidelis Private Fund…" at bounding box center [586, 254] width 942 height 101
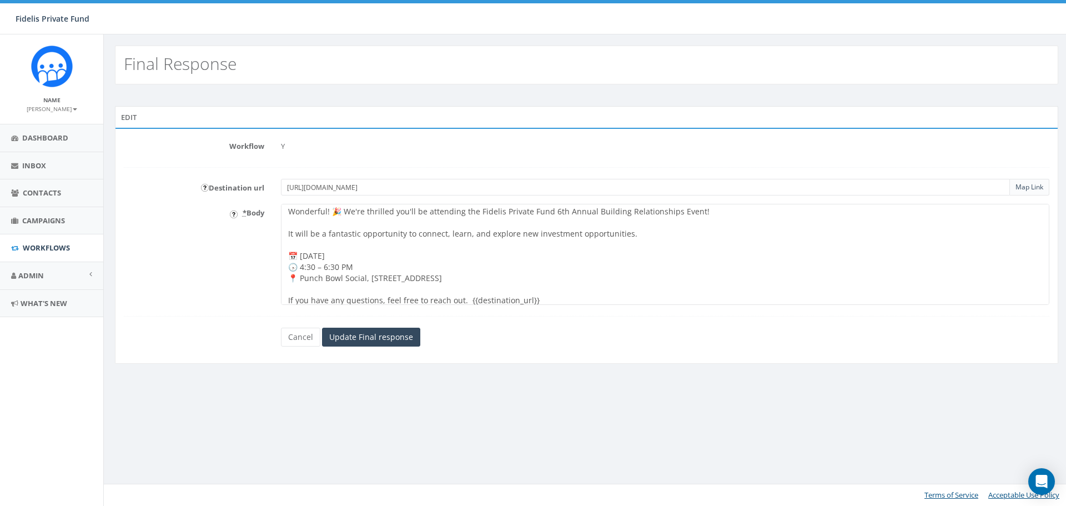
scroll to position [0, 0]
click at [552, 214] on textarea "Wonderful! 🎉 We're thrilled you'll be attending the Fidelis Private Fund 6th An…" at bounding box center [665, 254] width 768 height 101
type textarea "Wonderful! 🎉 We're thrilled you'll be attending the Fidelis Private Fund 7th An…"
click at [382, 339] on input "Update Final response" at bounding box center [371, 336] width 98 height 19
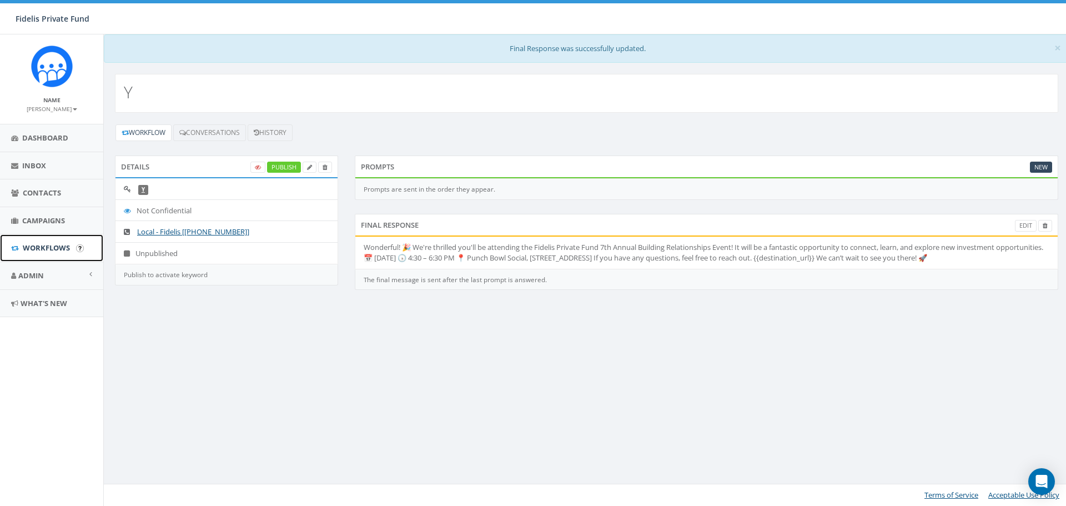
click at [51, 247] on span "Workflows" at bounding box center [46, 248] width 47 height 10
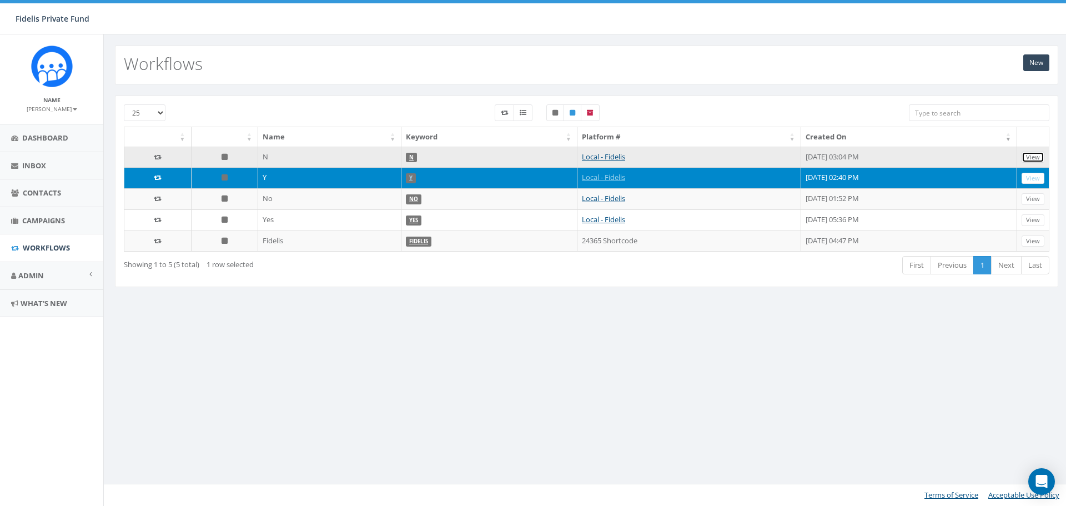
click at [1033, 156] on link "View" at bounding box center [1032, 158] width 23 height 12
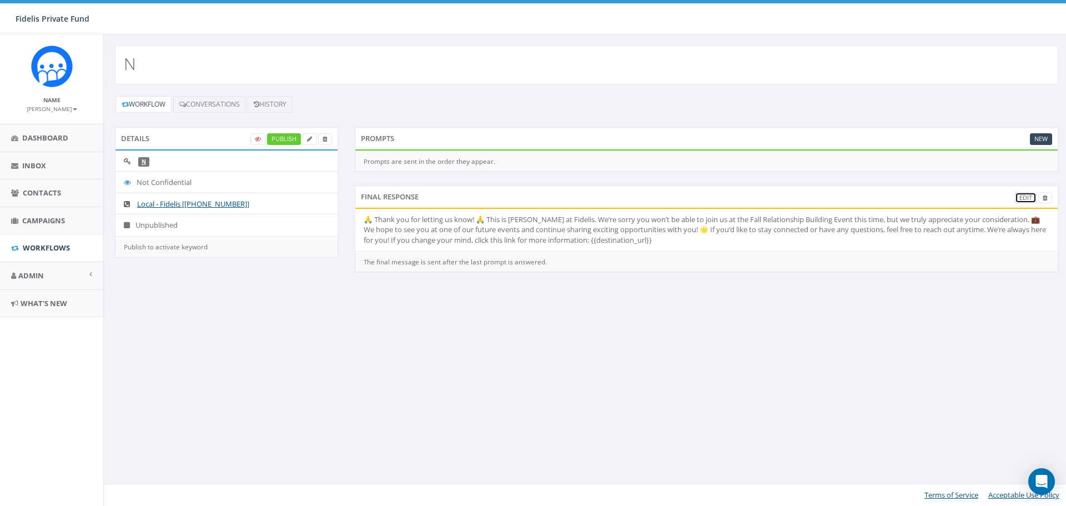
click at [1025, 198] on link "Edit" at bounding box center [1026, 198] width 22 height 12
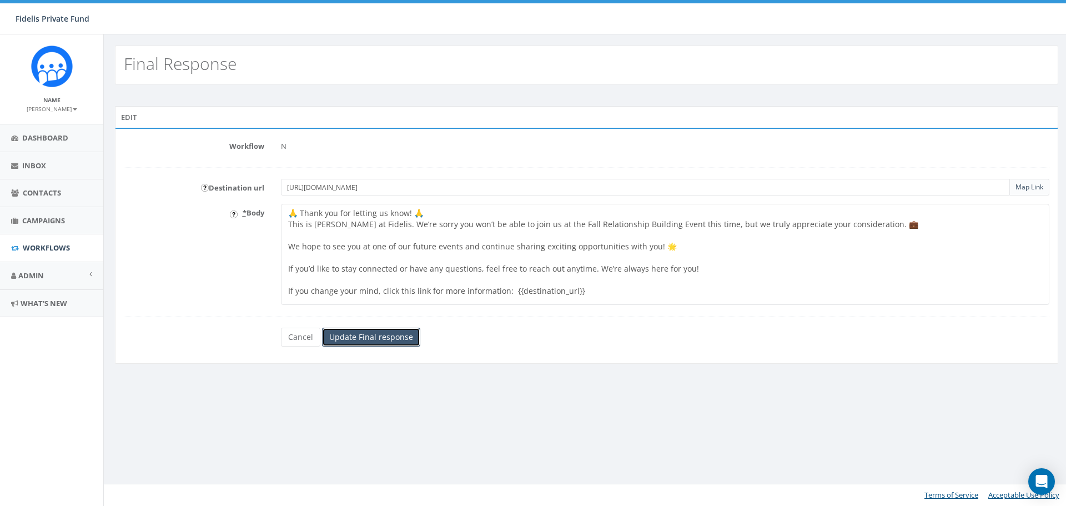
click at [381, 336] on input "Update Final response" at bounding box center [371, 336] width 98 height 19
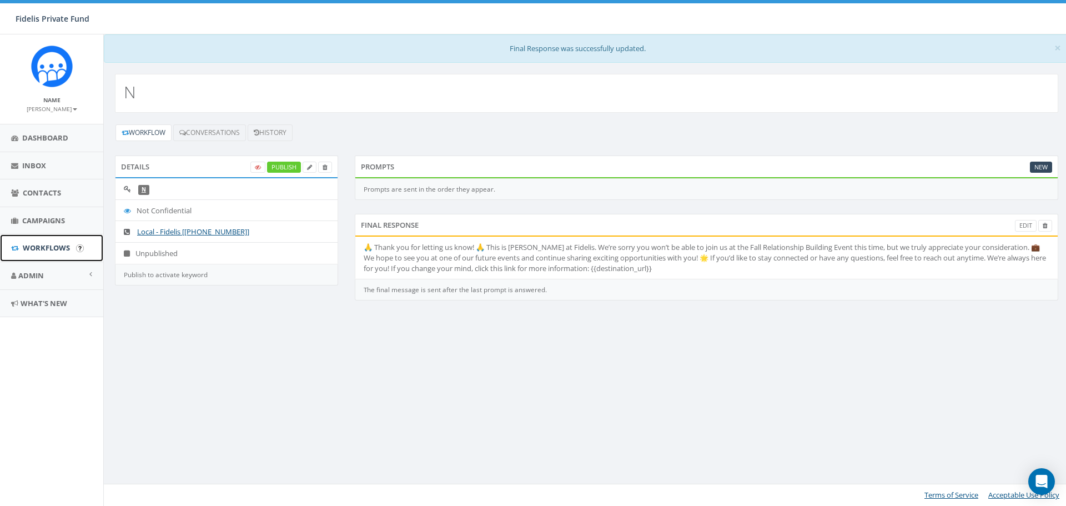
click at [53, 245] on span "Workflows" at bounding box center [46, 248] width 47 height 10
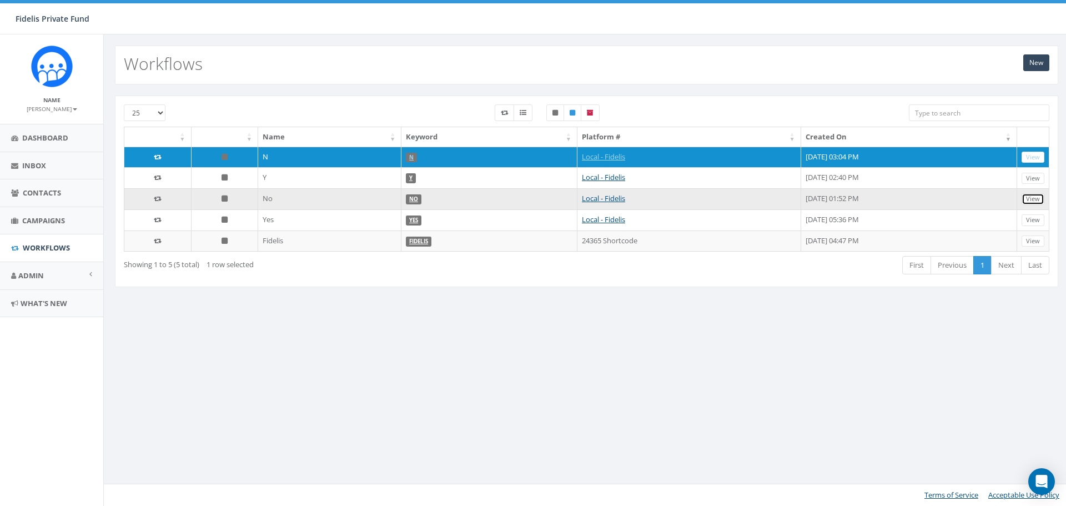
click at [1030, 198] on link "View" at bounding box center [1032, 199] width 23 height 12
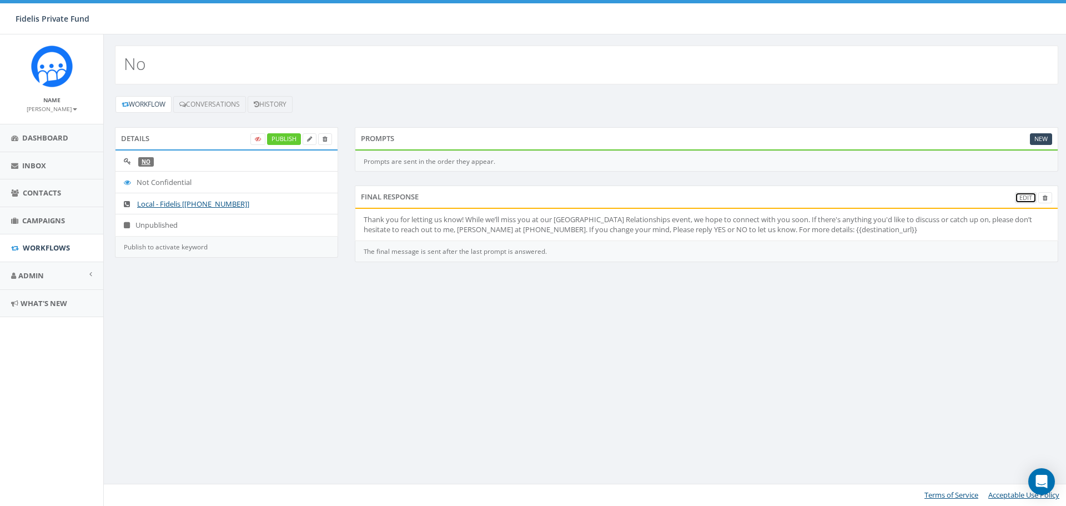
click at [1026, 199] on link "Edit" at bounding box center [1026, 198] width 22 height 12
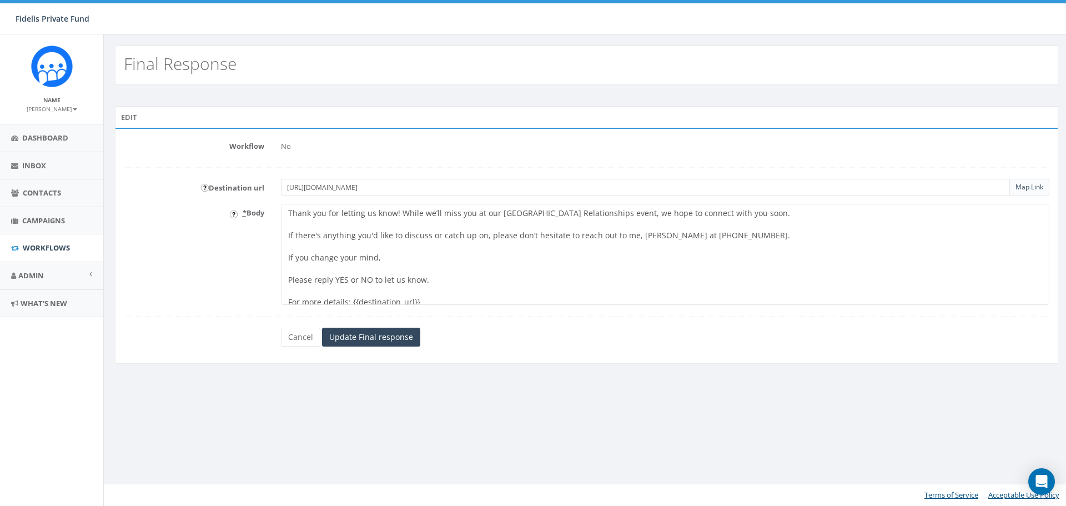
drag, startPoint x: 510, startPoint y: 188, endPoint x: 186, endPoint y: 201, distance: 323.3
click at [186, 201] on form "Workflow No Destination url https://www.fidelispf.com/building-relationships-ev…" at bounding box center [586, 241] width 925 height 209
paste input "{{destination_url}}"
type input "{{destination_url}}"
drag, startPoint x: 352, startPoint y: 184, endPoint x: 194, endPoint y: 188, distance: 157.7
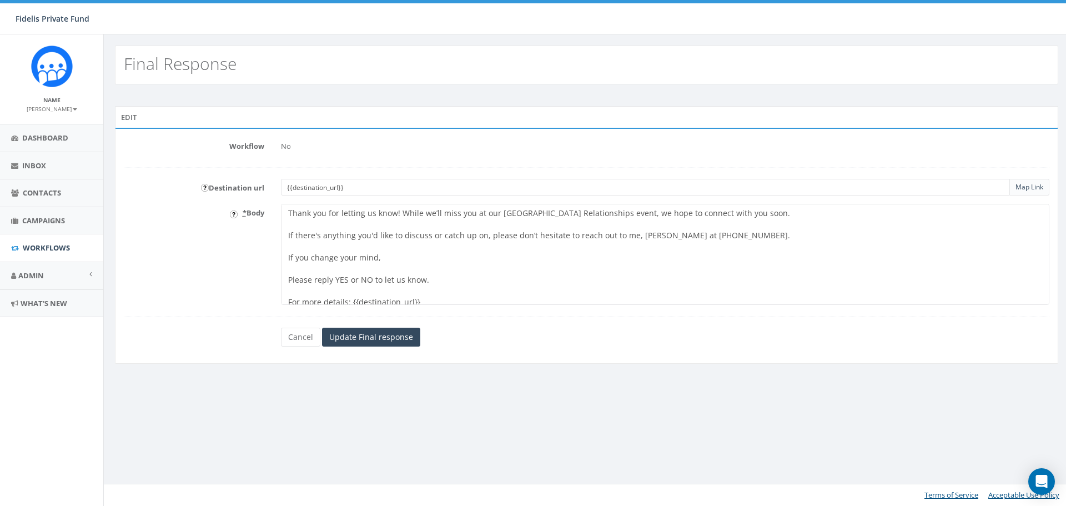
click at [194, 188] on div "Destination url {{destination_url}} Map Link" at bounding box center [586, 187] width 942 height 17
click at [301, 184] on input "text" at bounding box center [645, 187] width 729 height 17
paste input "https://www.fidelispf.com/building-relationships-event-2025/"
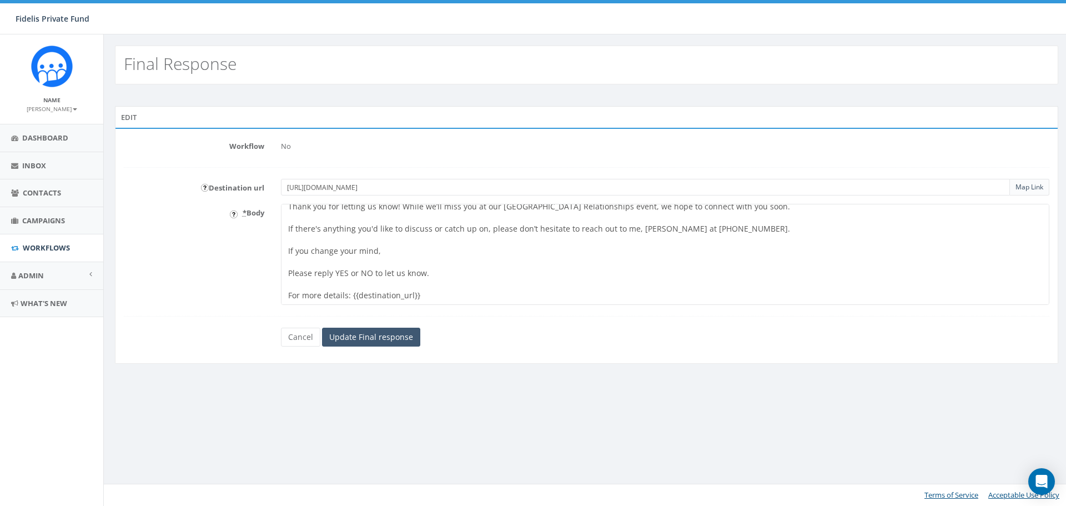
type input "https://www.fidelispf.com/building-relationships-event-2025/"
click at [389, 340] on input "Update Final response" at bounding box center [371, 336] width 98 height 19
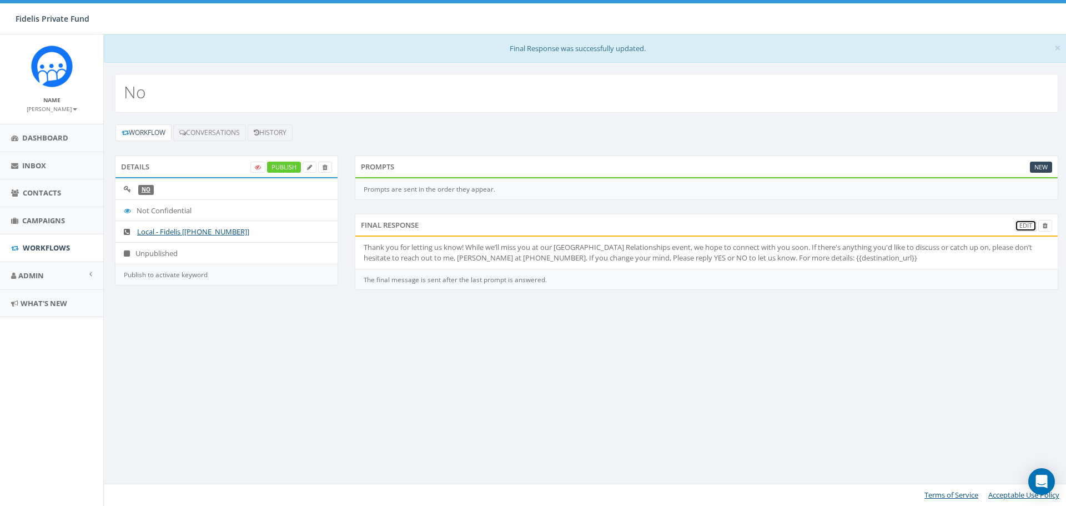
click at [1021, 226] on link "Edit" at bounding box center [1026, 226] width 22 height 12
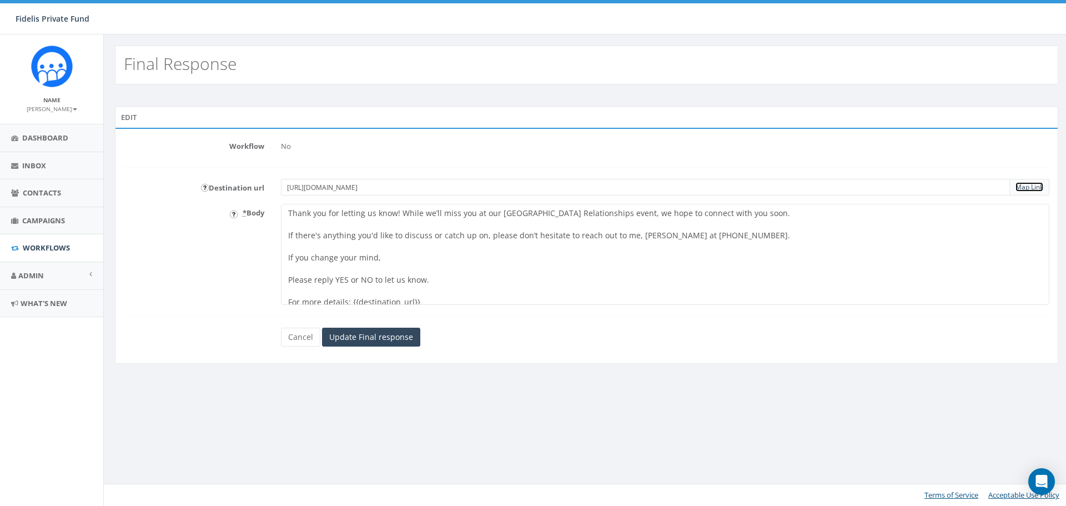
click at [1017, 189] on link "Map Link" at bounding box center [1029, 186] width 28 height 9
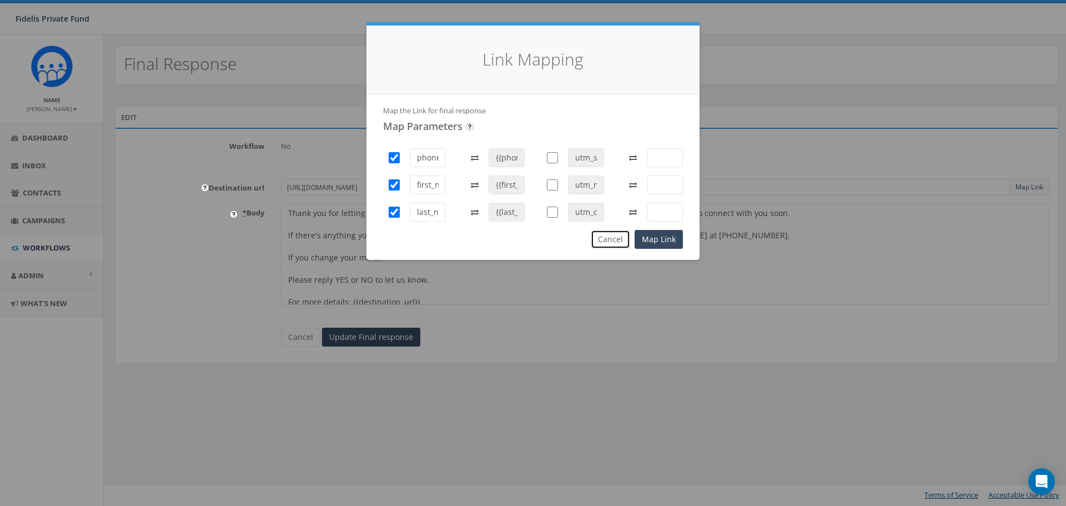
click at [621, 245] on button "Cancel" at bounding box center [610, 239] width 39 height 19
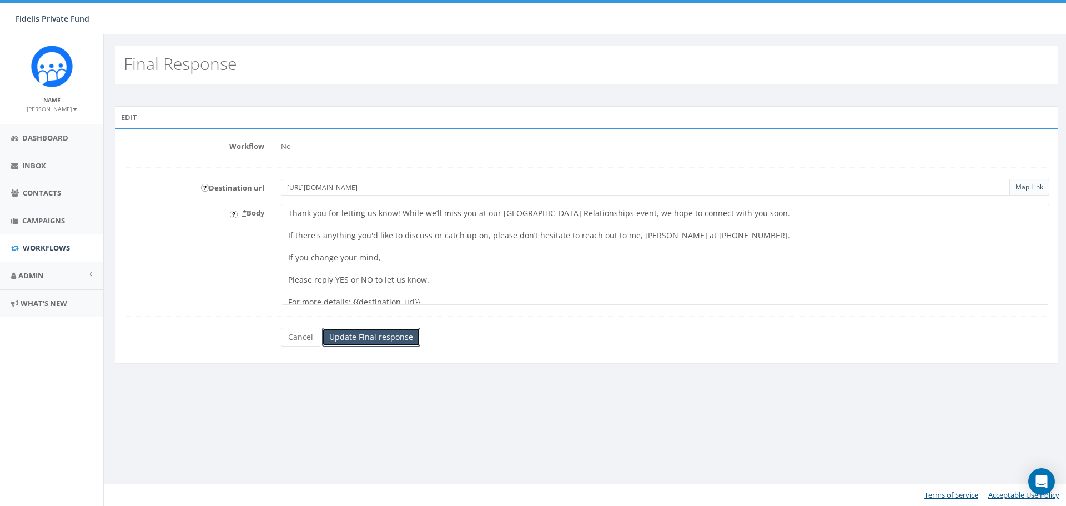
click at [381, 339] on input "Update Final response" at bounding box center [371, 336] width 98 height 19
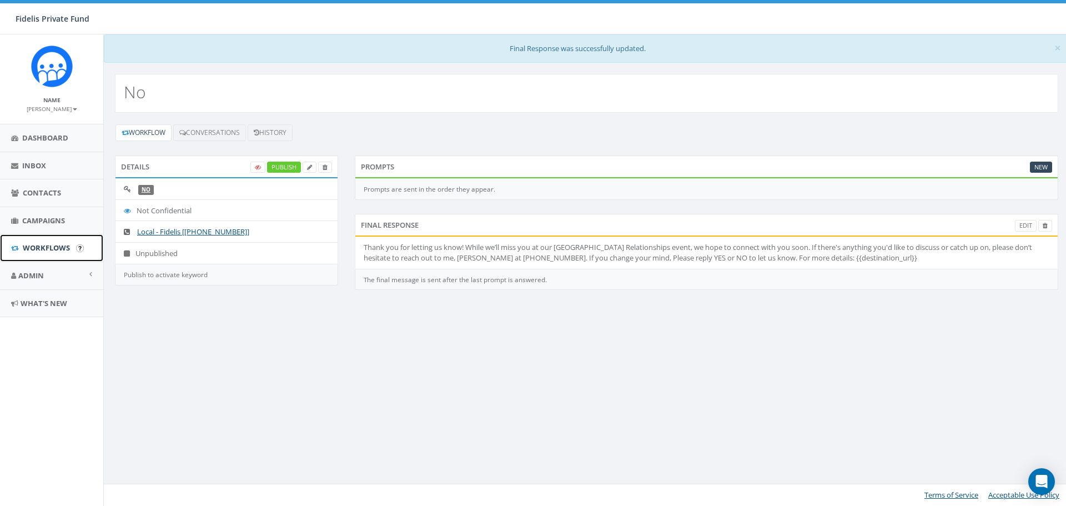
click at [53, 250] on span "Workflows" at bounding box center [46, 248] width 47 height 10
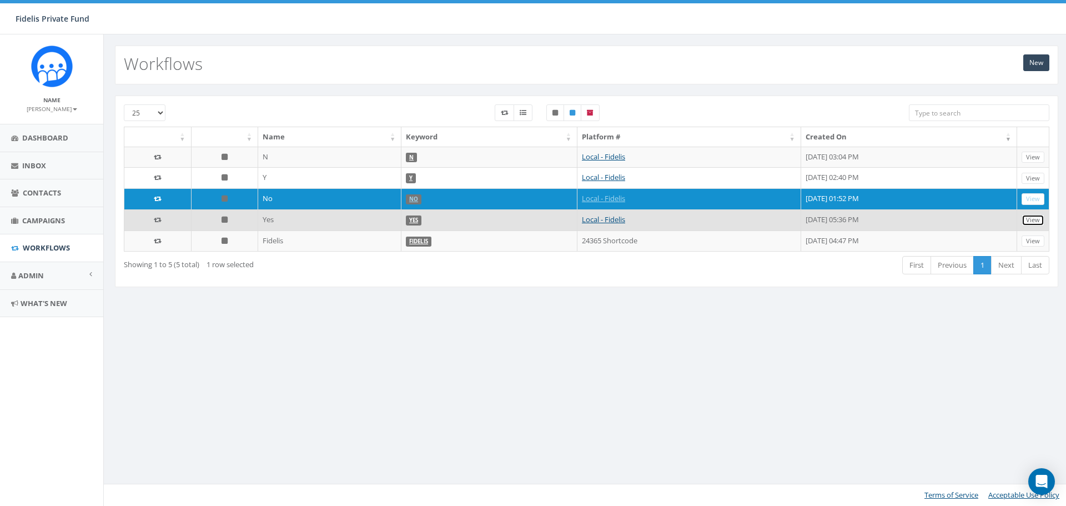
click at [1038, 218] on link "View" at bounding box center [1032, 220] width 23 height 12
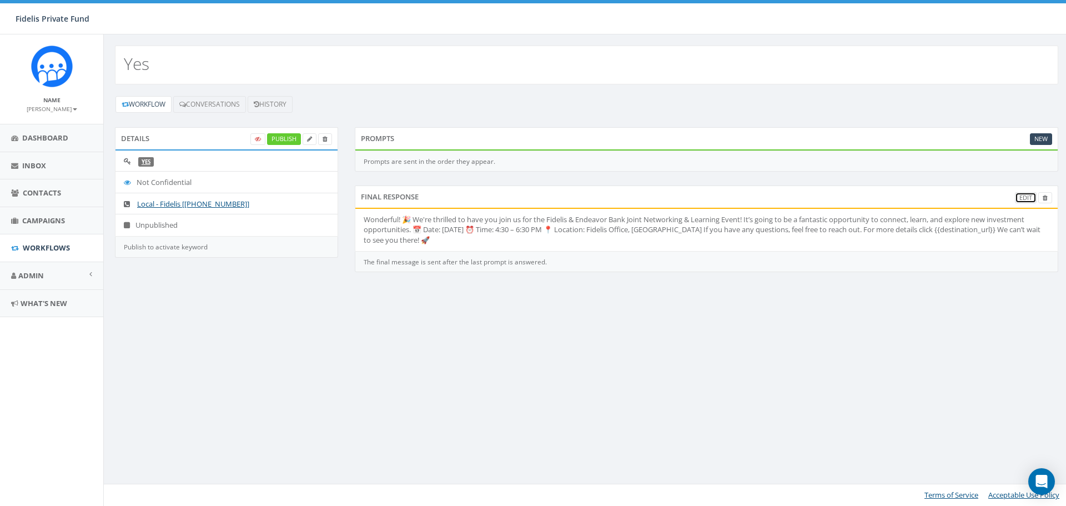
click at [1022, 195] on link "Edit" at bounding box center [1026, 198] width 22 height 12
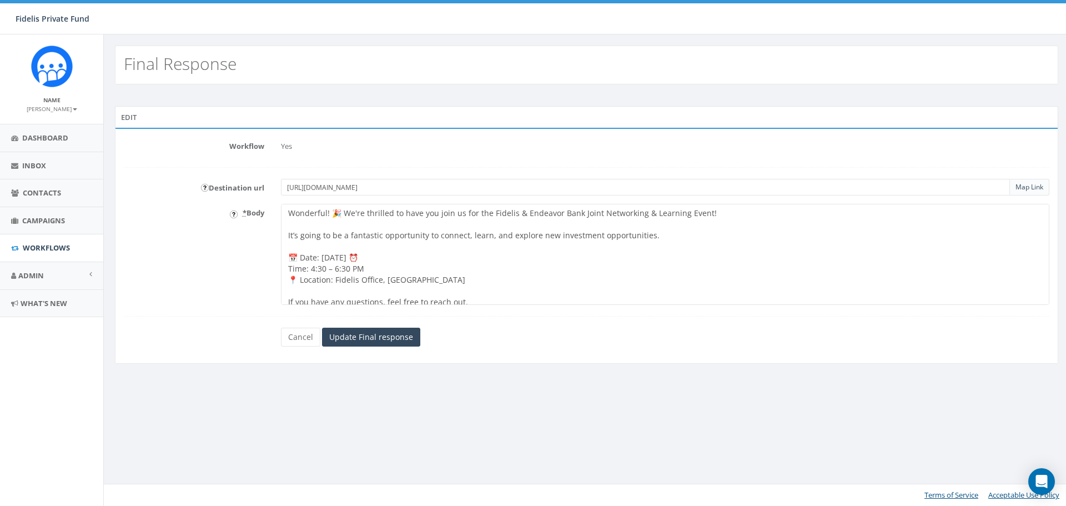
drag, startPoint x: 682, startPoint y: 214, endPoint x: 516, endPoint y: 214, distance: 166.5
click at [516, 214] on textarea "Wonderful! 🎉 We're thrilled to have you join us for the Fidelis & Endeavor Bank…" at bounding box center [665, 254] width 768 height 101
click at [515, 214] on textarea "Wonderful! 🎉 We're thrilled to have you join us for the Fidelis & Endeavor Bank…" at bounding box center [665, 254] width 768 height 101
drag, startPoint x: 432, startPoint y: 280, endPoint x: 264, endPoint y: 263, distance: 168.4
click at [264, 263] on div "* Body Wonderful! 🎉 We're thrilled to have you join us for the Fidelis & Endeav…" at bounding box center [586, 254] width 942 height 101
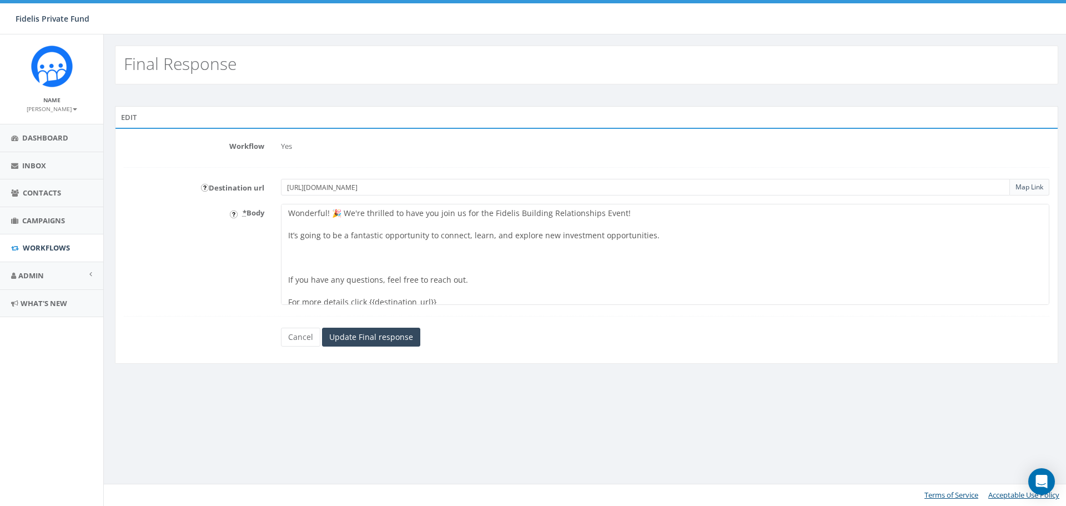
click at [290, 254] on textarea "Wonderful! 🎉 We're thrilled to have you join us for the Fidelis & Endeavor Bank…" at bounding box center [665, 254] width 768 height 101
paste textarea "📅 Wednesday, November 5, 2025 🕟 4:30 – 6:30 PM 📍 Punch Bowl Social, 1485 E Stre…"
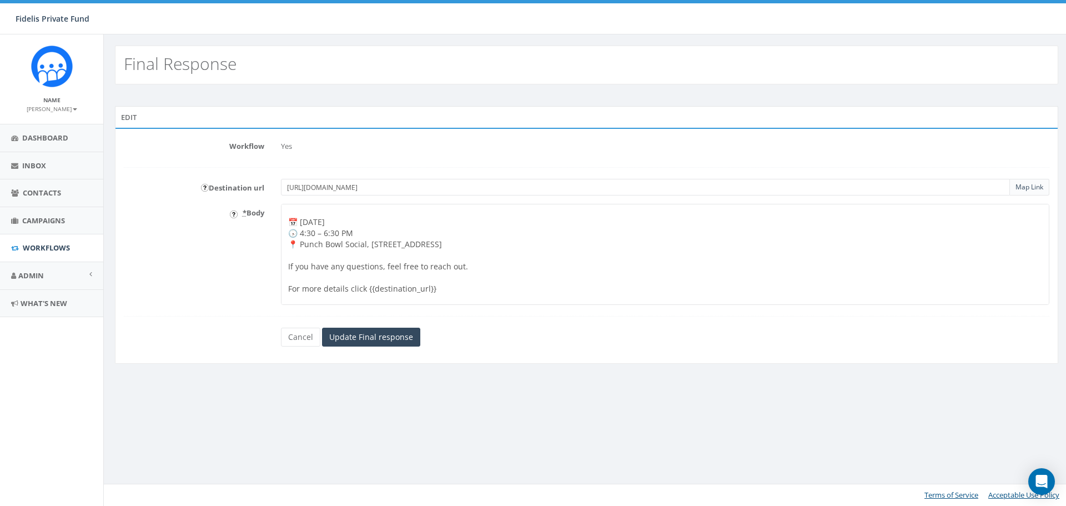
scroll to position [51, 0]
type textarea "Wonderful! 🎉 We're thrilled to have you join us for the Fidelis Building Relati…"
click at [375, 339] on input "Update Final response" at bounding box center [371, 336] width 98 height 19
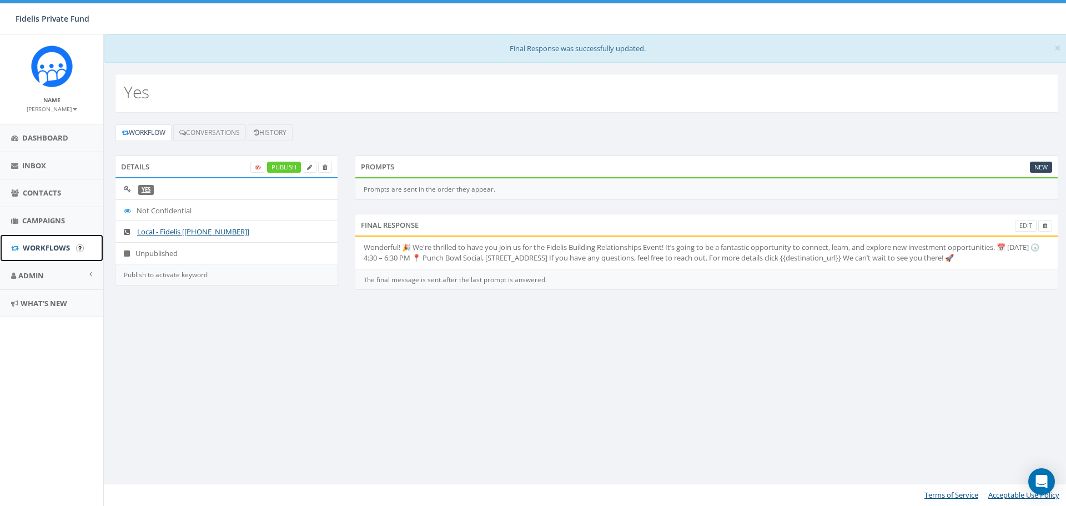
click at [56, 246] on span "Workflows" at bounding box center [46, 248] width 47 height 10
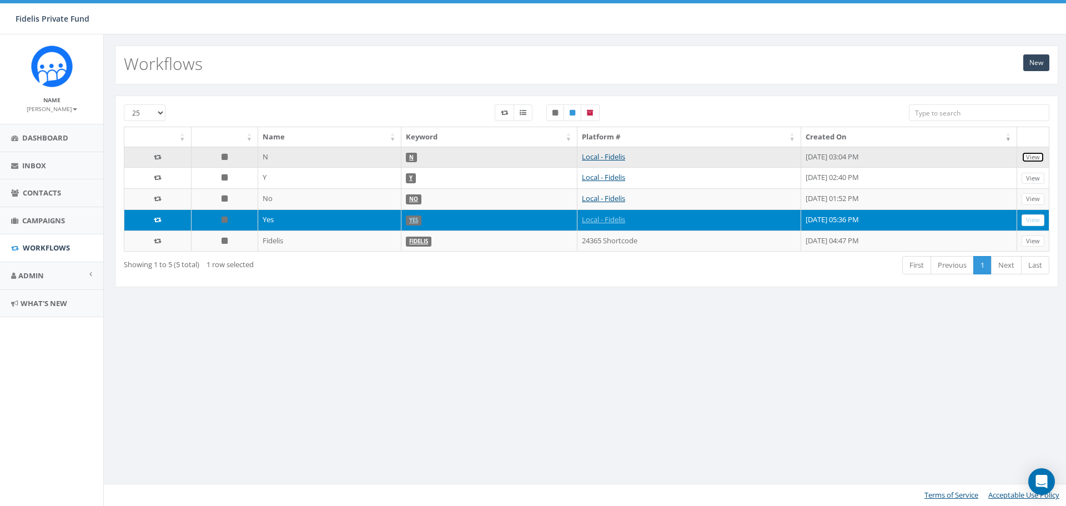
click at [1026, 157] on link "View" at bounding box center [1032, 158] width 23 height 12
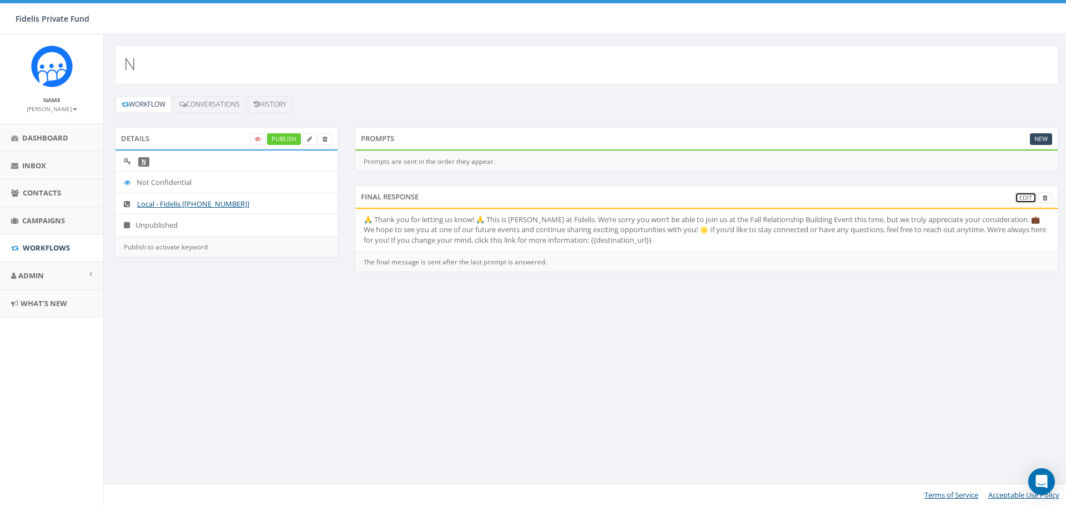
click at [1021, 198] on link "Edit" at bounding box center [1026, 198] width 22 height 12
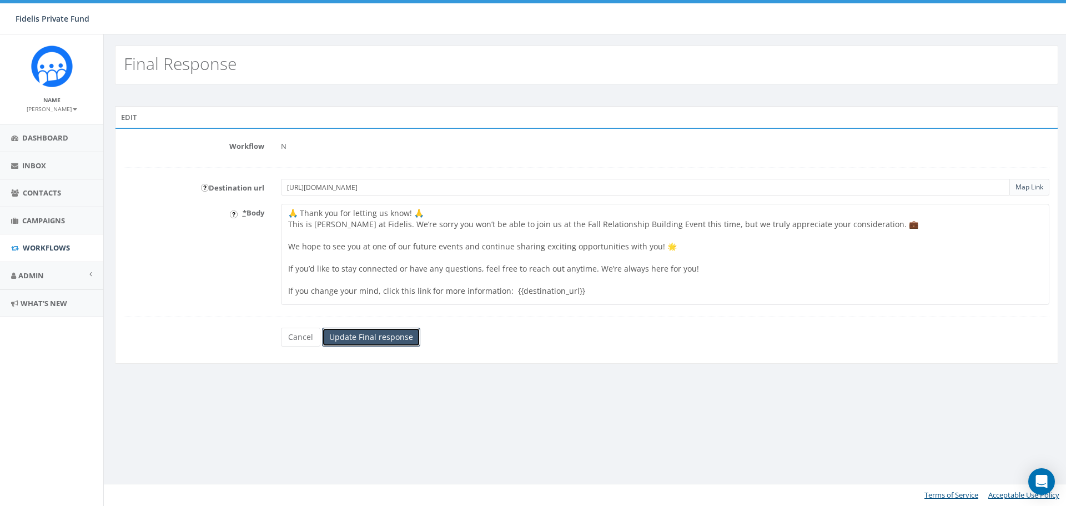
click at [389, 329] on input "Update Final response" at bounding box center [371, 336] width 98 height 19
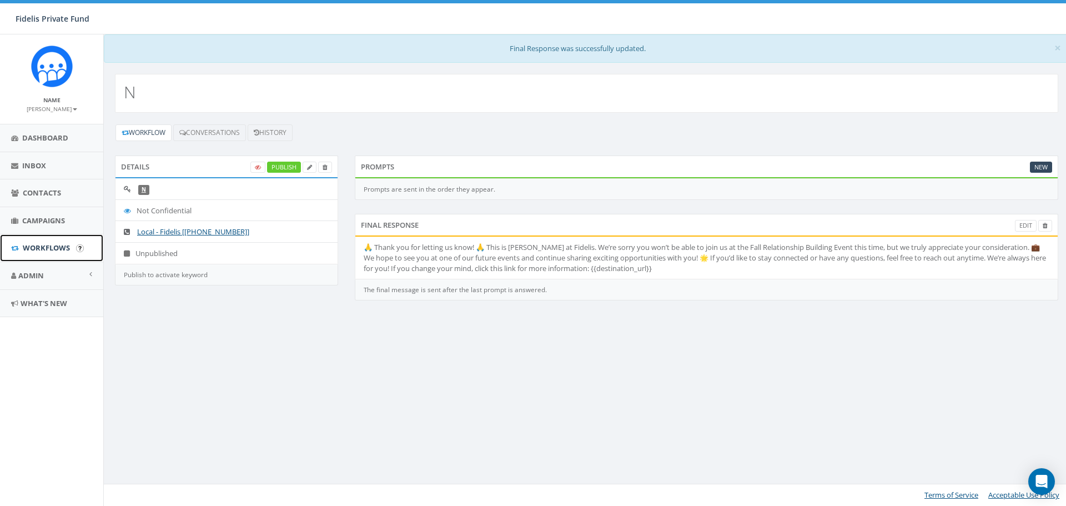
click at [43, 249] on span "Workflows" at bounding box center [46, 248] width 47 height 10
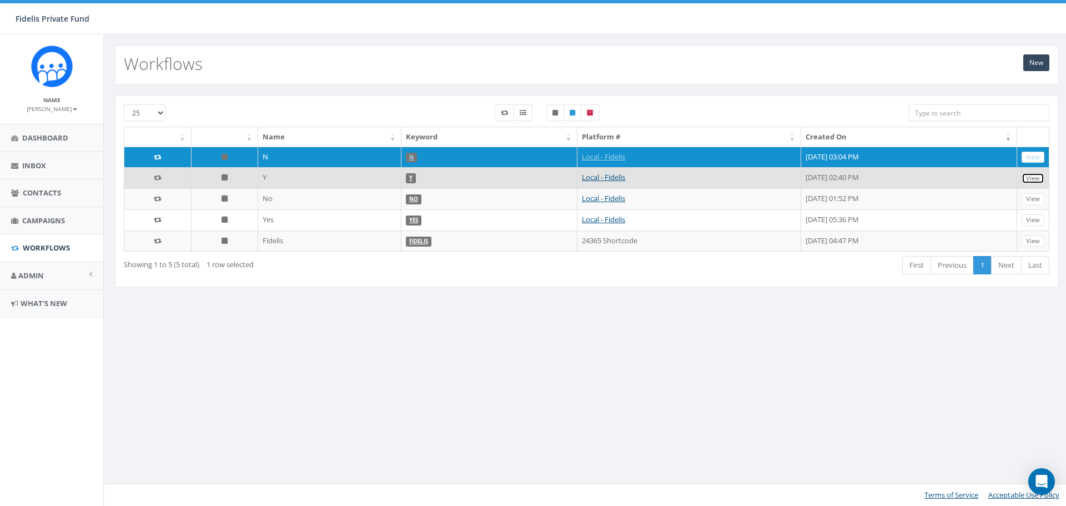
click at [1038, 179] on link "View" at bounding box center [1032, 179] width 23 height 12
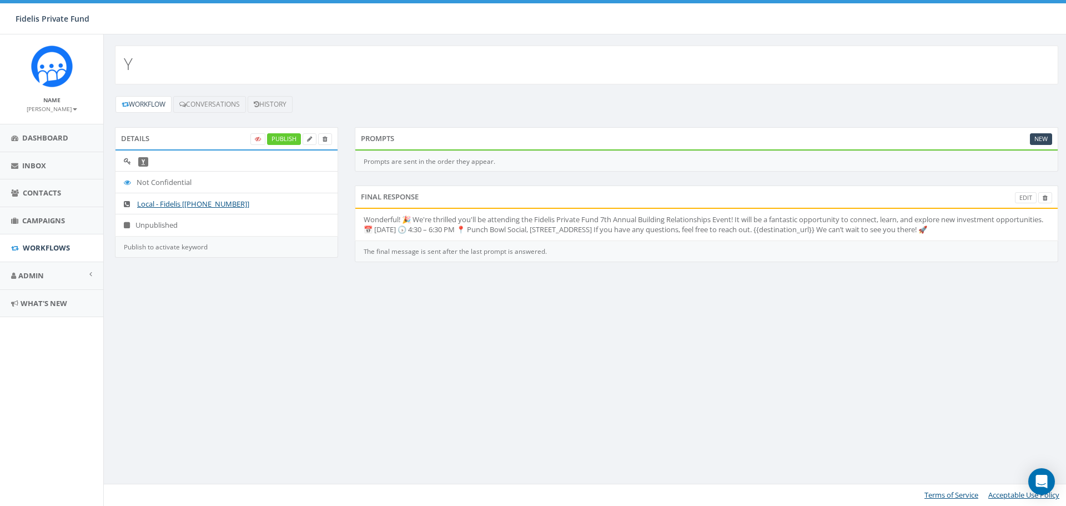
click at [1005, 220] on li "Wonderful! 🎉 We're thrilled you'll be attending the Fidelis Private Fund 7th An…" at bounding box center [706, 225] width 702 height 32
click at [1007, 221] on li "Wonderful! 🎉 We're thrilled you'll be attending the Fidelis Private Fund 7th An…" at bounding box center [706, 225] width 702 height 32
click at [1020, 198] on link "Edit" at bounding box center [1026, 198] width 22 height 12
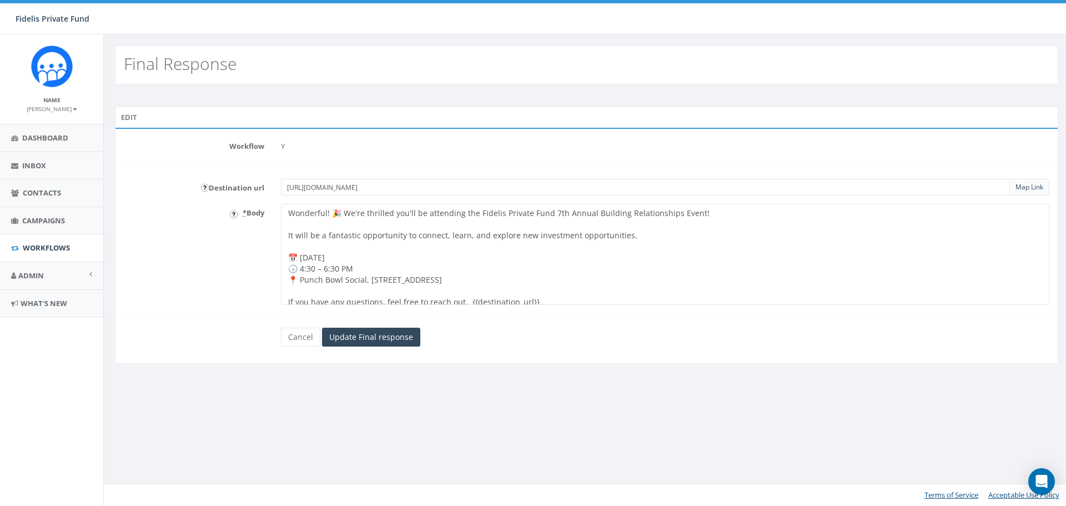
click at [573, 236] on textarea "Wonderful! 🎉 We're thrilled you'll be attending the Fidelis Private Fund 7th An…" at bounding box center [665, 254] width 768 height 101
drag, startPoint x: 633, startPoint y: 236, endPoint x: 516, endPoint y: 235, distance: 117.1
click at [516, 235] on textarea "Wonderful! 🎉 We're thrilled you'll be attending the Fidelis Private Fund 7th An…" at bounding box center [665, 254] width 768 height 101
click at [58, 225] on link "Campaigns" at bounding box center [51, 220] width 103 height 27
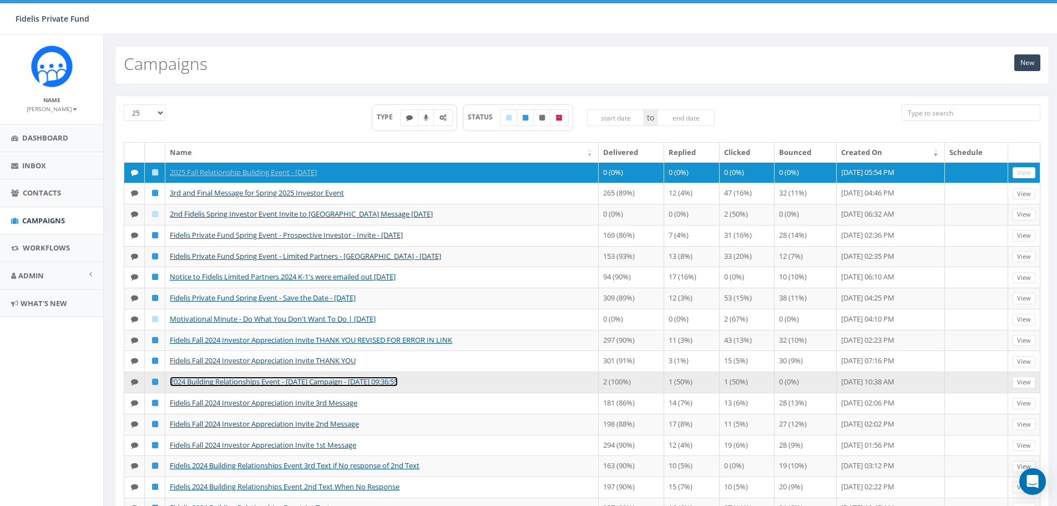
click at [241, 386] on link "2024 Building Relationships Event - [DATE] Campaign - [DATE] 09:36:55" at bounding box center [284, 381] width 228 height 10
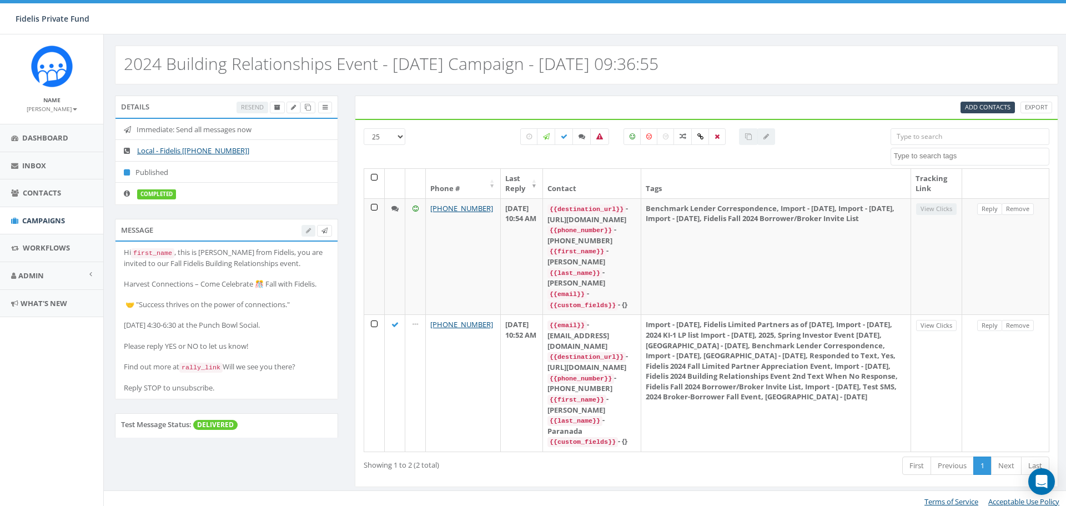
select select
click at [43, 247] on span "Workflows" at bounding box center [46, 248] width 47 height 10
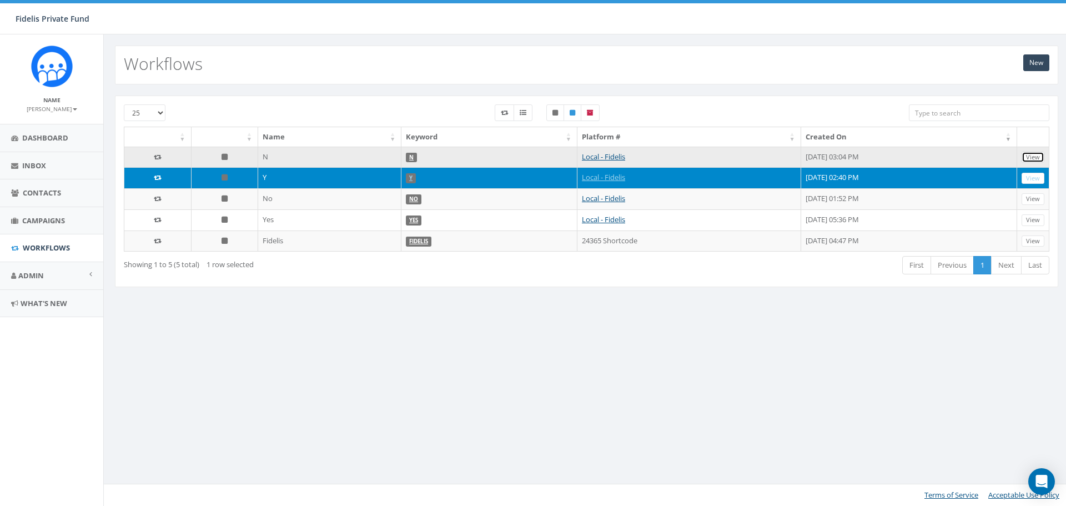
click at [1030, 158] on link "View" at bounding box center [1032, 158] width 23 height 12
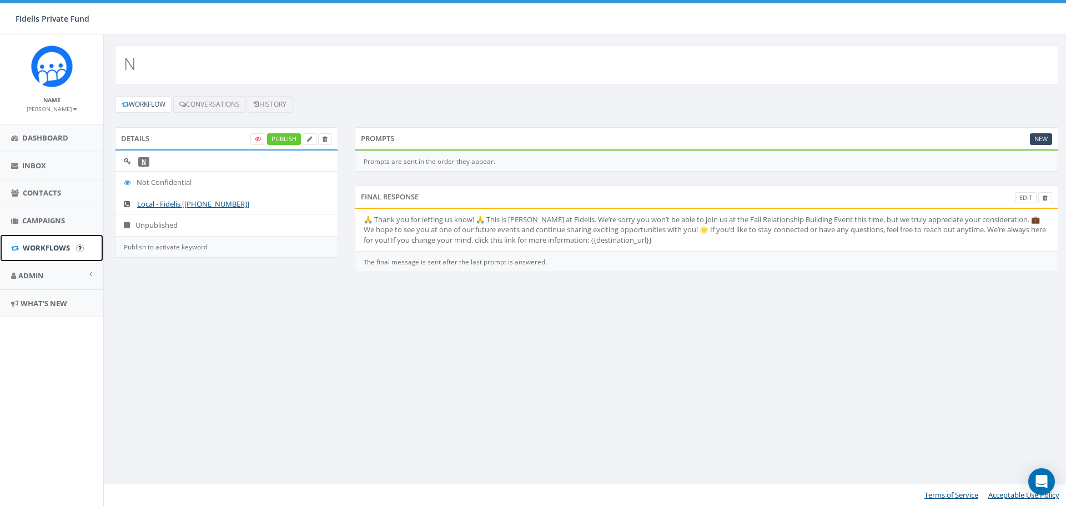
click at [44, 249] on span "Workflows" at bounding box center [46, 248] width 47 height 10
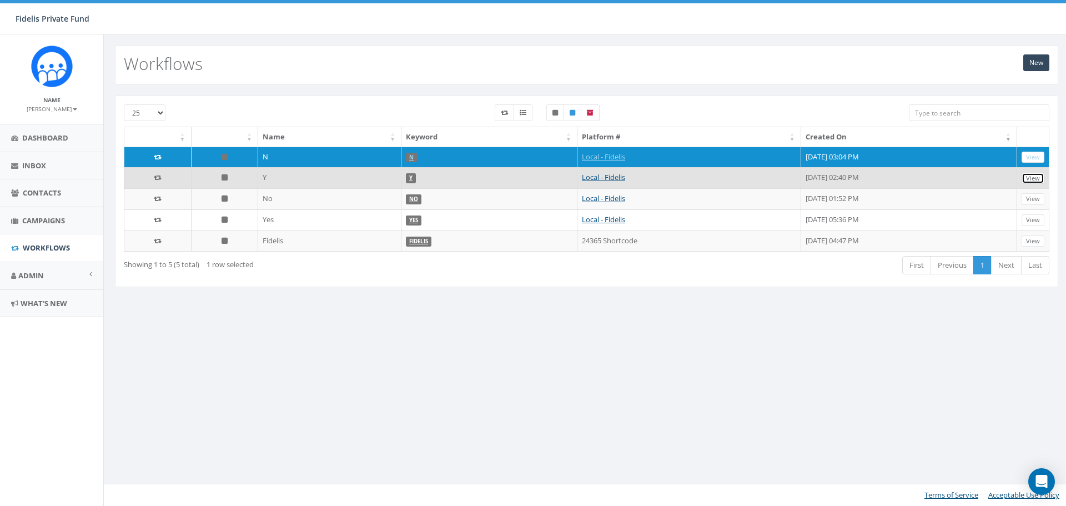
click at [1040, 175] on link "View" at bounding box center [1032, 179] width 23 height 12
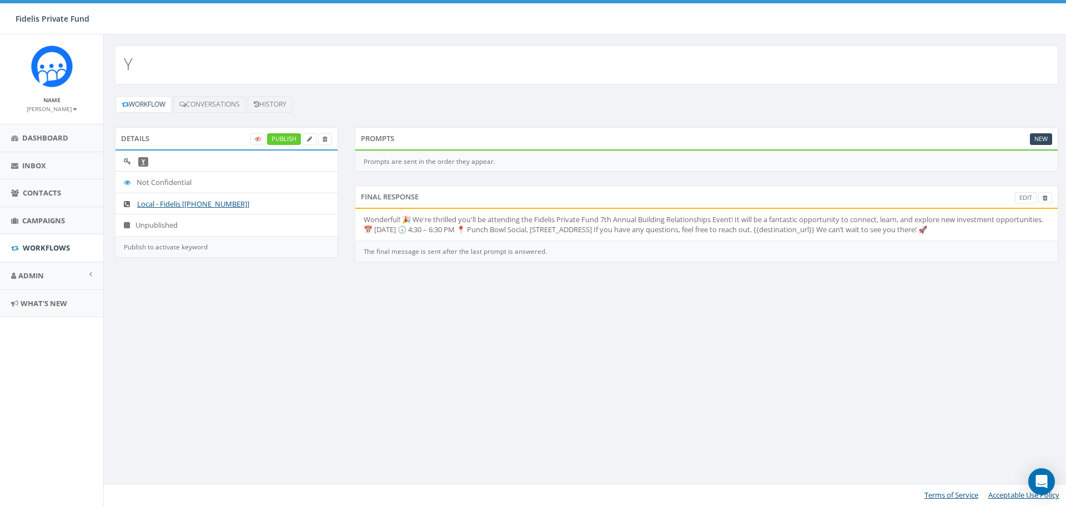
click at [1000, 220] on li "Wonderful! 🎉 We're thrilled you'll be attending the Fidelis Private Fund 7th An…" at bounding box center [706, 225] width 702 height 32
click at [1006, 218] on li "Wonderful! 🎉 We're thrilled you'll be attending the Fidelis Private Fund 7th An…" at bounding box center [706, 225] width 702 height 32
click at [1028, 198] on link "Edit" at bounding box center [1026, 198] width 22 height 12
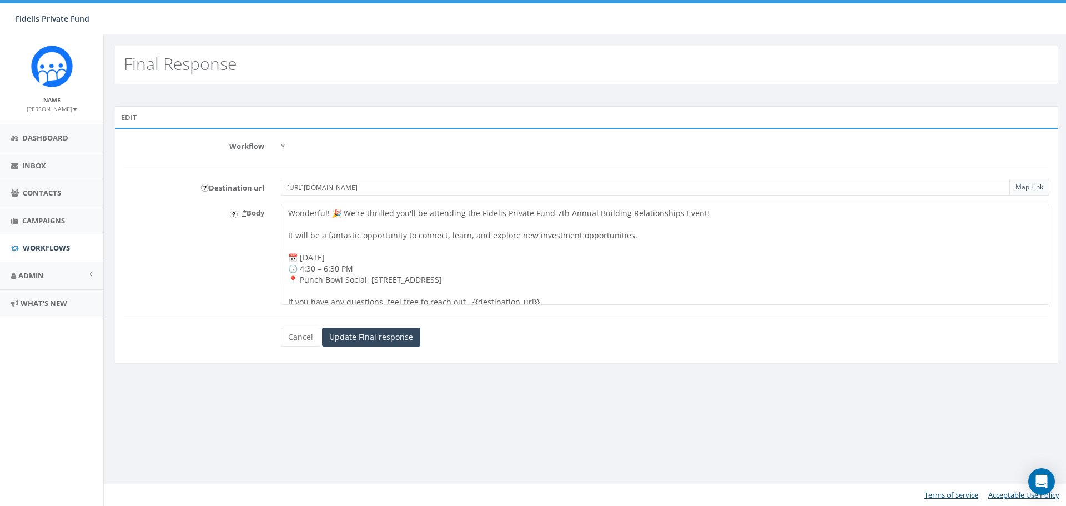
click at [633, 236] on textarea "Wonderful! 🎉 We're thrilled you'll be attending the Fidelis Private Fund 7th An…" at bounding box center [665, 254] width 768 height 101
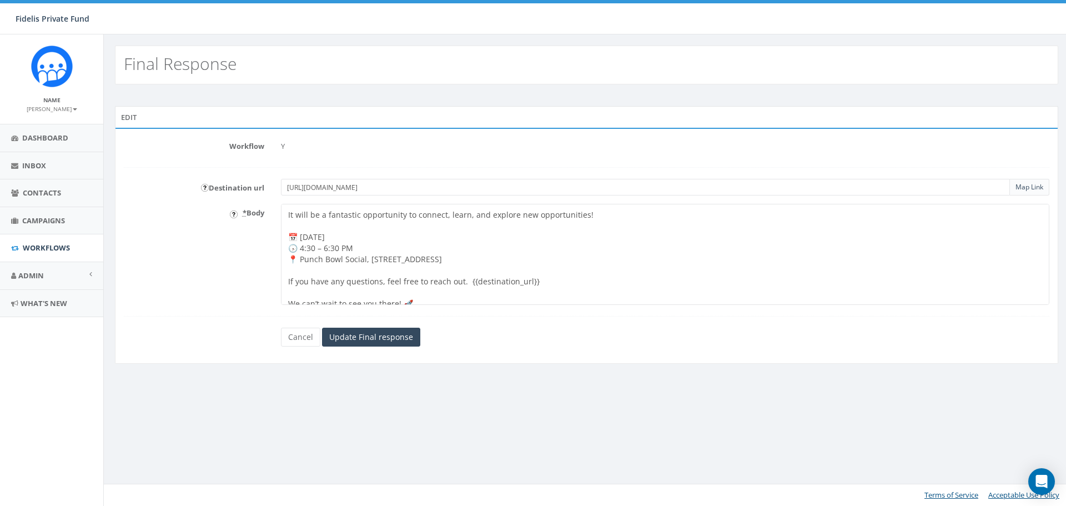
scroll to position [40, 0]
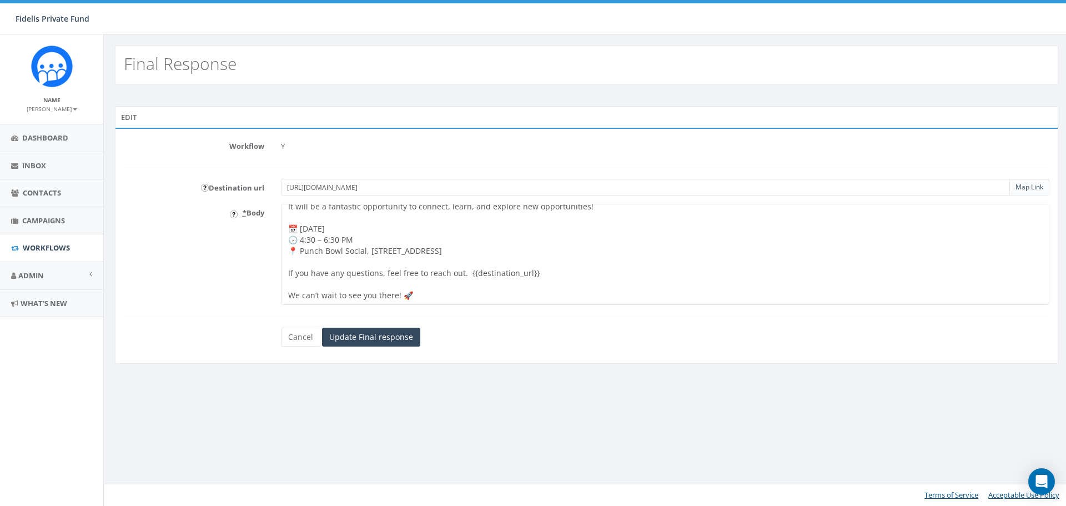
click at [361, 284] on textarea "Wonderful! 🎉 We're thrilled you'll be attending the Fidelis Private Fund 7th An…" at bounding box center [665, 254] width 768 height 101
click at [376, 286] on textarea "Wonderful! 🎉 We're thrilled you'll be attending the Fidelis Private Fund 7th An…" at bounding box center [665, 254] width 768 height 101
type textarea "Wonderful! 🎉 We're thrilled you'll be attending the Fidelis Private Fund 7th An…"
click at [393, 334] on input "Update Final response" at bounding box center [371, 336] width 98 height 19
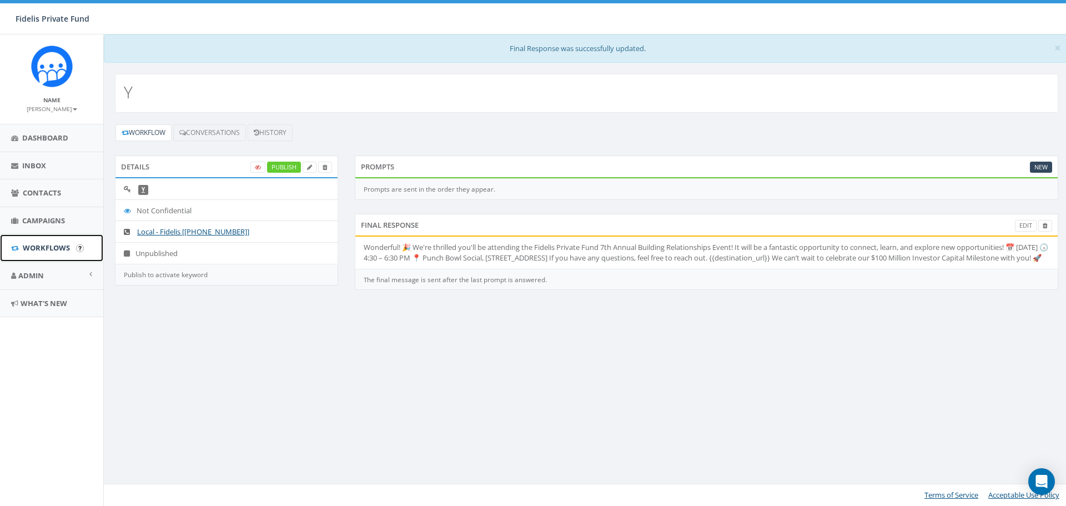
drag, startPoint x: 52, startPoint y: 249, endPoint x: 112, endPoint y: 245, distance: 60.1
click at [52, 249] on span "Workflows" at bounding box center [46, 248] width 47 height 10
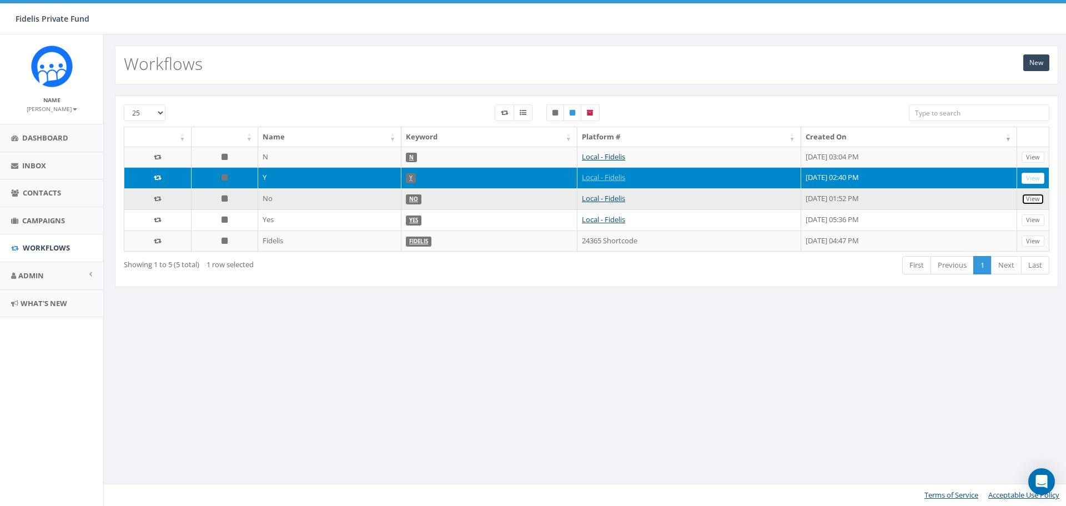
click at [1039, 199] on link "View" at bounding box center [1032, 199] width 23 height 12
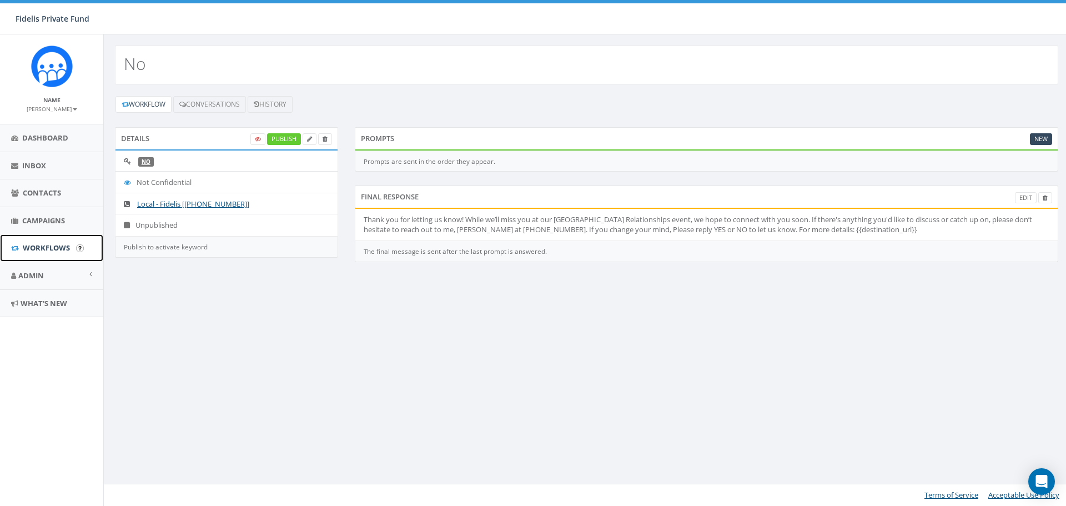
click at [43, 245] on span "Workflows" at bounding box center [46, 248] width 47 height 10
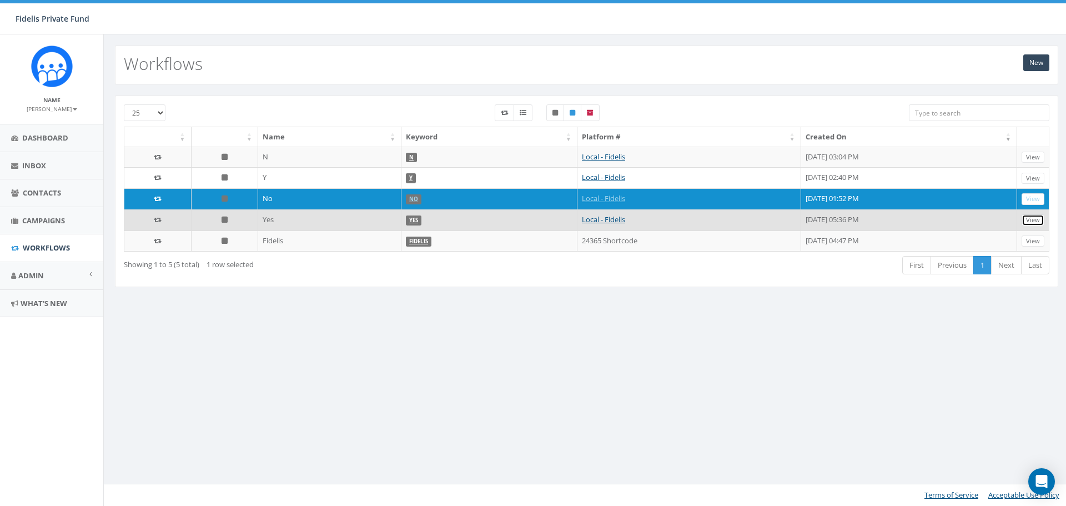
click at [1032, 220] on link "View" at bounding box center [1032, 220] width 23 height 12
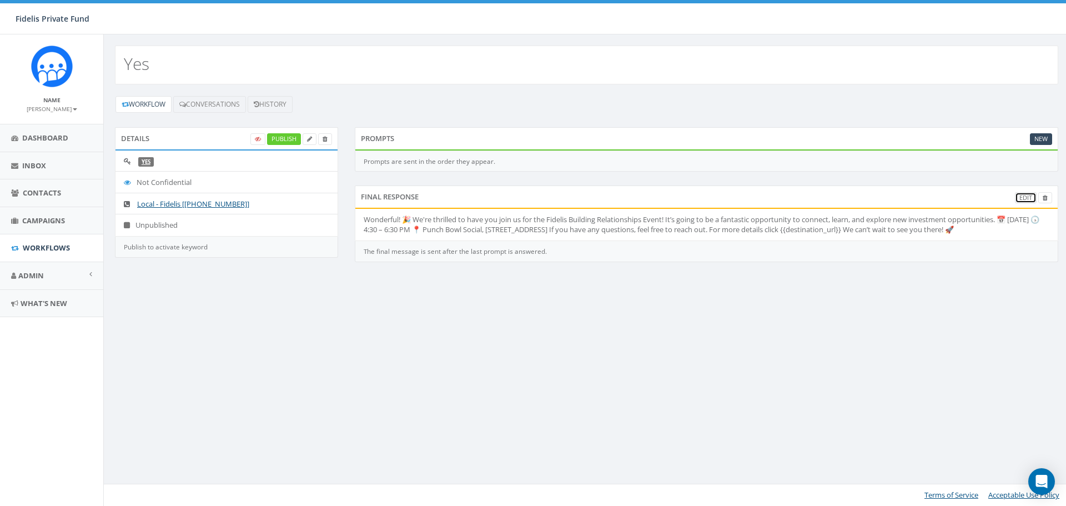
click at [1021, 199] on link "Edit" at bounding box center [1026, 198] width 22 height 12
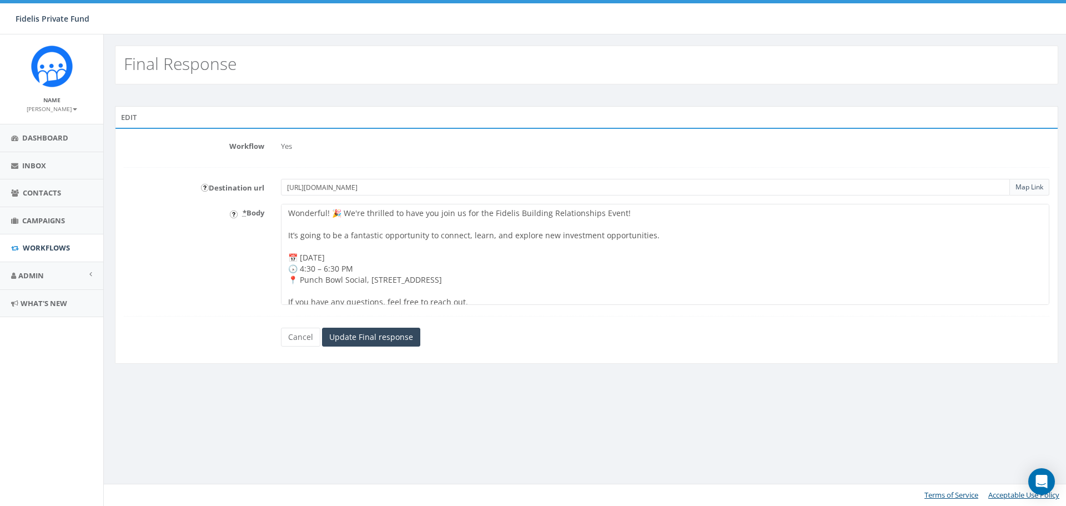
click at [598, 234] on textarea "Wonderful! 🎉 We're thrilled to have you join us for the Fidelis Building Relati…" at bounding box center [665, 254] width 768 height 101
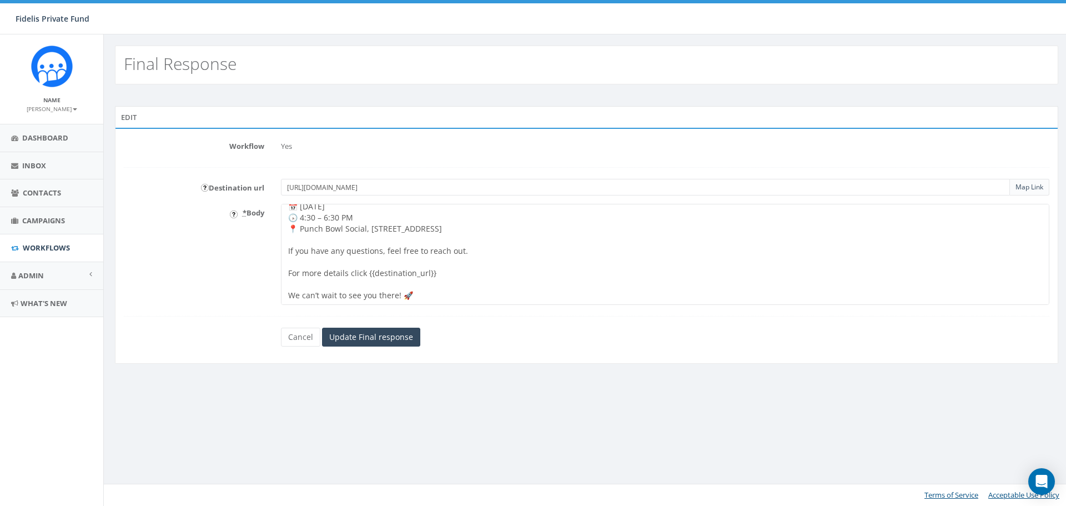
click at [377, 299] on textarea "Wonderful! 🎉 We're thrilled to have you join us for the Fidelis Building Relati…" at bounding box center [665, 254] width 768 height 101
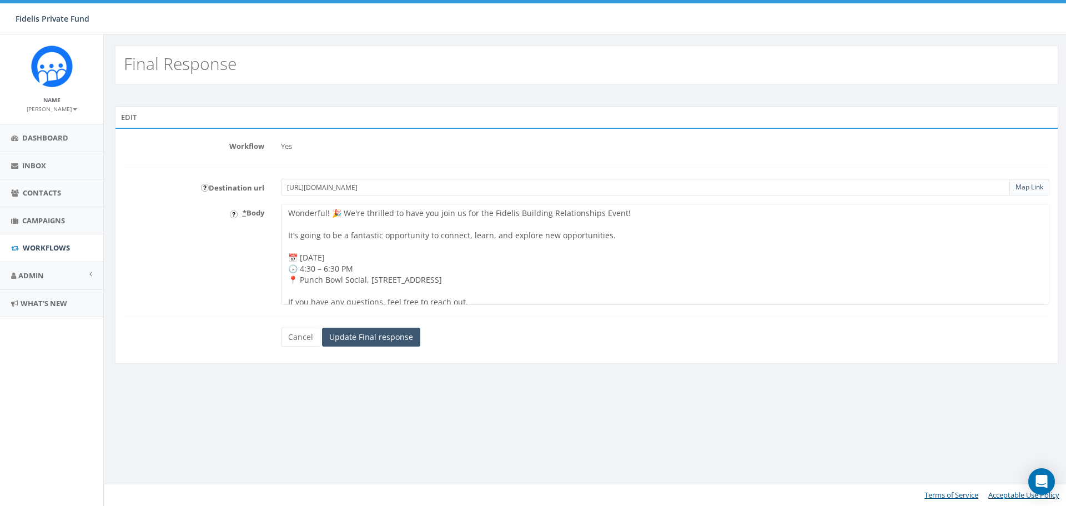
type textarea "Wonderful! 🎉 We're thrilled to have you join us for the Fidelis Building Relati…"
click at [386, 337] on input "Update Final response" at bounding box center [371, 336] width 98 height 19
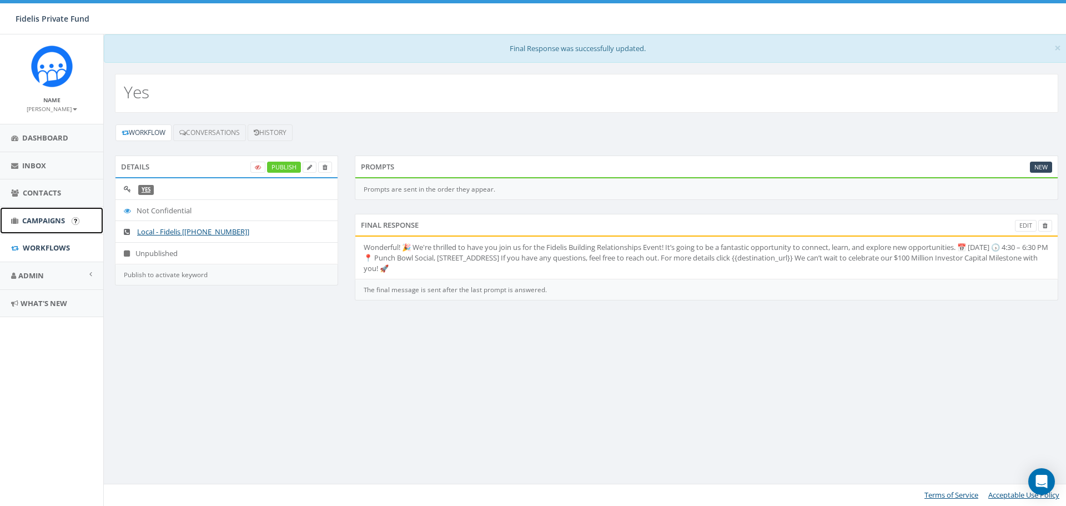
click at [49, 224] on span "Campaigns" at bounding box center [43, 220] width 43 height 10
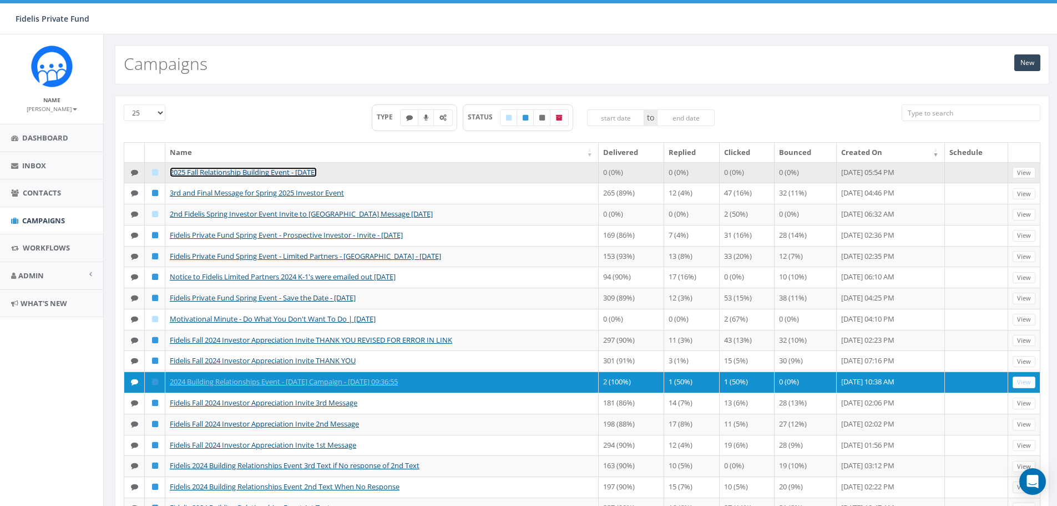
click at [267, 176] on link "2025 Fall Relationship Building Event - 11/5/25" at bounding box center [243, 172] width 147 height 10
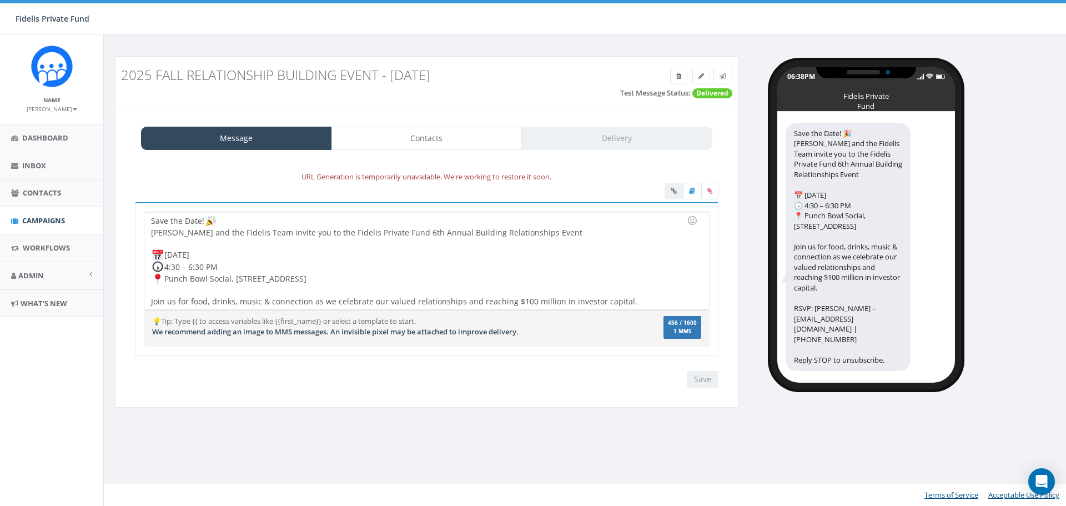
click at [670, 192] on div at bounding box center [691, 192] width 54 height 19
click at [670, 191] on div at bounding box center [691, 192] width 54 height 19
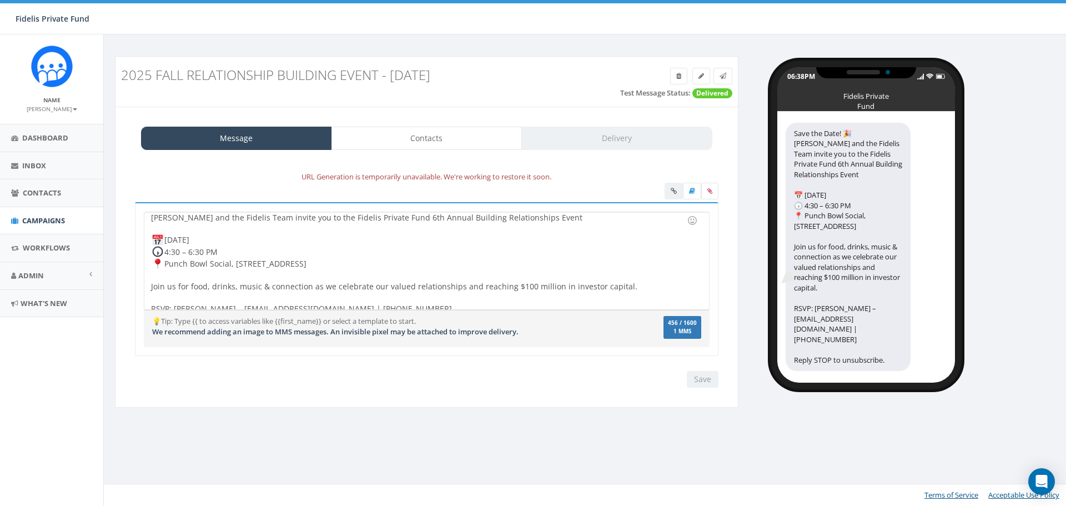
scroll to position [23, 0]
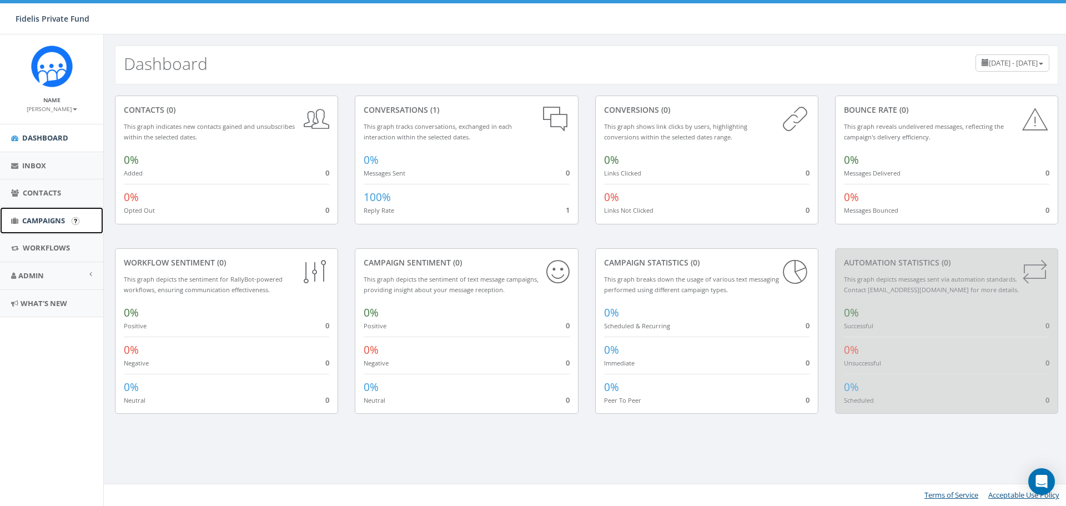
click at [55, 222] on span "Campaigns" at bounding box center [43, 220] width 43 height 10
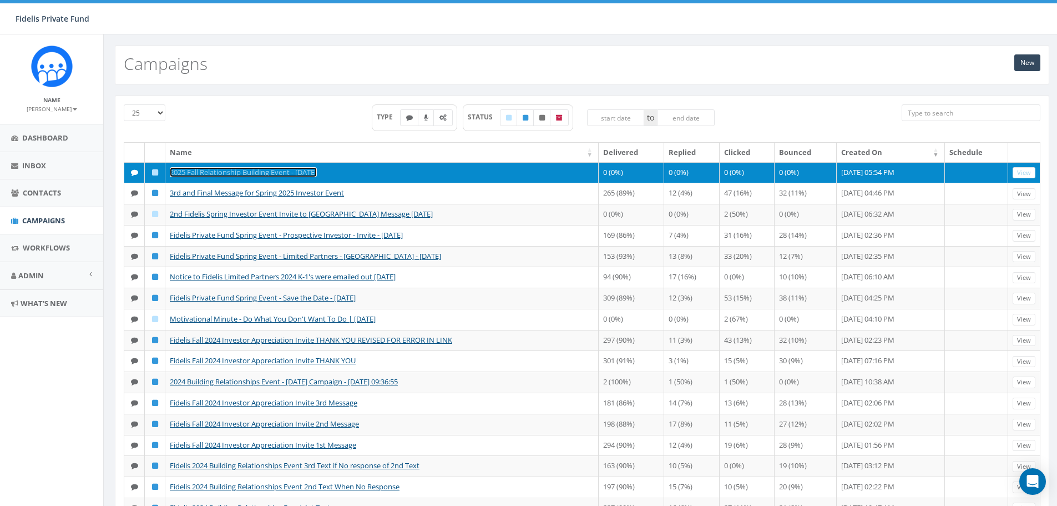
click at [270, 174] on link "2025 Fall Relationship Building Event - [DATE]" at bounding box center [243, 172] width 147 height 10
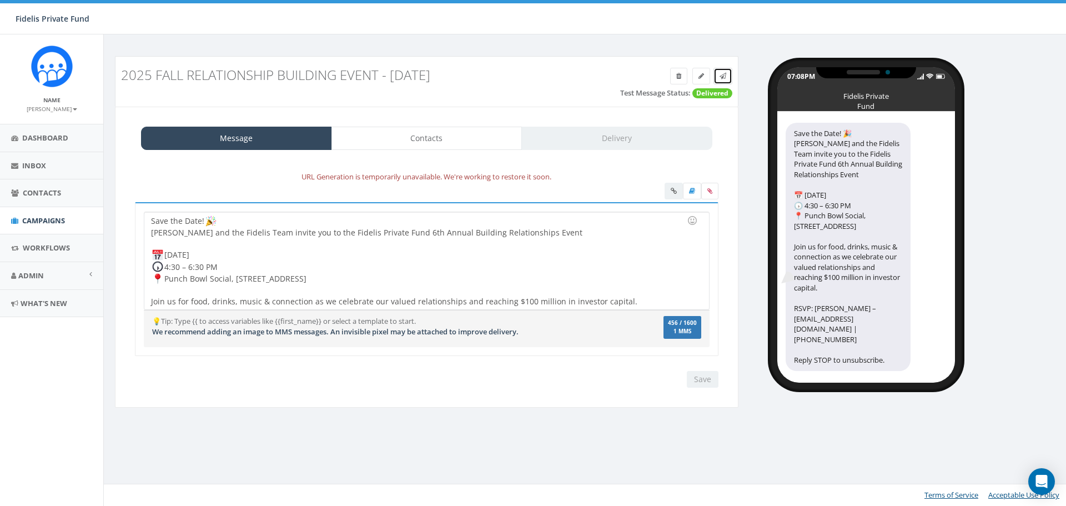
click at [725, 77] on icon at bounding box center [722, 76] width 7 height 7
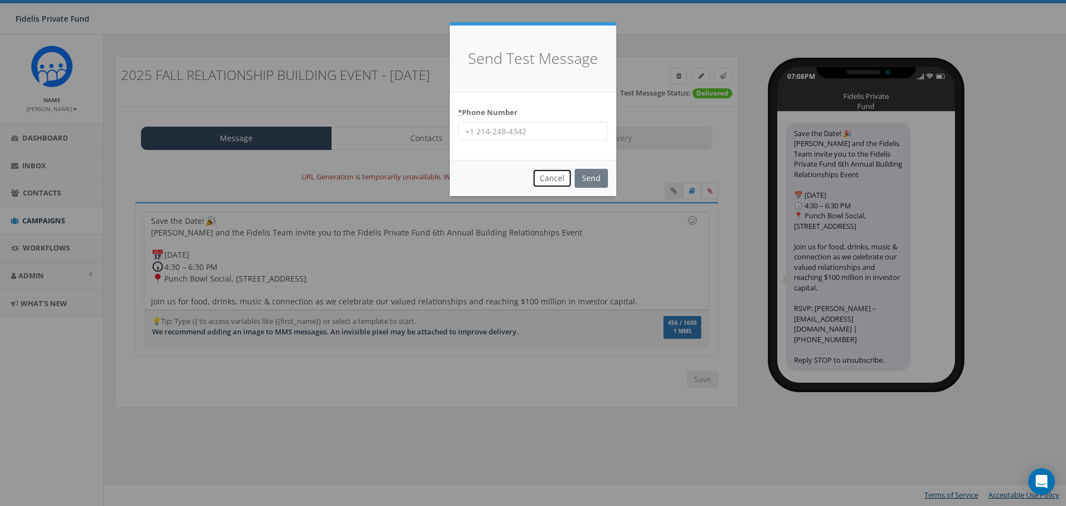
click at [549, 181] on button "Cancel" at bounding box center [551, 178] width 39 height 19
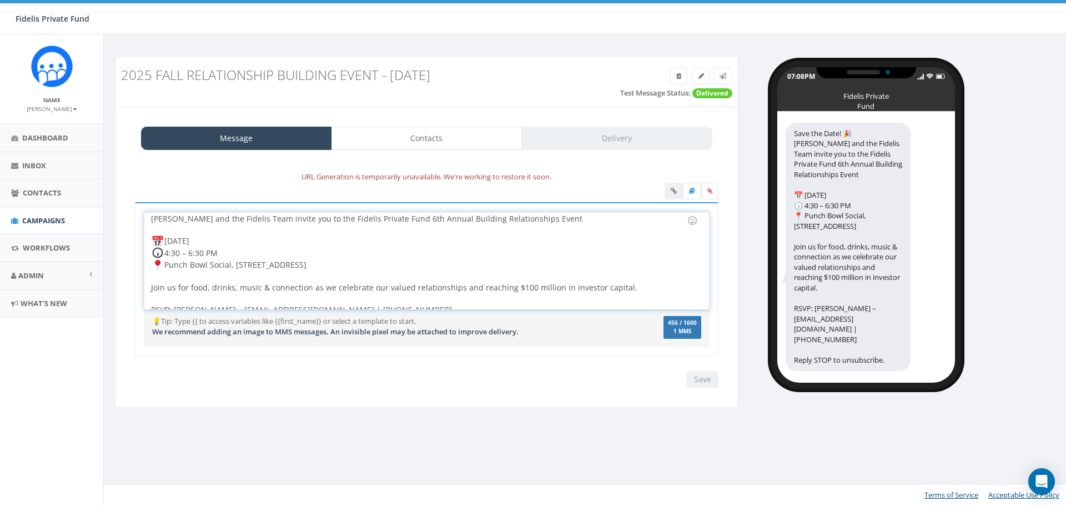
scroll to position [23, 0]
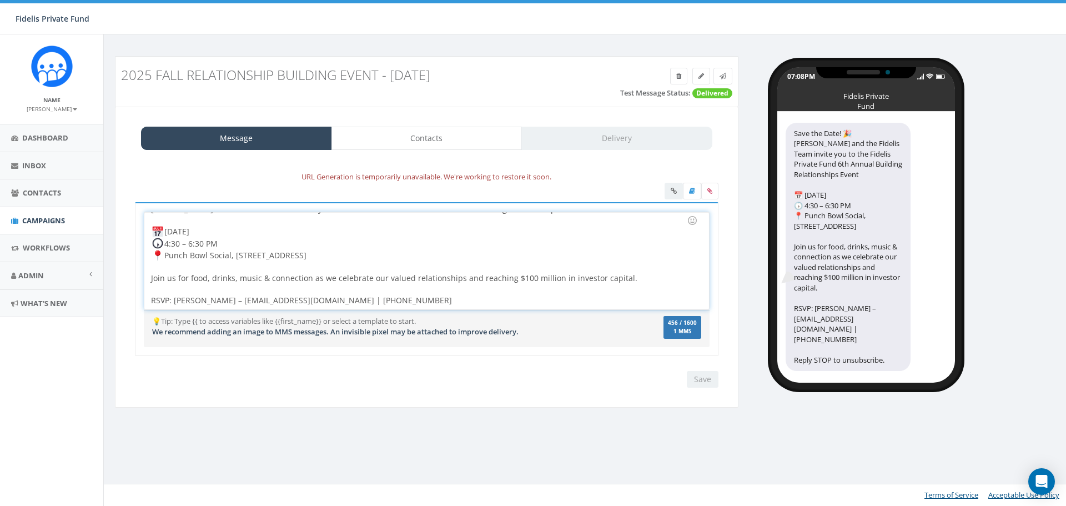
click at [446, 305] on div "Save the Date! John Lloyd and the Fidelis Team invite you to the Fidelis Privat…" at bounding box center [426, 260] width 564 height 97
click at [713, 190] on label at bounding box center [709, 191] width 17 height 17
click at [0, 0] on input "file" at bounding box center [0, 0] width 0 height 0
click at [688, 193] on link at bounding box center [692, 191] width 18 height 17
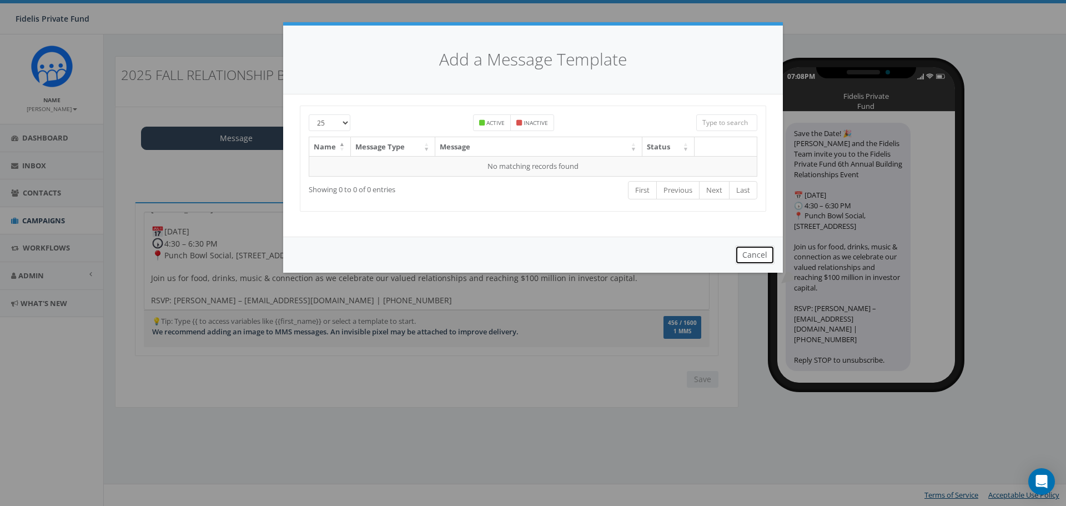
click at [749, 250] on button "Cancel" at bounding box center [754, 254] width 39 height 19
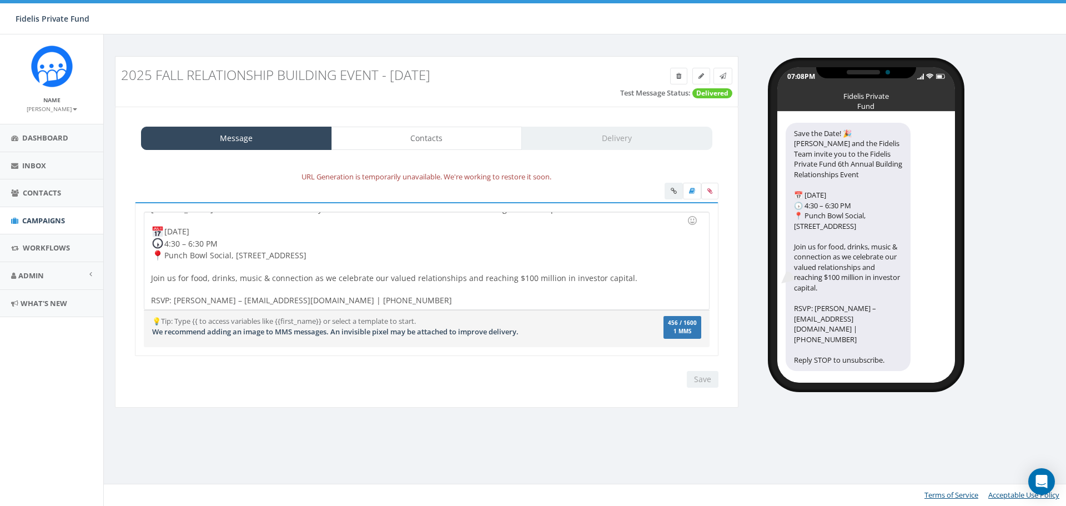
click at [678, 189] on div at bounding box center [691, 192] width 54 height 19
click at [676, 191] on div at bounding box center [691, 192] width 54 height 19
click at [460, 135] on link "Contacts" at bounding box center [426, 138] width 191 height 23
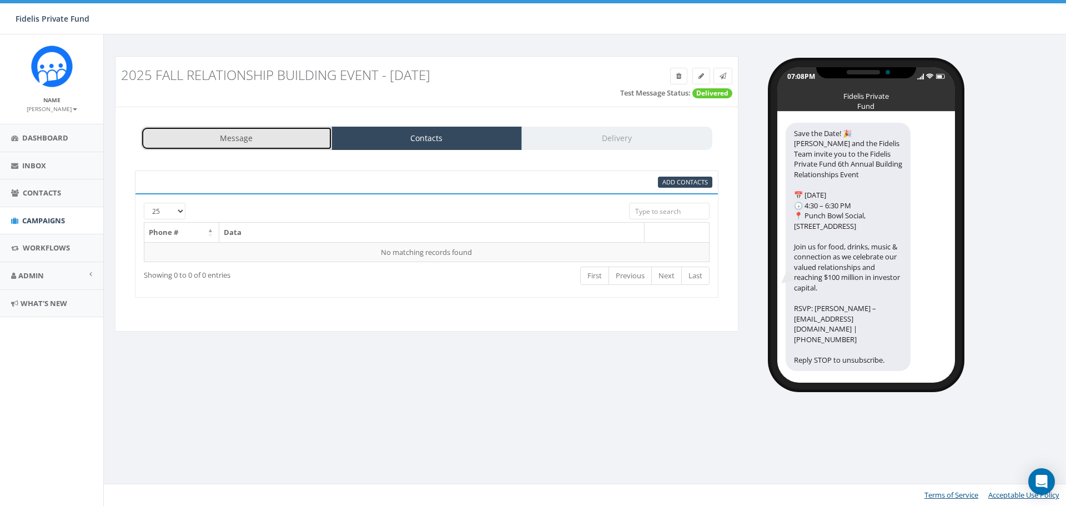
click at [234, 139] on link "Message" at bounding box center [236, 138] width 191 height 23
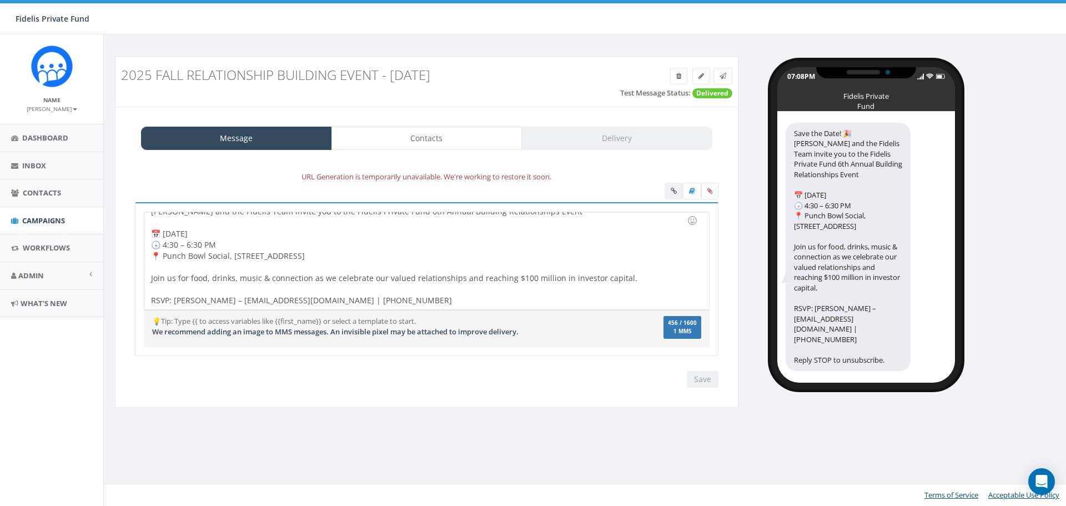
click at [617, 140] on div "Message Contacts Delivery" at bounding box center [426, 138] width 571 height 23
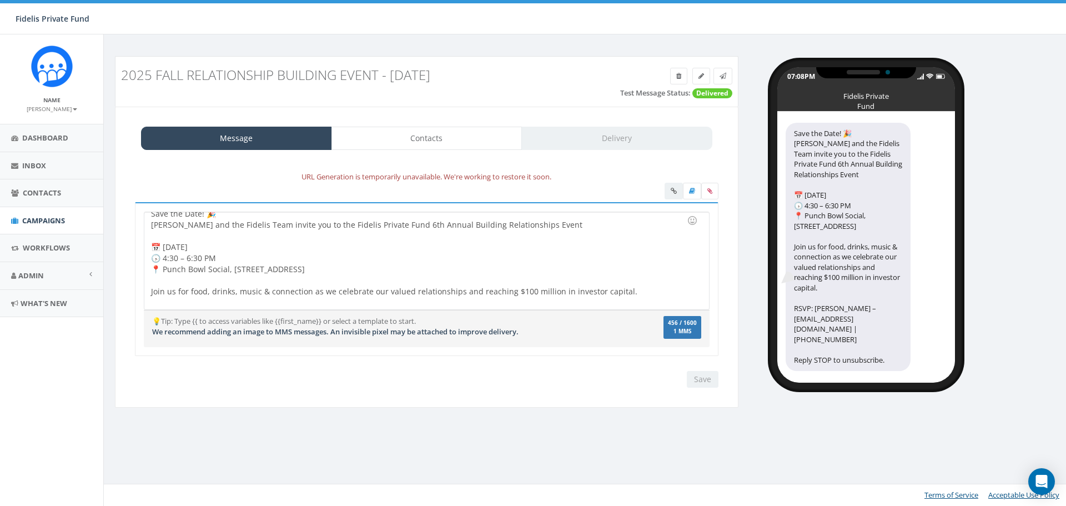
scroll to position [0, 0]
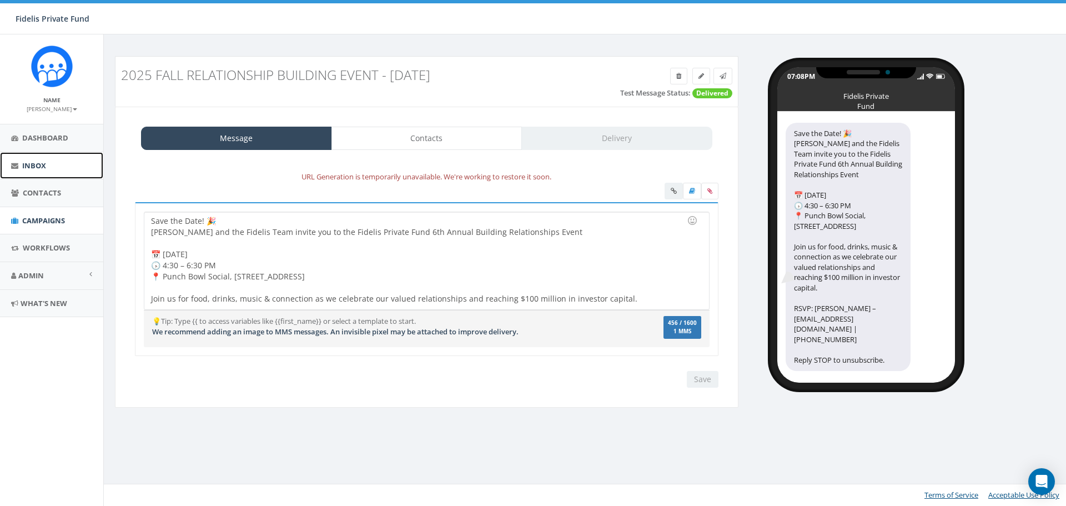
click at [29, 169] on span "Inbox" at bounding box center [34, 165] width 24 height 10
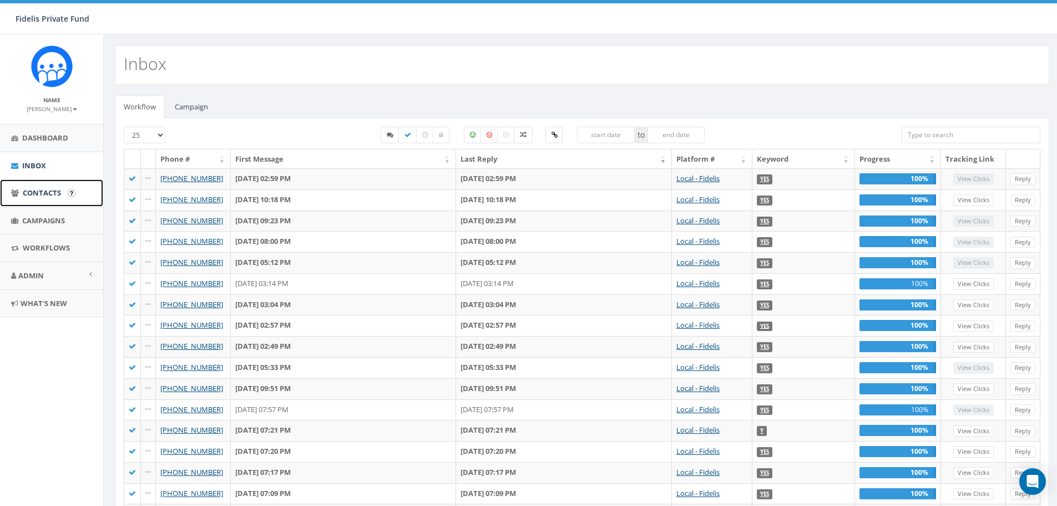
click at [58, 190] on span "Contacts" at bounding box center [42, 193] width 38 height 10
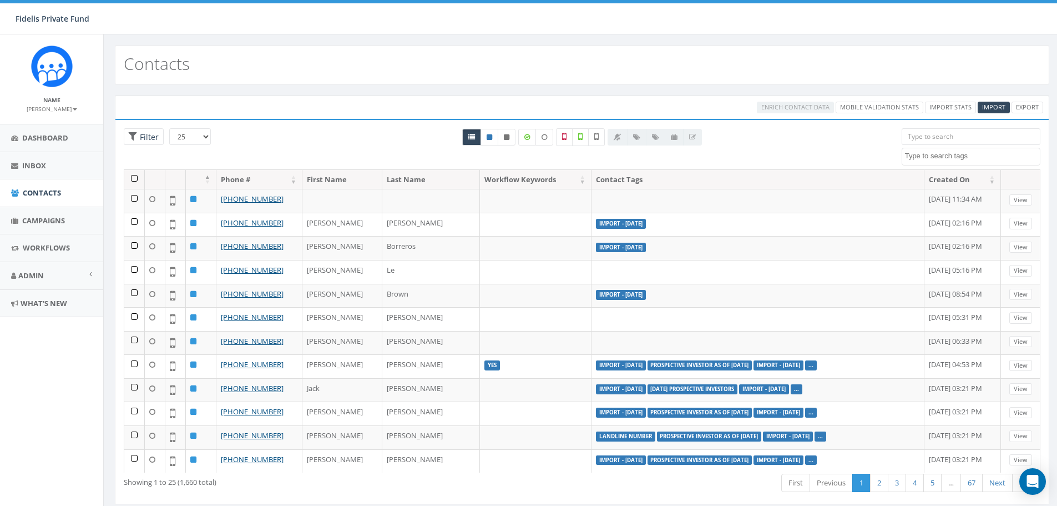
select select
click at [35, 221] on span "Campaigns" at bounding box center [43, 220] width 43 height 10
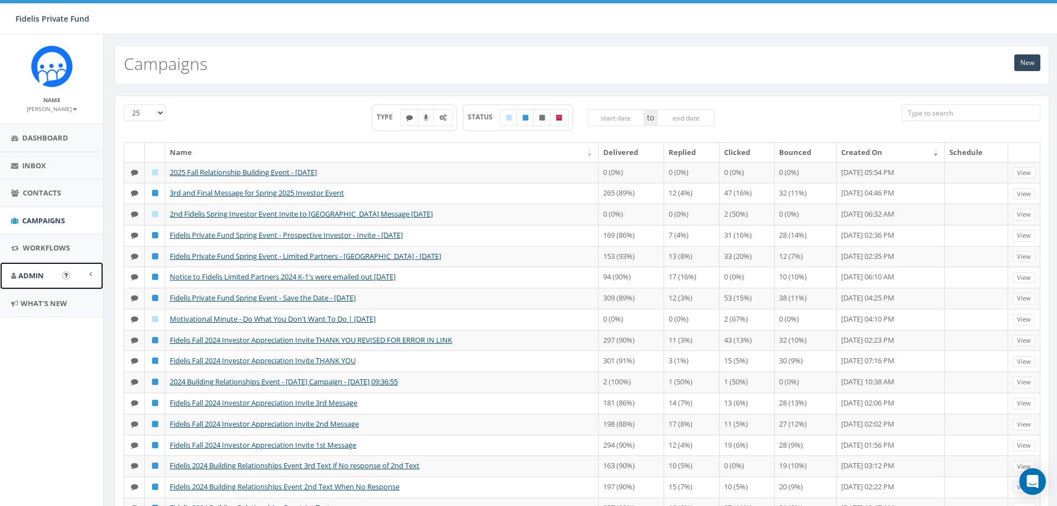
click at [35, 272] on span "Admin" at bounding box center [31, 275] width 26 height 10
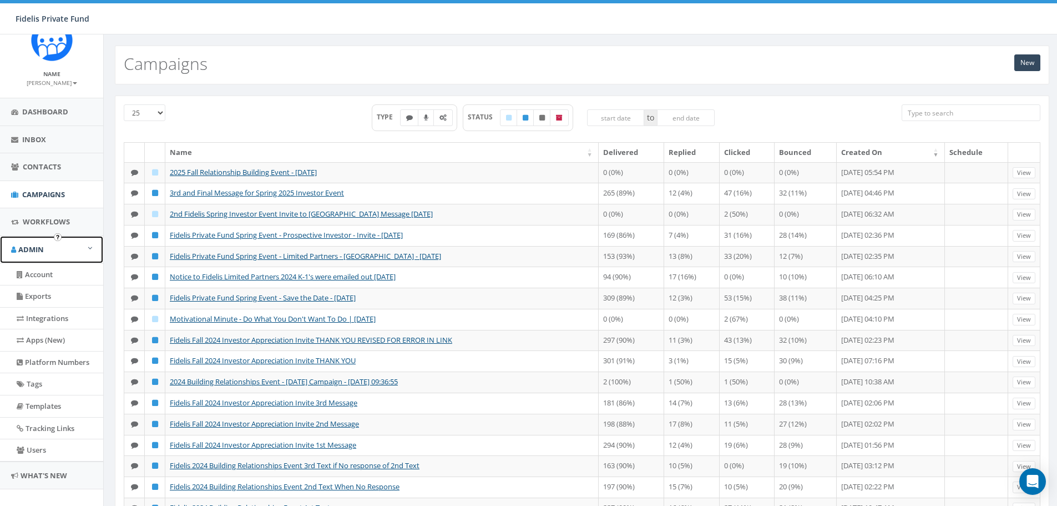
scroll to position [41, 0]
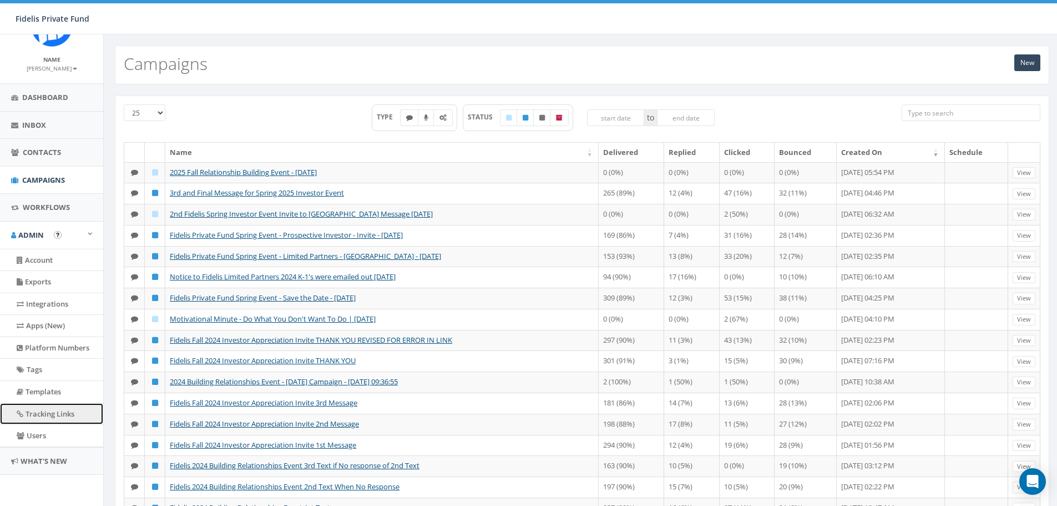
click at [52, 414] on link "Tracking Links" at bounding box center [51, 414] width 103 height 22
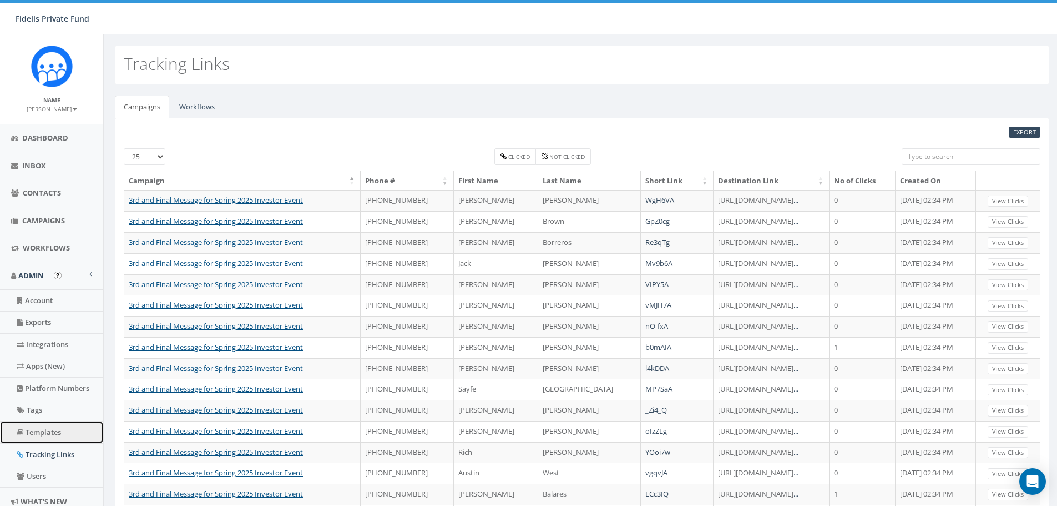
click at [56, 430] on link "Templates" at bounding box center [51, 432] width 103 height 22
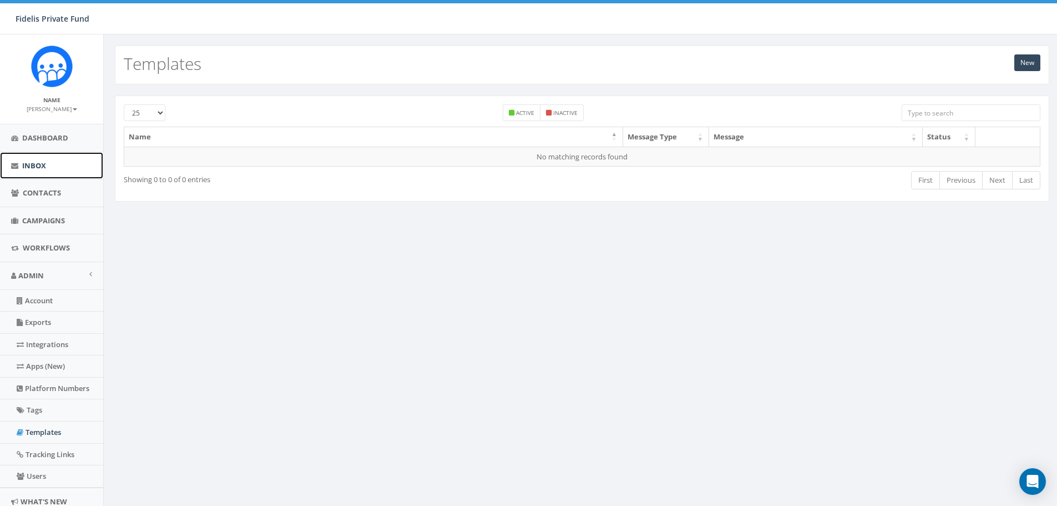
click at [44, 162] on span "Inbox" at bounding box center [34, 165] width 24 height 10
